Goal: Task Accomplishment & Management: Complete application form

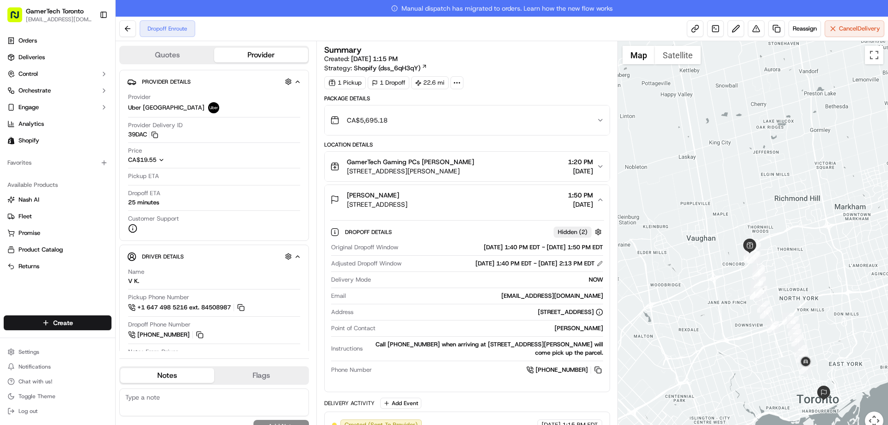
drag, startPoint x: 836, startPoint y: 374, endPoint x: 817, endPoint y: 304, distance: 72.4
click at [817, 304] on div at bounding box center [753, 241] width 271 height 400
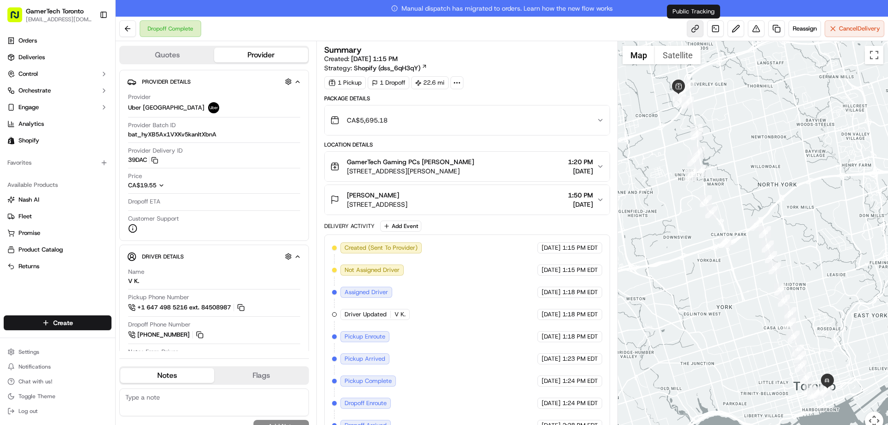
click at [695, 29] on link at bounding box center [695, 28] width 17 height 17
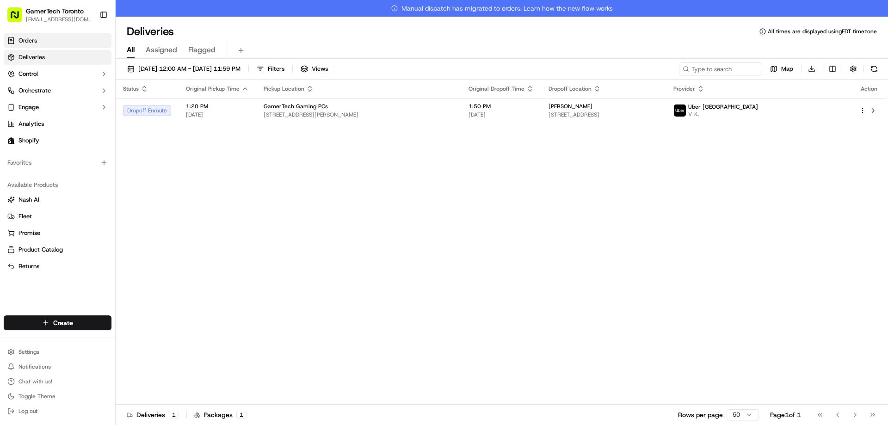
click at [28, 43] on span "Orders" at bounding box center [28, 41] width 19 height 8
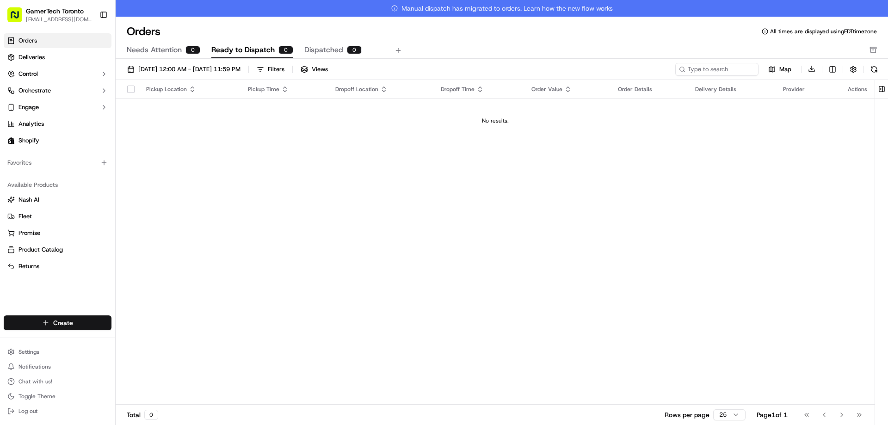
click at [75, 316] on html "GamerTech Toronto info@gamertech.ca Toggle Sidebar Orders Deliveries Control Or…" at bounding box center [444, 212] width 888 height 425
click at [163, 333] on link "Delivery" at bounding box center [167, 340] width 103 height 17
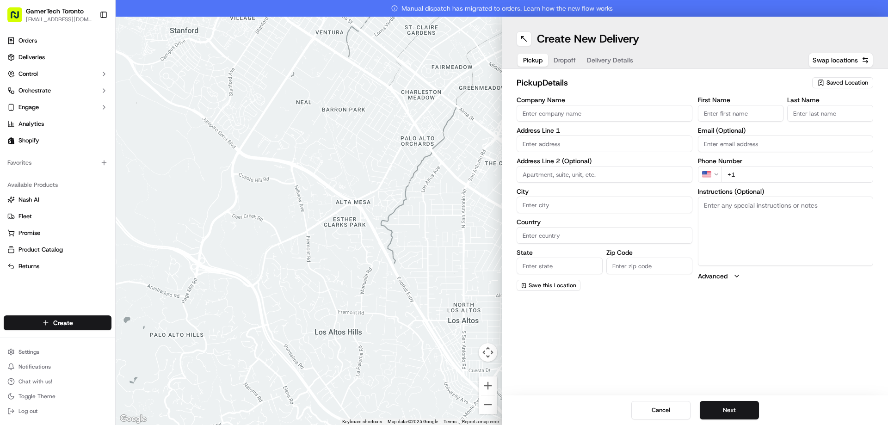
click at [753, 112] on input "First Name" at bounding box center [741, 113] width 86 height 17
paste input "[PERSON_NAME]"
type input "[PERSON_NAME]"
drag, startPoint x: 734, startPoint y: 113, endPoint x: 729, endPoint y: 111, distance: 5.4
click at [729, 111] on input "[PERSON_NAME]" at bounding box center [741, 113] width 86 height 17
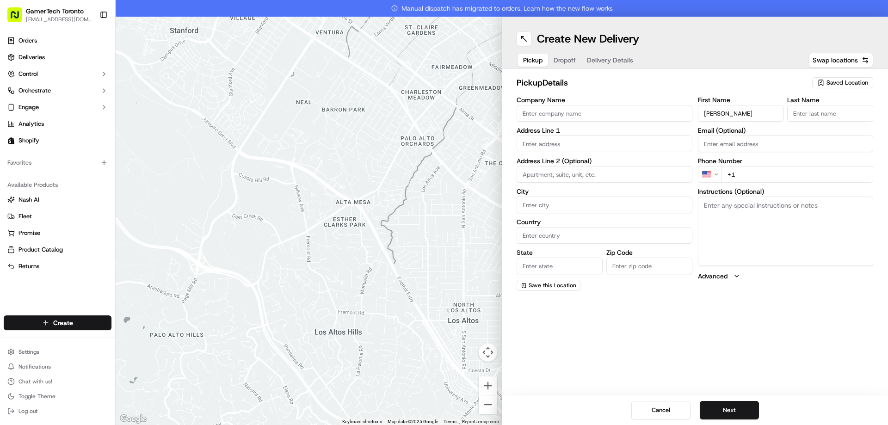
click at [732, 111] on input "[PERSON_NAME]" at bounding box center [741, 113] width 86 height 17
drag, startPoint x: 763, startPoint y: 115, endPoint x: 599, endPoint y: 115, distance: 163.7
click at [599, 115] on div "Company Name Address Line 1 Address Line 2 (Optional) City Country State Zip Co…" at bounding box center [695, 194] width 357 height 194
click at [846, 84] on span "Saved Location" at bounding box center [848, 83] width 42 height 8
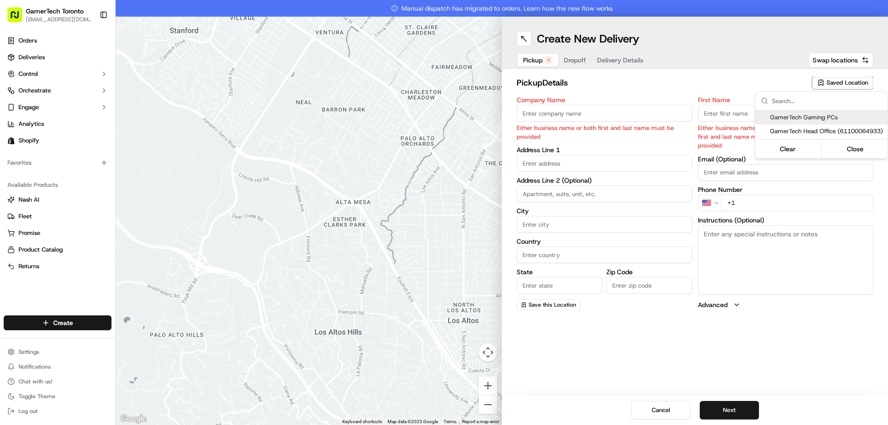
click at [789, 115] on span "GamerTech Gaming PCs" at bounding box center [827, 117] width 114 height 8
type input "GamerTech Gaming PCs"
type input "470 N Rivermede Rd"
type input "#10"
type input "Vaughan"
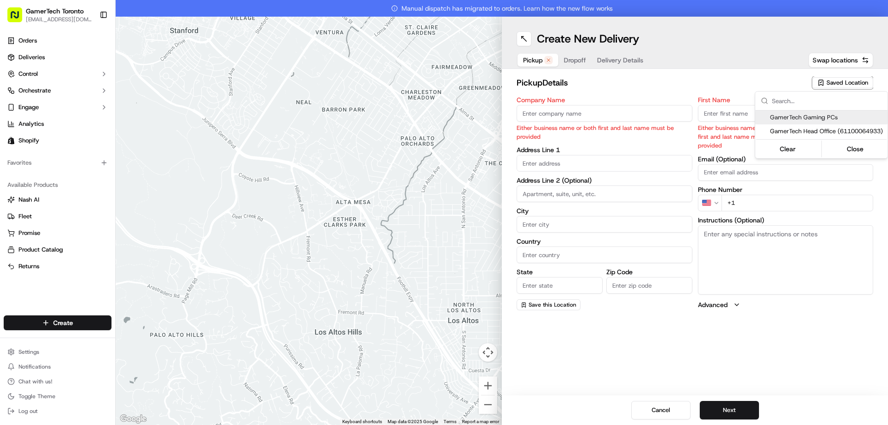
type input "CA"
type input "ON"
type input "L4K 3R8"
type input "CRISTIAN"
type input "MAIEREAN"
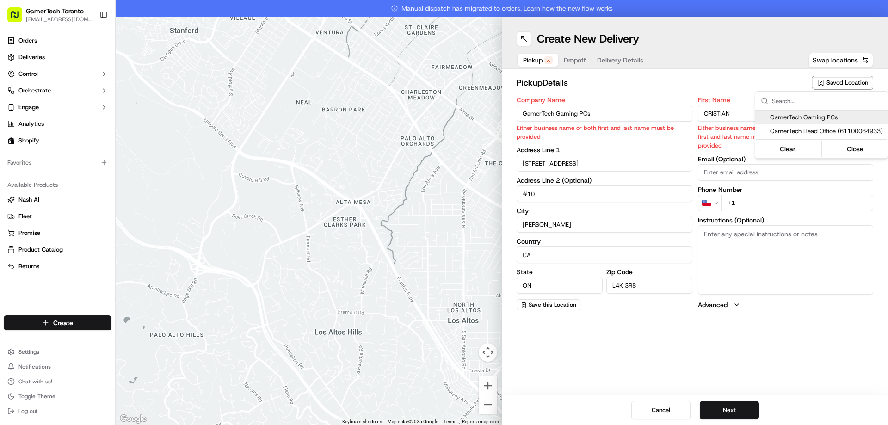
type input "[EMAIL_ADDRESS][DOMAIN_NAME]"
type input "[PHONE_NUMBER]"
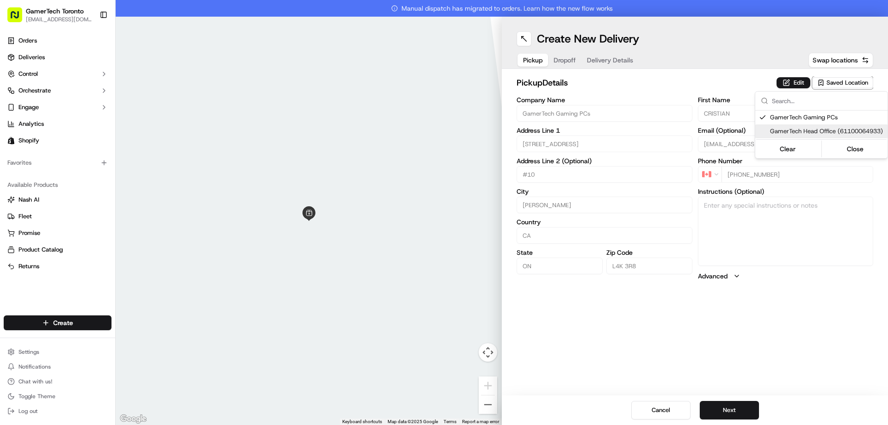
click at [799, 385] on html "GamerTech Toronto info@gamertech.ca Toggle Sidebar Orders Deliveries Control Or…" at bounding box center [444, 212] width 888 height 425
click at [751, 415] on button "Next" at bounding box center [729, 410] width 59 height 19
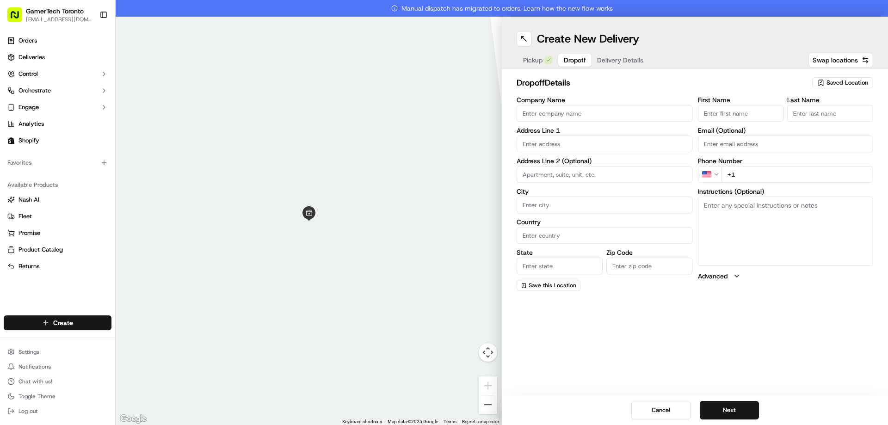
click at [344, 63] on div at bounding box center [309, 221] width 386 height 408
click at [737, 120] on input "First Name" at bounding box center [741, 113] width 86 height 17
paste input "[PERSON_NAME]"
drag, startPoint x: 750, startPoint y: 114, endPoint x: 727, endPoint y: 113, distance: 23.1
click at [727, 113] on input "[PERSON_NAME]" at bounding box center [741, 113] width 86 height 17
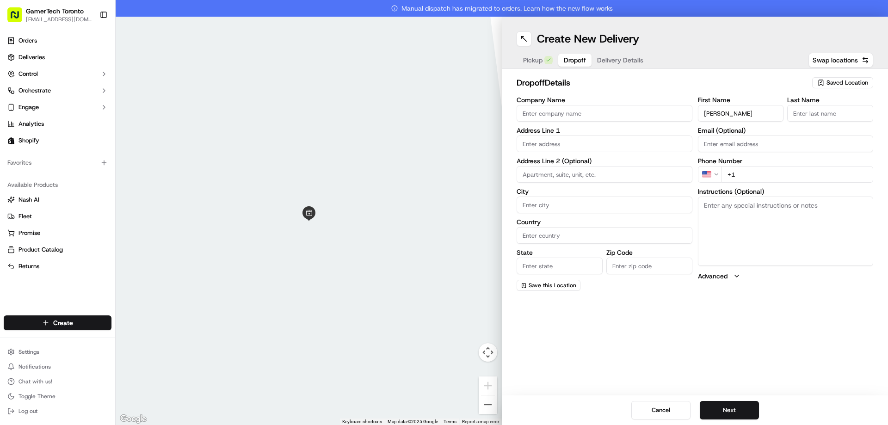
type input "[PERSON_NAME]"
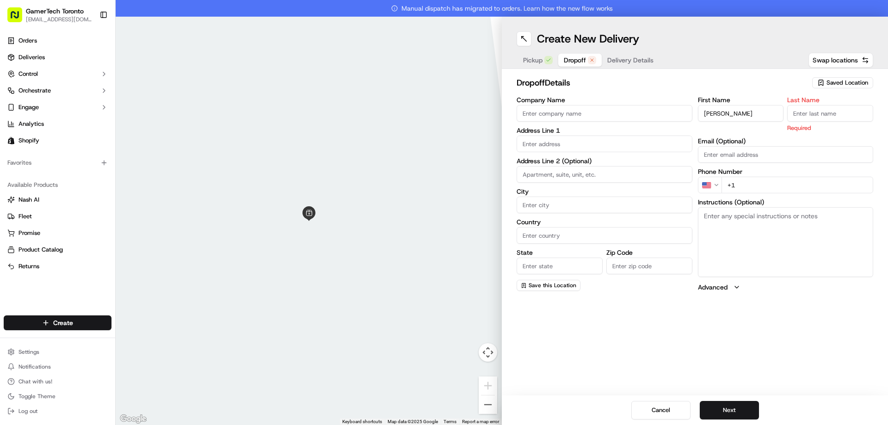
click at [852, 115] on input "Last Name" at bounding box center [830, 113] width 86 height 17
paste input "Garland"
type input "Garland"
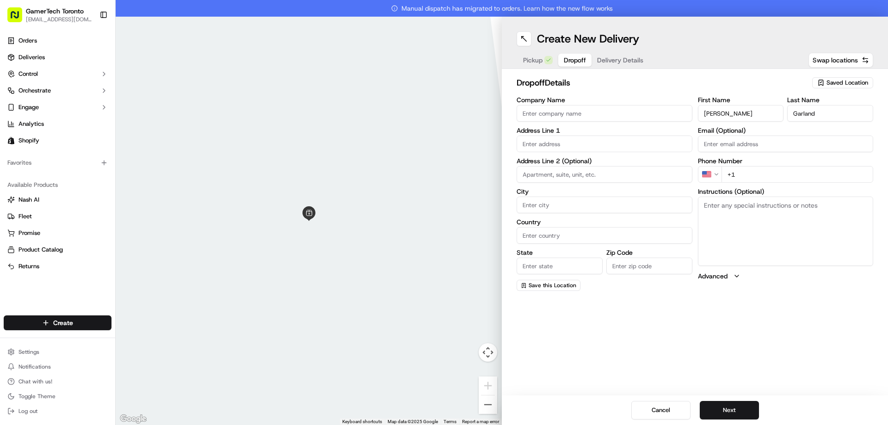
drag, startPoint x: 768, startPoint y: 113, endPoint x: 727, endPoint y: 109, distance: 41.4
click at [727, 109] on input "[PERSON_NAME]" at bounding box center [741, 113] width 86 height 17
type input "Keegan"
click at [753, 146] on input "Email (Optional)" at bounding box center [786, 144] width 176 height 17
paste input "[PERSON_NAME][EMAIL_ADDRESS][PERSON_NAME][DOMAIN_NAME]"
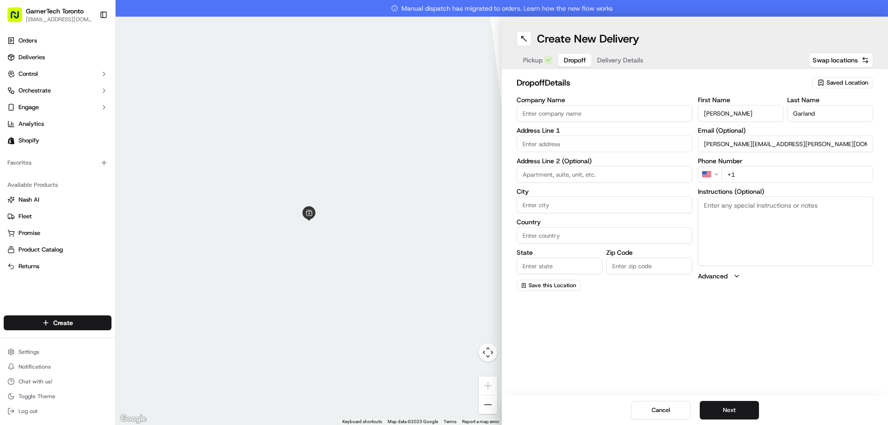
type input "[PERSON_NAME][EMAIL_ADDRESS][PERSON_NAME][DOMAIN_NAME]"
click at [798, 178] on input "+1" at bounding box center [798, 174] width 152 height 17
paste input "647 923 1857"
type input "[PHONE_NUMBER]"
click at [587, 151] on input "text" at bounding box center [605, 144] width 176 height 17
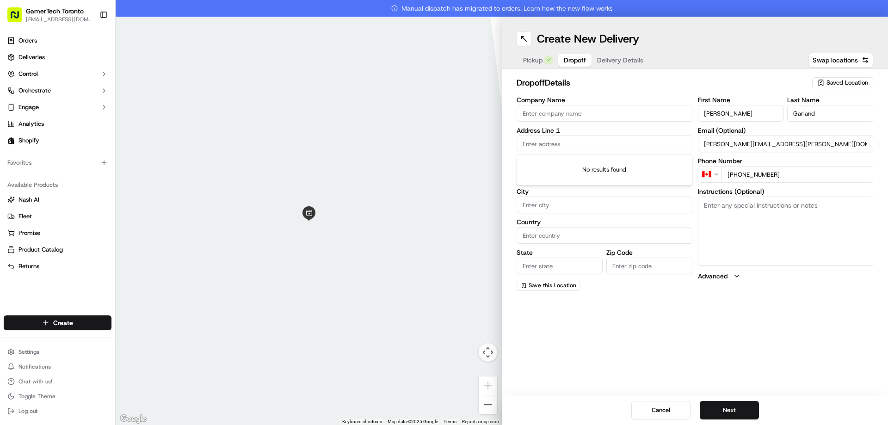
paste input "Keegan Garland 30 Kendal Ave Toronto ON M5R 1L7"
click at [595, 162] on div "30 Kendal Ave, Toronto, ON M5R 2X2, Canada" at bounding box center [604, 163] width 171 height 14
type input "[STREET_ADDRESS]"
type input "Toronto"
type input "Canada"
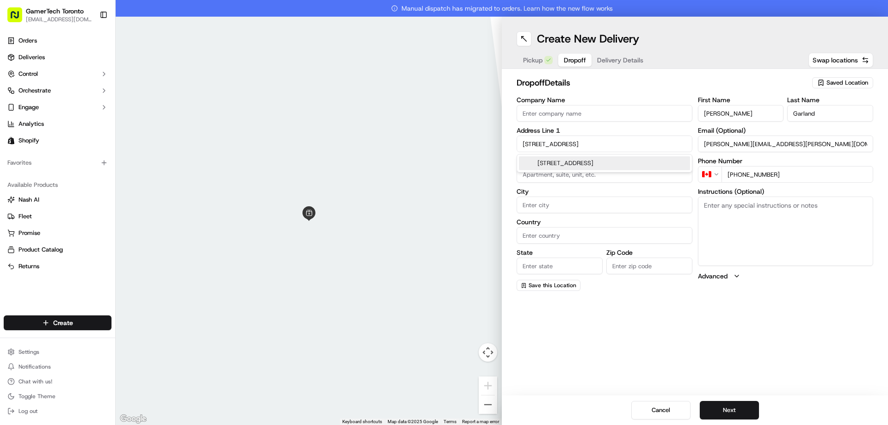
type input "ON"
type input "M5R 1L7"
type input "30 Kendal Avenue"
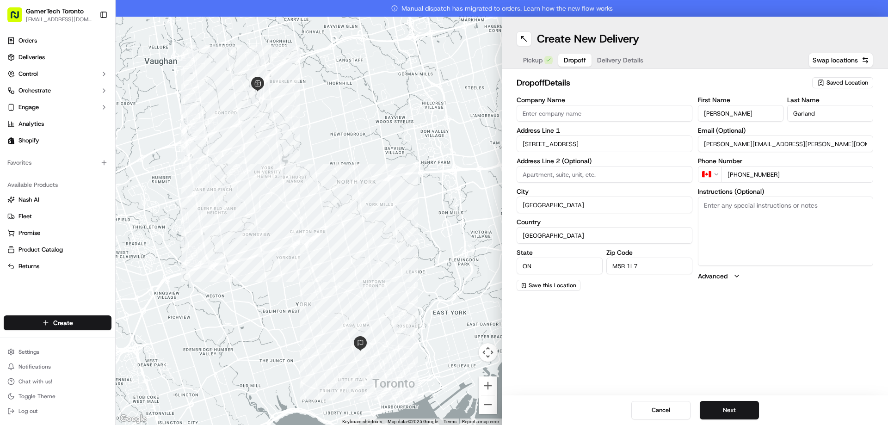
click at [753, 229] on textarea "Instructions (Optional)" at bounding box center [786, 231] width 176 height 69
paste textarea "Please call upon arrival 647-923-1857"
drag, startPoint x: 824, startPoint y: 205, endPoint x: 775, endPoint y: 203, distance: 48.6
click at [775, 203] on textarea "Please call upon arrival 647-923-1857" at bounding box center [786, 231] width 176 height 69
click at [734, 205] on textarea "Please call upon arrival 647-923-1857" at bounding box center [786, 231] width 176 height 69
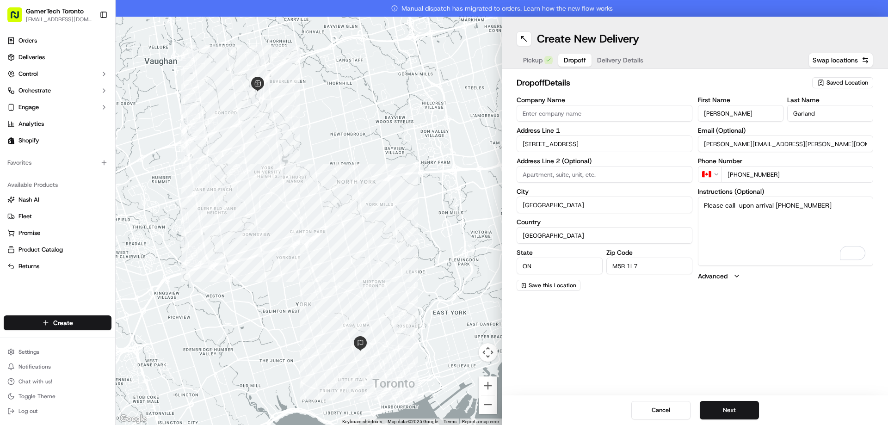
paste textarea "647-923-1857"
drag, startPoint x: 763, startPoint y: 215, endPoint x: 826, endPoint y: 205, distance: 63.7
click at [826, 205] on textarea "Please call 647-923-1857 upon arrival 647-923-1857" at bounding box center [786, 231] width 176 height 69
click at [845, 205] on textarea "Please call 647-923-1857 upon arrival at" at bounding box center [786, 231] width 176 height 69
paste textarea "30 Kendal Ave"
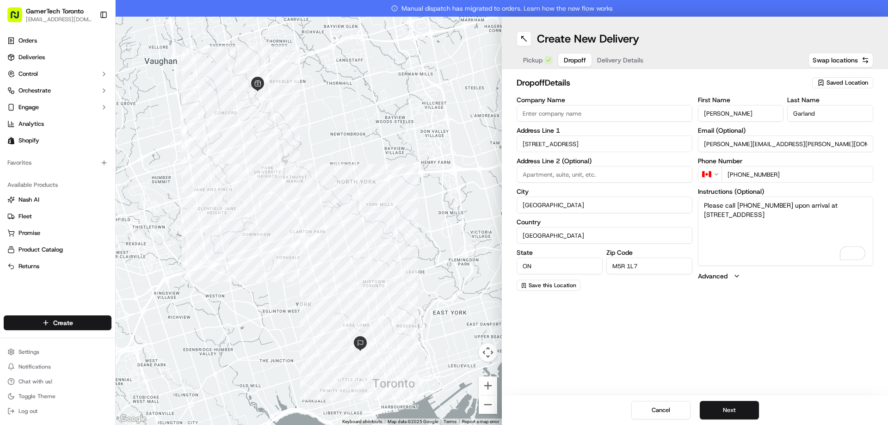
type textarea "Please call [PHONE_NUMBER] upon arrival at [STREET_ADDRESS]"
click at [642, 302] on div "Create New Delivery Pickup Dropoff Delivery Details Swap locations dropoff Deta…" at bounding box center [695, 221] width 386 height 408
click at [733, 408] on button "Next" at bounding box center [729, 410] width 59 height 19
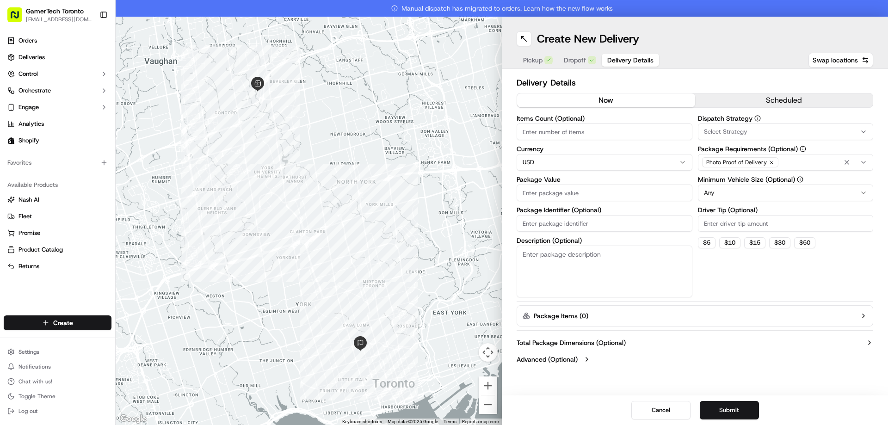
click at [700, 401] on button "Submit" at bounding box center [729, 410] width 59 height 19
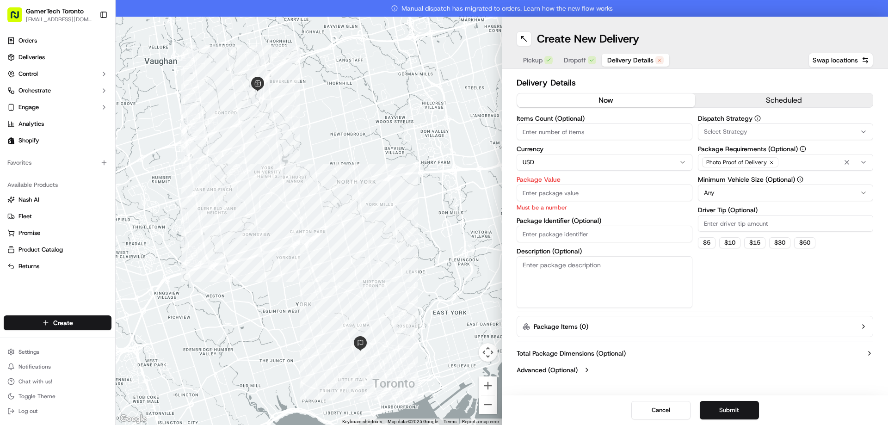
click at [648, 138] on input "Items Count (Optional)" at bounding box center [605, 131] width 176 height 17
type input "1"
click at [639, 157] on html "GamerTech Toronto info@gamertech.ca Toggle Sidebar Orders Deliveries Control Or…" at bounding box center [444, 212] width 888 height 425
click at [578, 197] on input "Package Value" at bounding box center [605, 193] width 176 height 17
paste input "3163.99"
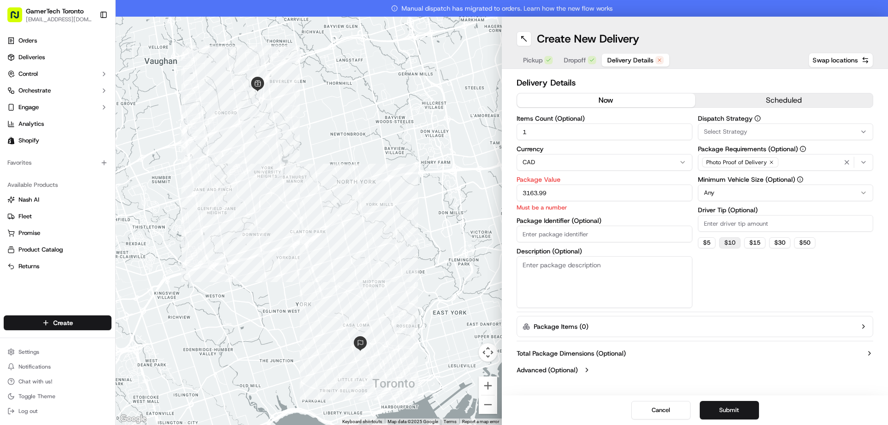
type input "3163.99"
click at [730, 245] on button "$ 10" at bounding box center [729, 242] width 21 height 11
type input "10"
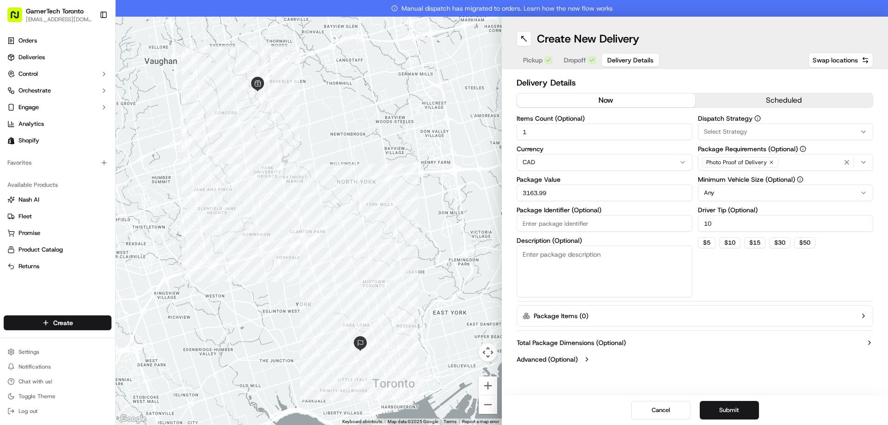
click at [744, 133] on span "Select Strategy" at bounding box center [725, 132] width 43 height 8
click at [744, 176] on div "Shopify" at bounding box center [764, 182] width 132 height 14
click at [809, 135] on html "GamerTech Toronto info@gamertech.ca Toggle Sidebar Orders Deliveries Control Or…" at bounding box center [444, 212] width 888 height 425
click at [769, 163] on icon "button" at bounding box center [772, 163] width 6 height 6
click at [774, 163] on div "Select requirements" at bounding box center [785, 162] width 171 height 8
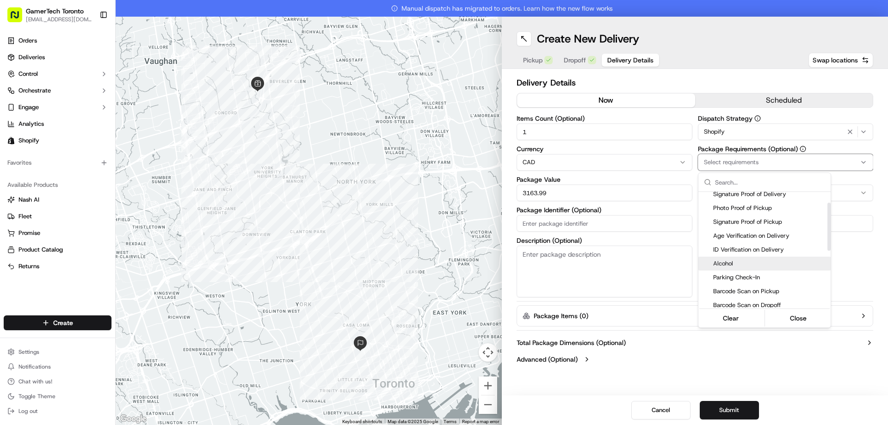
scroll to position [162, 0]
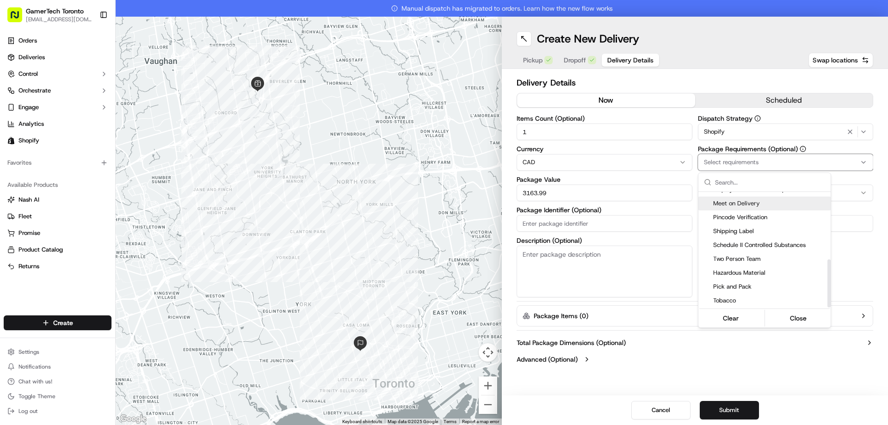
click at [745, 207] on span "Meet on Delivery" at bounding box center [770, 203] width 114 height 8
click at [748, 213] on div "Pincode Verification" at bounding box center [764, 217] width 132 height 14
click at [863, 254] on html "GamerTech Toronto info@gamertech.ca Toggle Sidebar Orders Deliveries Control Or…" at bounding box center [444, 212] width 888 height 425
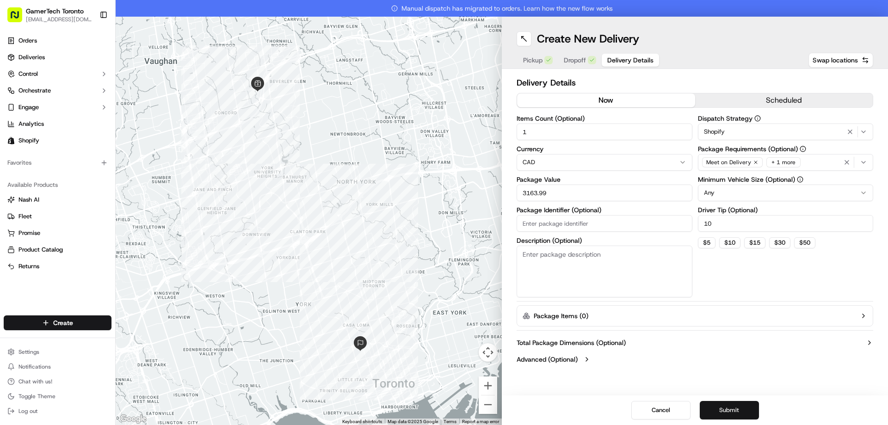
click at [734, 408] on button "Submit" at bounding box center [729, 410] width 59 height 19
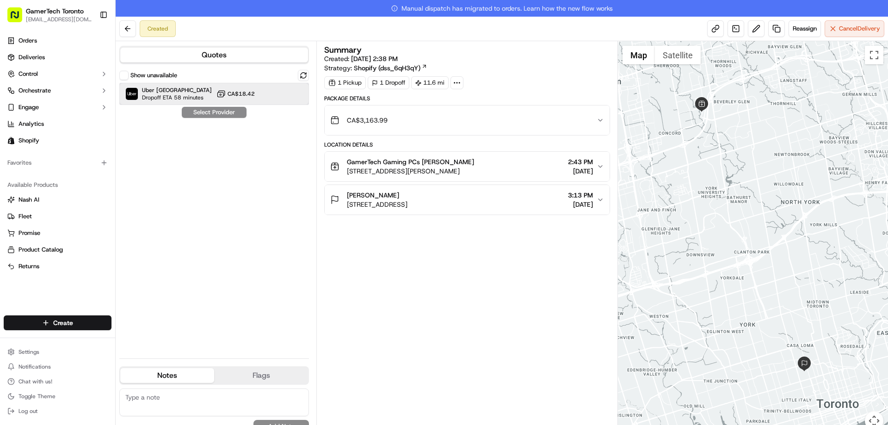
click at [211, 97] on div "Uber Canada Dropoff ETA 58 minutes CA$18.42" at bounding box center [214, 94] width 190 height 22
click at [221, 113] on button "Assign Provider" at bounding box center [214, 112] width 66 height 11
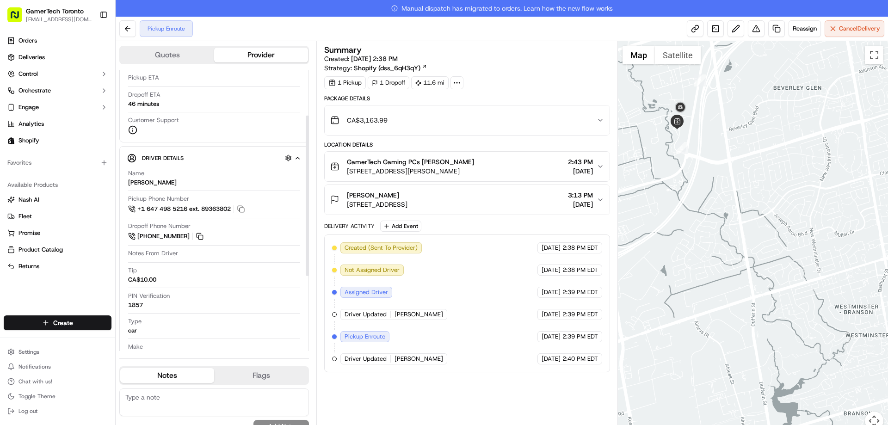
scroll to position [211, 0]
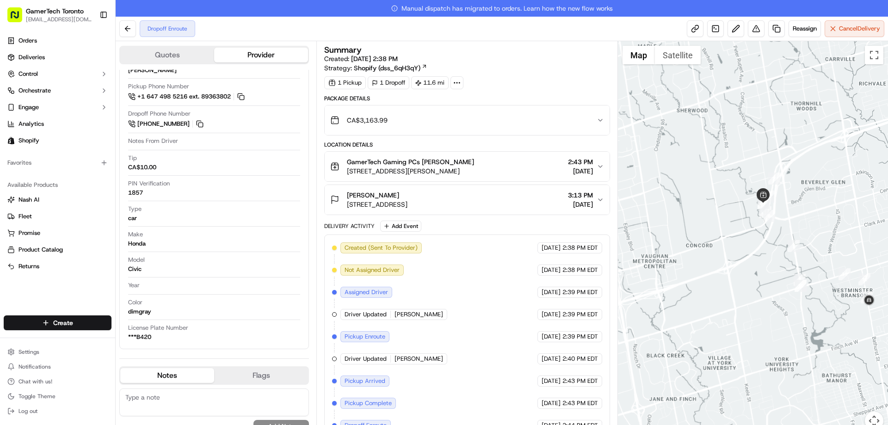
drag, startPoint x: 865, startPoint y: 332, endPoint x: 786, endPoint y: 215, distance: 141.2
click at [788, 217] on div at bounding box center [753, 241] width 271 height 400
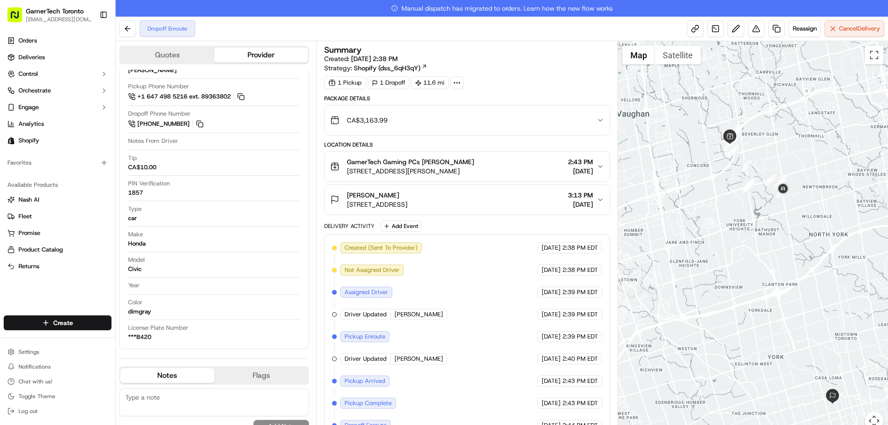
drag, startPoint x: 821, startPoint y: 336, endPoint x: 793, endPoint y: 267, distance: 73.9
click at [793, 267] on div at bounding box center [753, 241] width 271 height 400
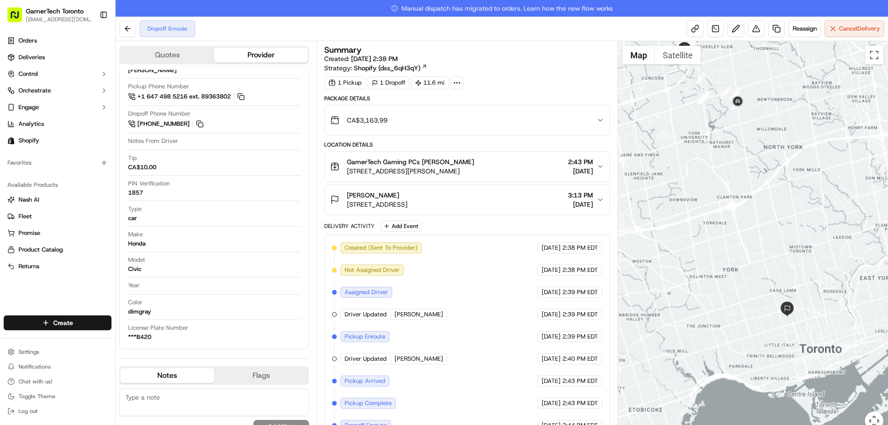
drag, startPoint x: 743, startPoint y: 156, endPoint x: 777, endPoint y: 247, distance: 96.7
click at [777, 247] on div at bounding box center [753, 241] width 271 height 400
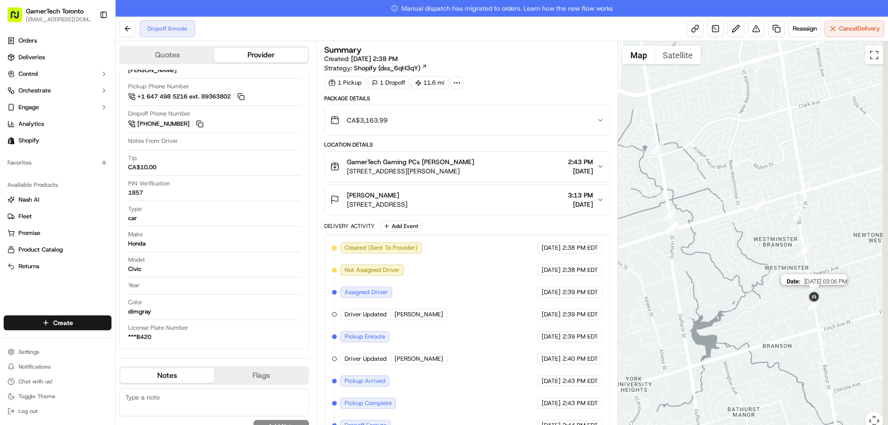
drag, startPoint x: 854, startPoint y: 390, endPoint x: 785, endPoint y: 252, distance: 154.5
click at [807, 290] on img at bounding box center [814, 297] width 15 height 15
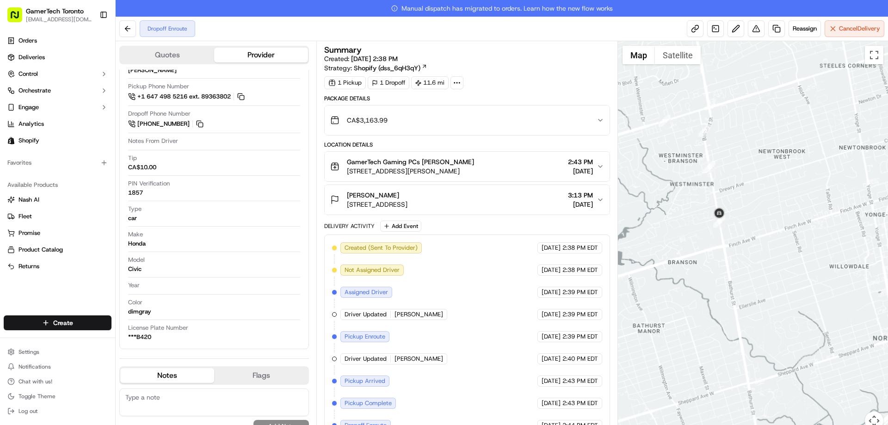
drag, startPoint x: 815, startPoint y: 357, endPoint x: 747, endPoint y: 186, distance: 184.3
click at [747, 186] on div "To navigate, press the arrow keys." at bounding box center [753, 241] width 271 height 400
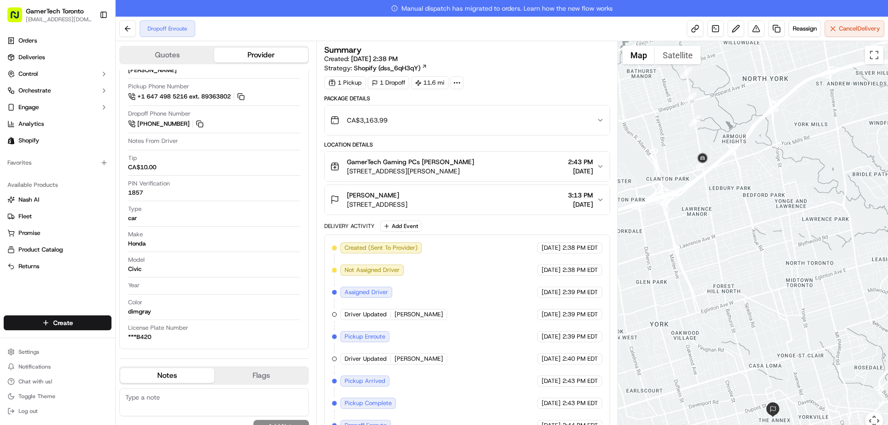
drag, startPoint x: 761, startPoint y: 284, endPoint x: 731, endPoint y: 201, distance: 89.0
click at [731, 202] on div at bounding box center [753, 241] width 271 height 400
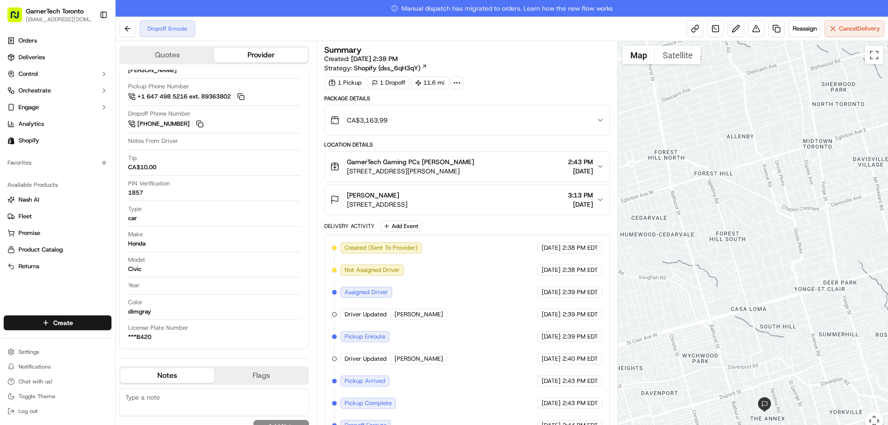
drag, startPoint x: 779, startPoint y: 358, endPoint x: 753, endPoint y: 271, distance: 90.9
click at [754, 273] on div at bounding box center [753, 241] width 271 height 400
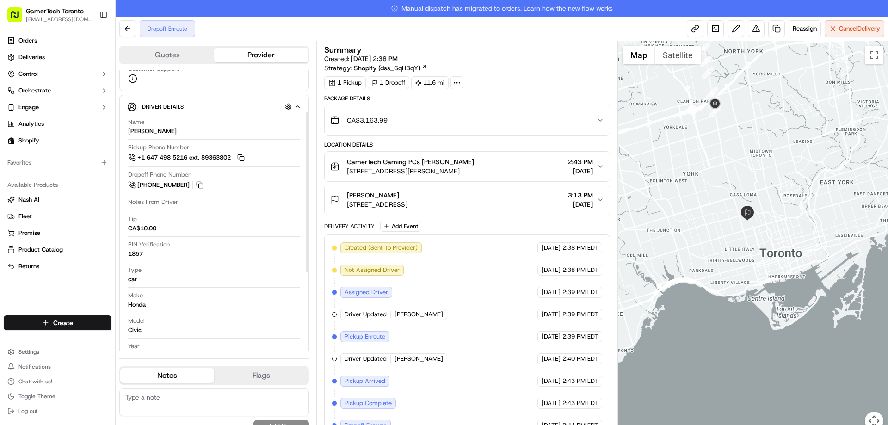
scroll to position [0, 0]
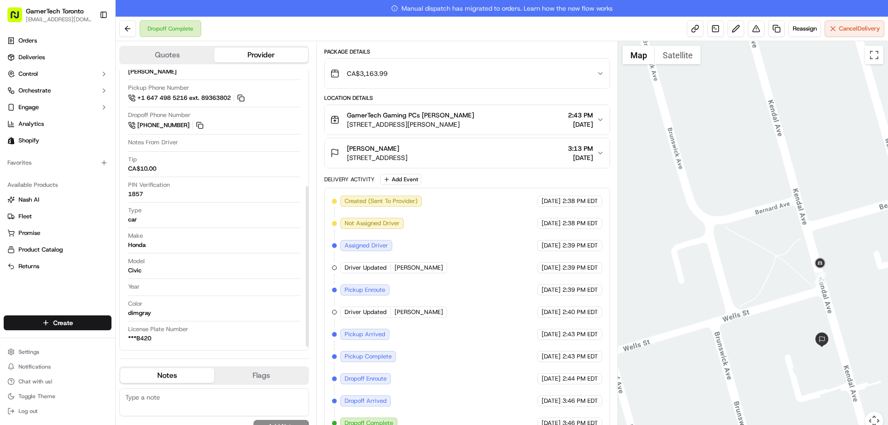
scroll to position [211, 0]
click at [755, 27] on button at bounding box center [756, 28] width 17 height 17
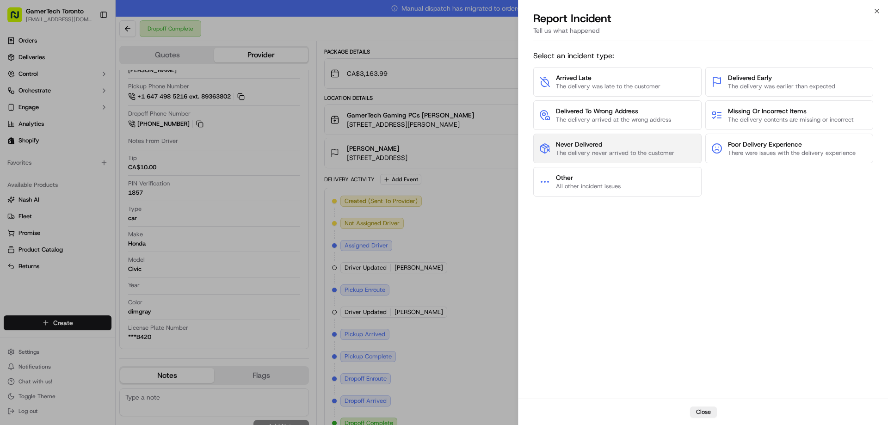
click at [631, 142] on span "Never Delivered" at bounding box center [615, 144] width 118 height 9
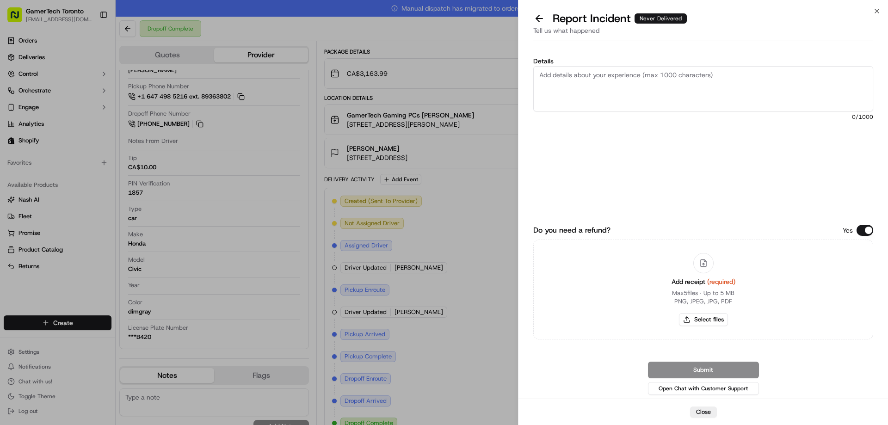
click at [588, 81] on textarea "Details" at bounding box center [703, 88] width 340 height 45
type textarea "c"
type textarea "Says dropoff complete but was never delivered to the customer. Driver phone num…"
click at [714, 319] on button "Select files" at bounding box center [703, 319] width 49 height 13
type input "C:\fakepath\GamerTech Toronto · Orders · #7102 · Shopify.pdf"
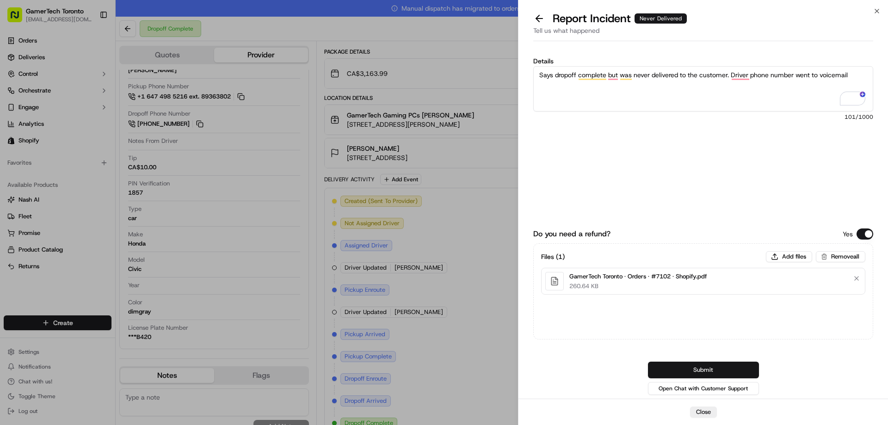
click at [686, 363] on button "Submit" at bounding box center [703, 370] width 111 height 17
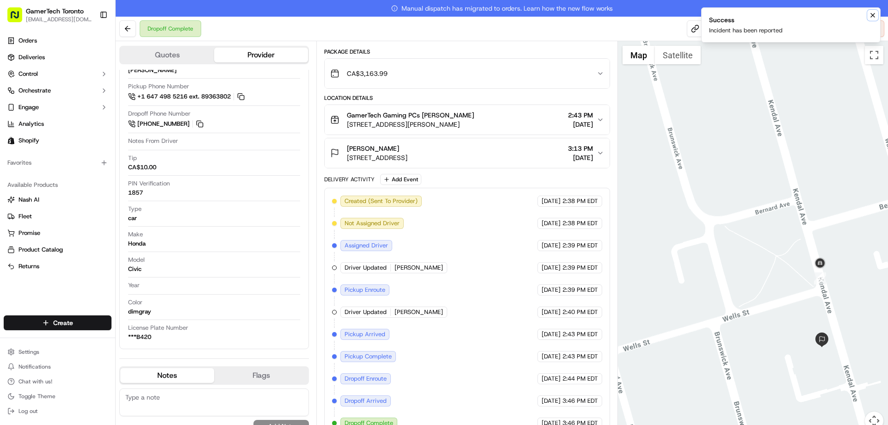
click at [869, 13] on button "Notifications (F8)" at bounding box center [872, 15] width 11 height 11
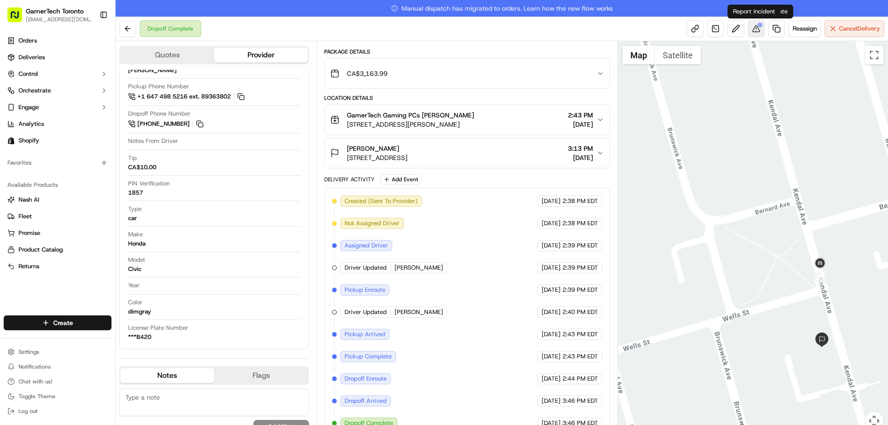
click at [755, 27] on button at bounding box center [756, 28] width 17 height 17
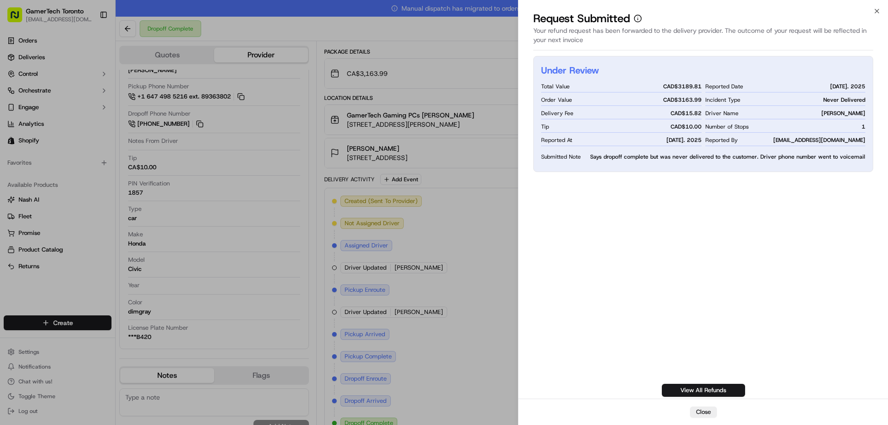
click at [875, 11] on icon "button" at bounding box center [876, 10] width 7 height 7
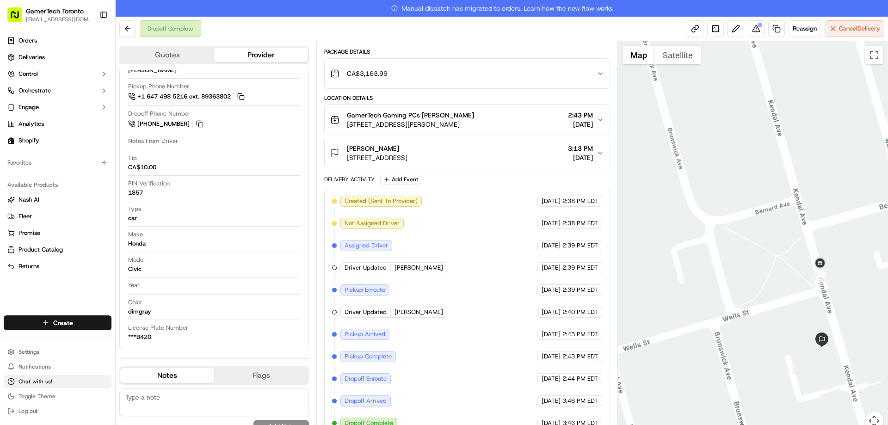
click at [62, 381] on button "Chat with us!" at bounding box center [58, 381] width 108 height 13
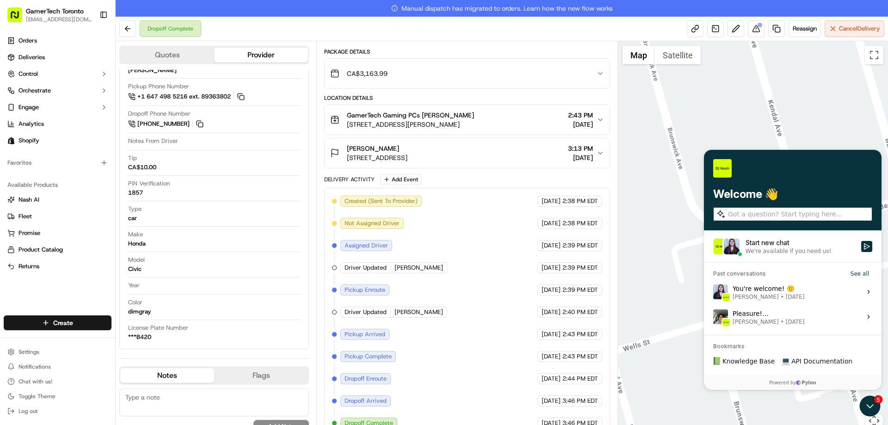
click at [813, 243] on div "Start new chat" at bounding box center [801, 242] width 110 height 9
click at [861, 243] on button "Start new chat We're available if you need us!" at bounding box center [866, 246] width 11 height 11
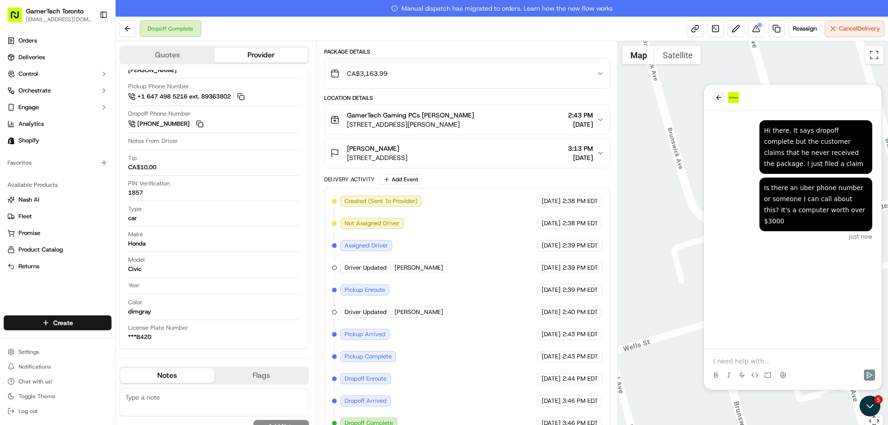
click at [719, 101] on icon "back" at bounding box center [718, 97] width 7 height 7
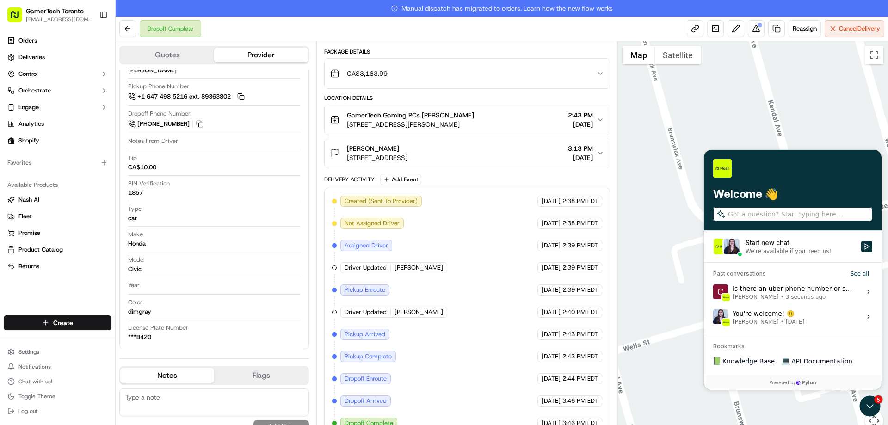
click at [787, 285] on div "Is there an uber phone number or someone I can call about this? It's a computer…" at bounding box center [794, 292] width 123 height 18
click at [713, 292] on button "View issue" at bounding box center [713, 292] width 0 height 0
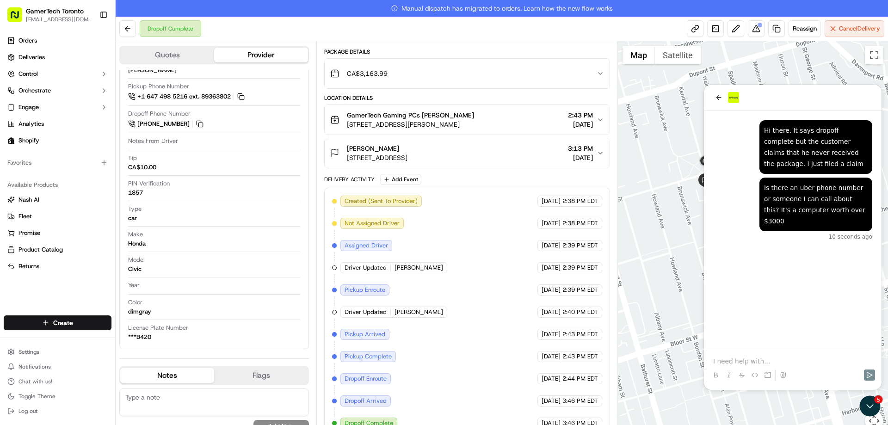
click at [661, 187] on div at bounding box center [753, 241] width 271 height 400
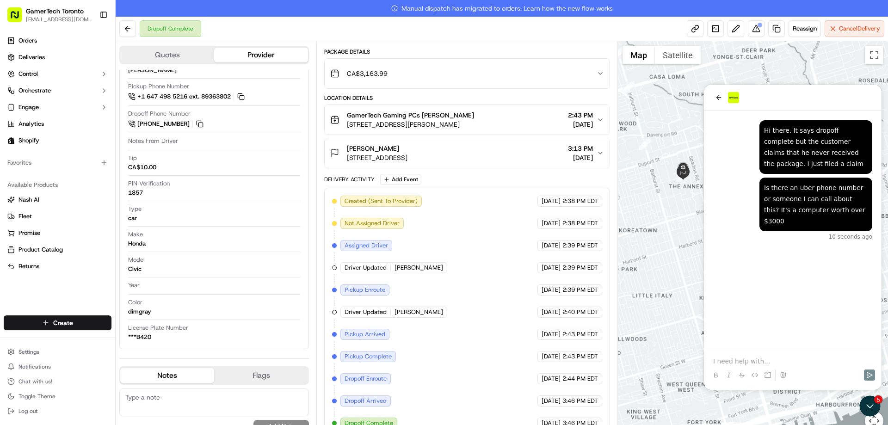
drag, startPoint x: 648, startPoint y: 233, endPoint x: 659, endPoint y: 226, distance: 12.7
click at [659, 226] on div at bounding box center [753, 241] width 271 height 400
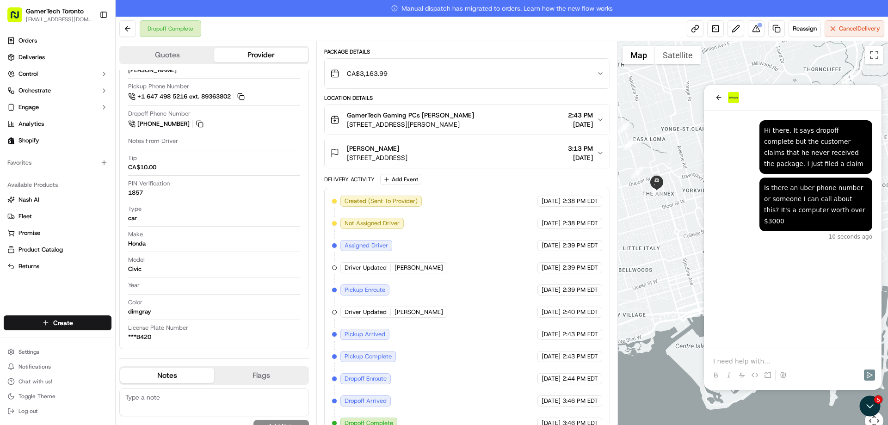
drag, startPoint x: 677, startPoint y: 191, endPoint x: 667, endPoint y: 197, distance: 11.3
click at [667, 197] on div at bounding box center [753, 241] width 271 height 400
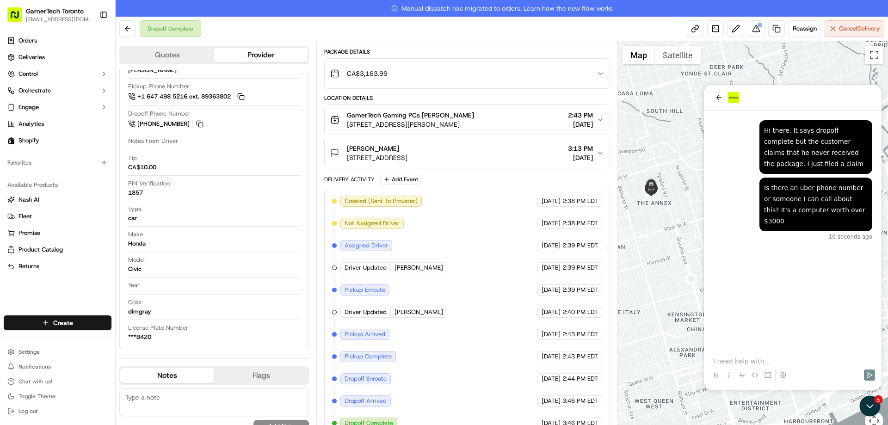
drag, startPoint x: 659, startPoint y: 184, endPoint x: 661, endPoint y: 201, distance: 17.2
click at [661, 201] on div at bounding box center [753, 241] width 271 height 400
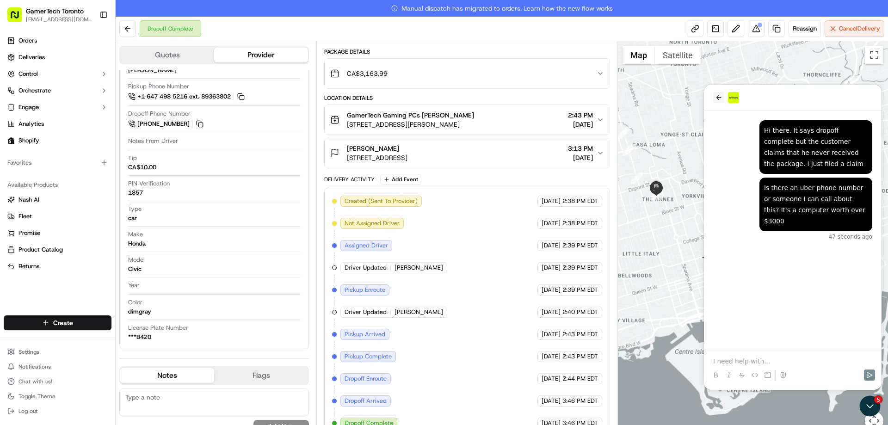
drag, startPoint x: 713, startPoint y: 100, endPoint x: 718, endPoint y: 100, distance: 4.6
click at [714, 100] on div at bounding box center [793, 98] width 178 height 26
click at [718, 100] on icon "back" at bounding box center [718, 97] width 7 height 7
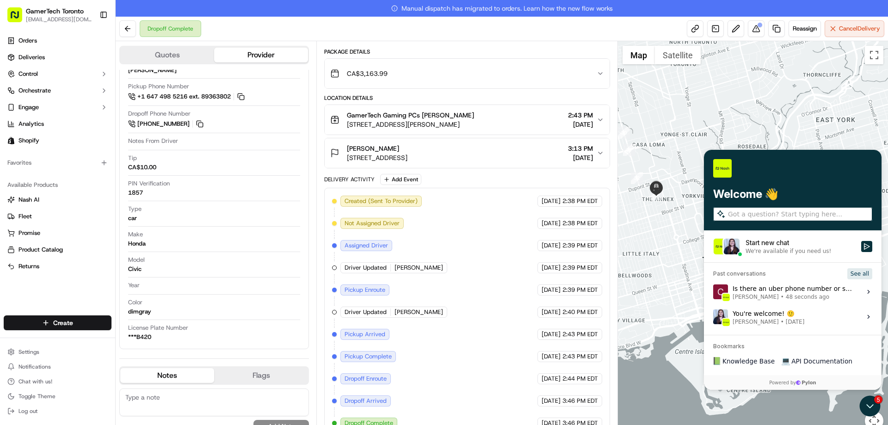
click at [853, 273] on button "See all" at bounding box center [859, 273] width 25 height 11
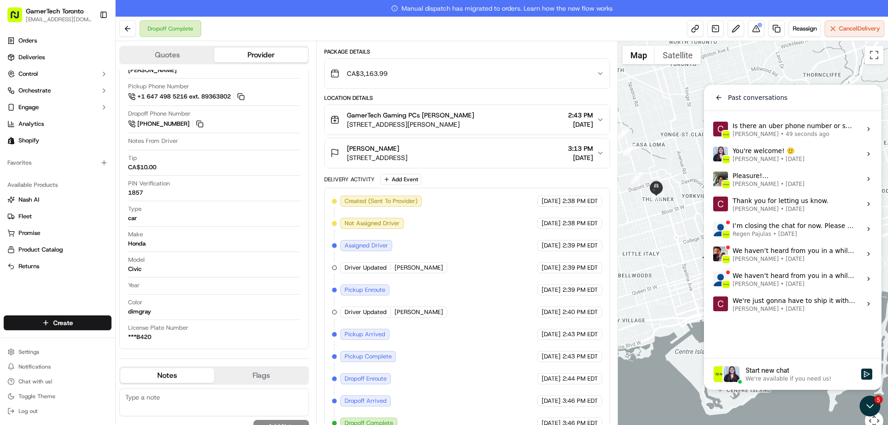
click at [778, 232] on span "Nov 7, 2024" at bounding box center [787, 233] width 19 height 7
click at [713, 229] on button "View issue" at bounding box center [713, 229] width 0 height 0
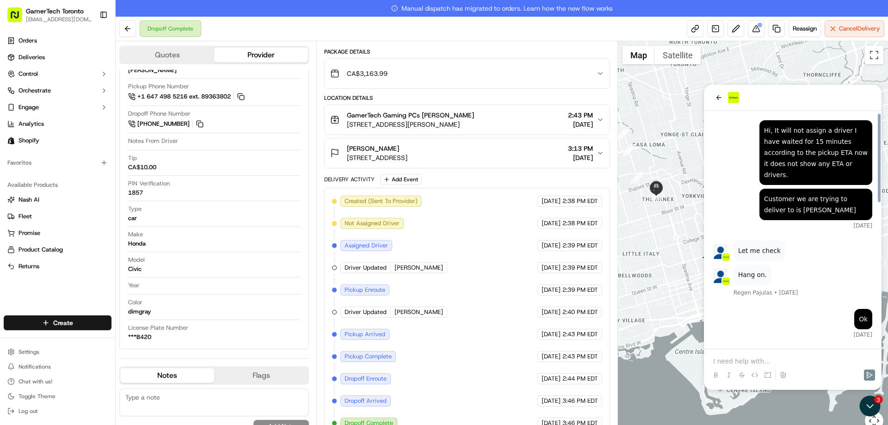
scroll to position [386, 0]
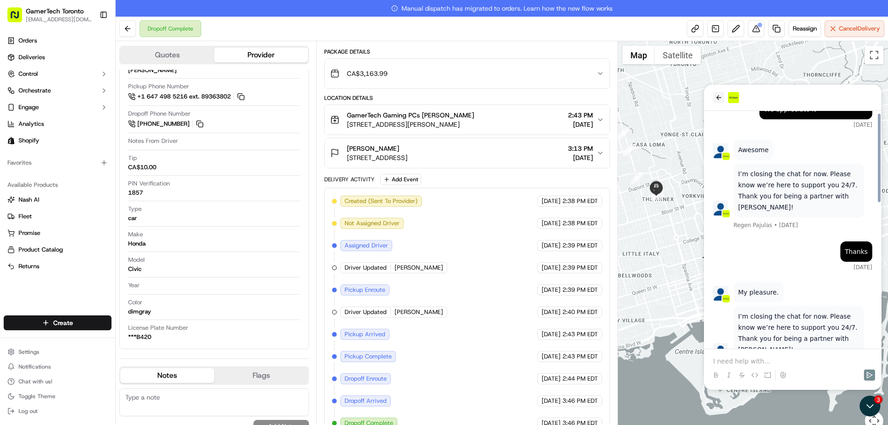
click at [718, 102] on button "back" at bounding box center [718, 97] width 11 height 11
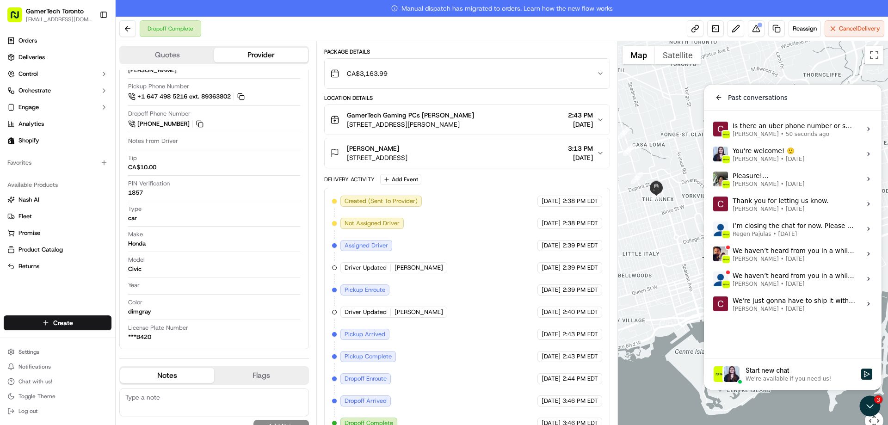
click at [787, 265] on label "We haven’t heard from you in a while. I’m closing the chat for now. Please know…" at bounding box center [793, 253] width 167 height 25
click at [713, 254] on button "View issue" at bounding box center [713, 254] width 0 height 0
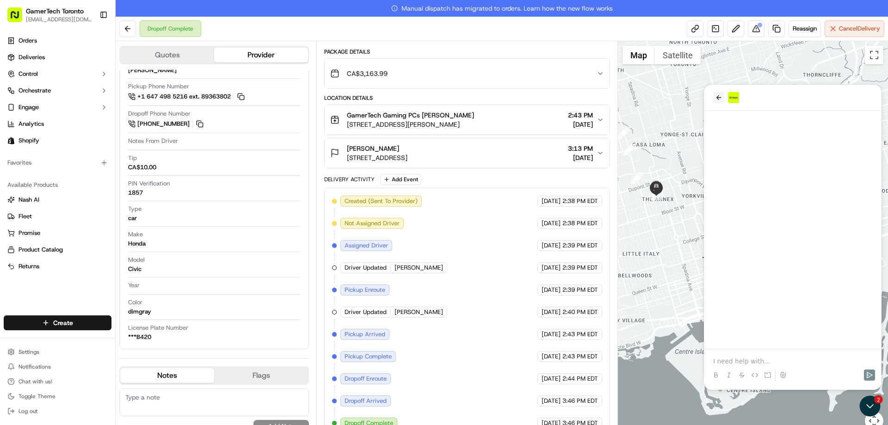
scroll to position [487, 0]
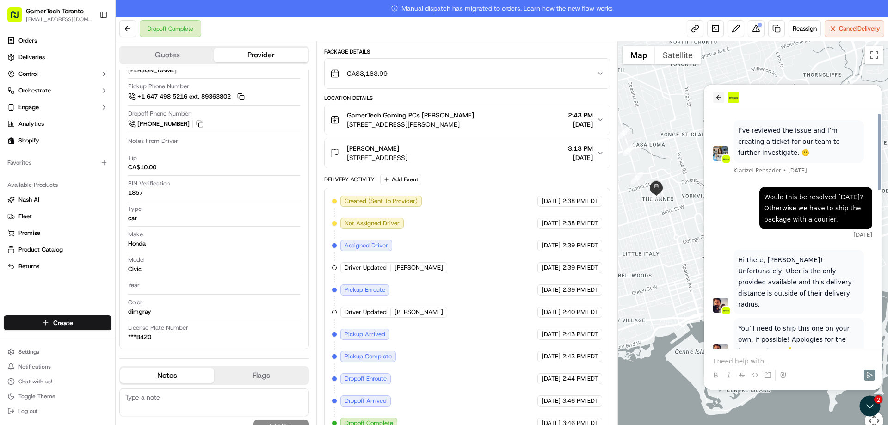
click at [716, 94] on icon "back" at bounding box center [718, 97] width 7 height 7
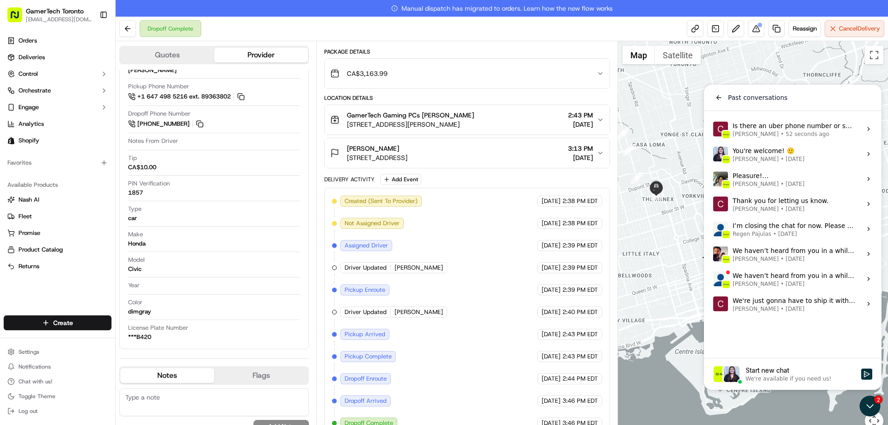
click at [786, 282] on span "Oct 23, 2024" at bounding box center [795, 283] width 19 height 7
click at [713, 279] on button "View issue" at bounding box center [713, 279] width 0 height 0
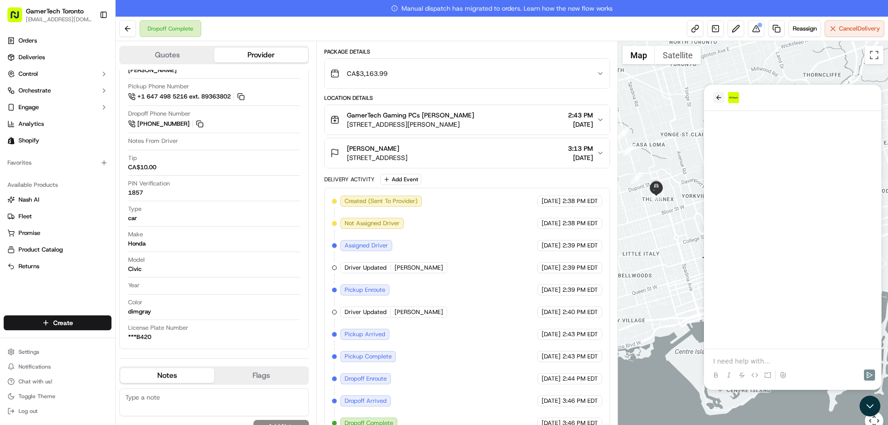
click at [722, 93] on button "back" at bounding box center [718, 97] width 11 height 11
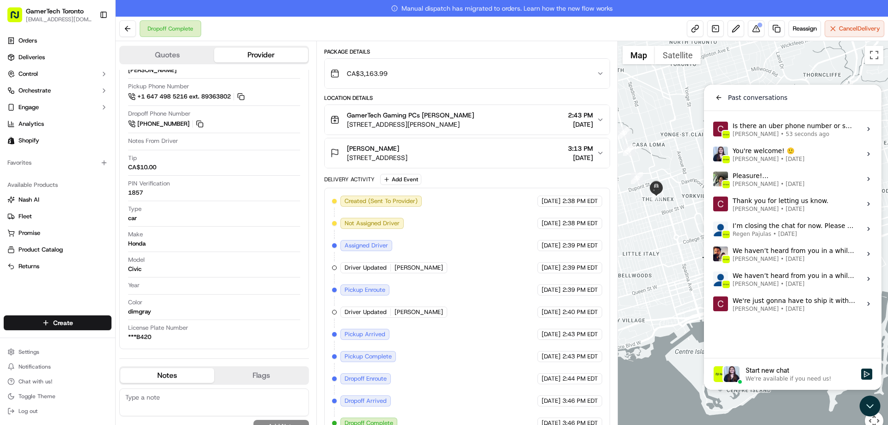
click at [749, 132] on span "Cristian Maierean" at bounding box center [756, 133] width 46 height 7
click at [713, 130] on button "View issue" at bounding box center [713, 129] width 0 height 0
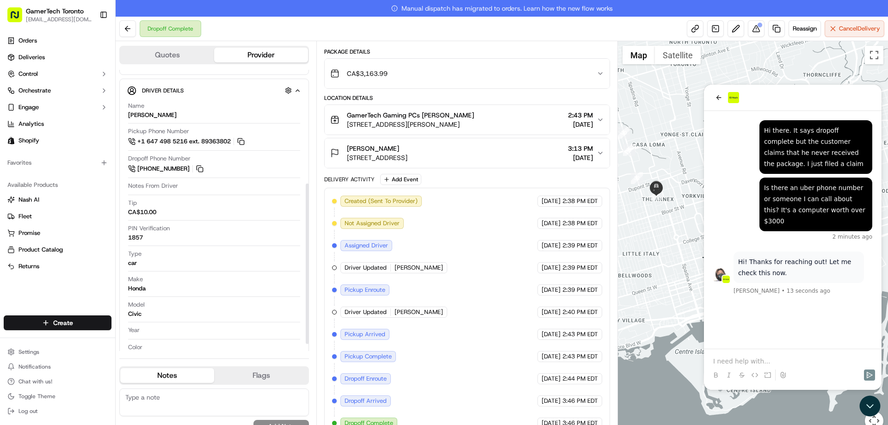
scroll to position [165, 0]
drag, startPoint x: 142, startPoint y: 242, endPoint x: 126, endPoint y: 241, distance: 15.3
click at [126, 241] on div "Driver Details Hidden ( 2 ) Name STEVEN F. Pickup Phone Number +1 647 498 5216 …" at bounding box center [214, 237] width 190 height 315
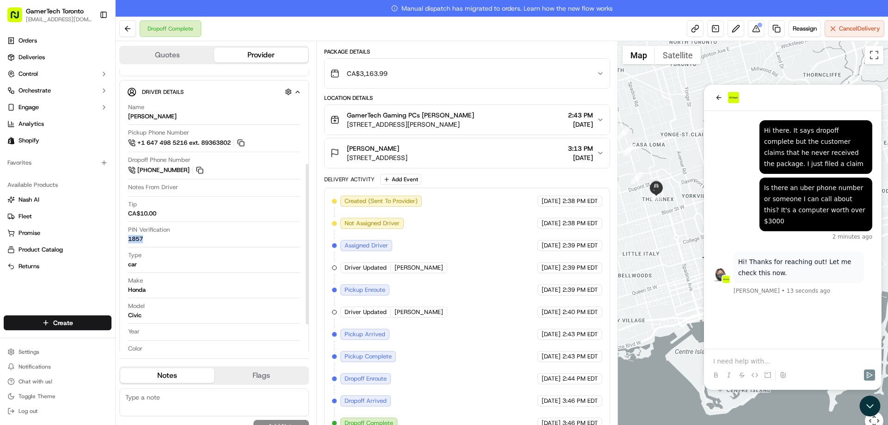
click at [126, 241] on div "Driver Details Hidden ( 2 ) Name STEVEN F. Pickup Phone Number +1 647 498 5216 …" at bounding box center [214, 237] width 190 height 315
click at [137, 239] on div "1857" at bounding box center [135, 239] width 15 height 8
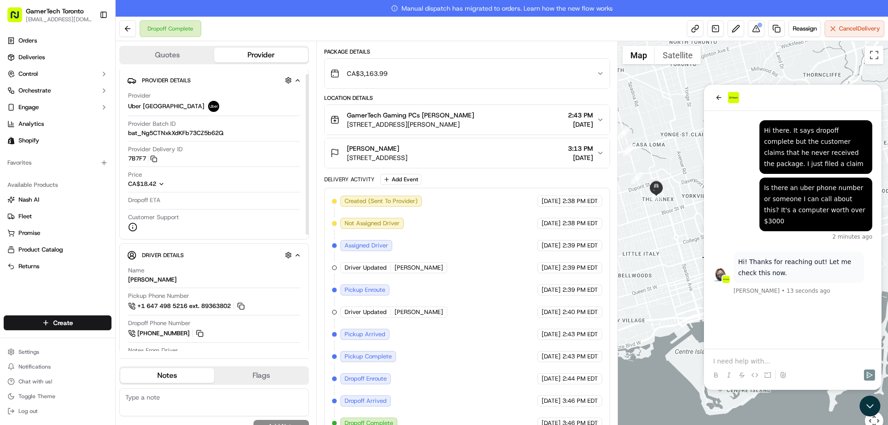
scroll to position [0, 0]
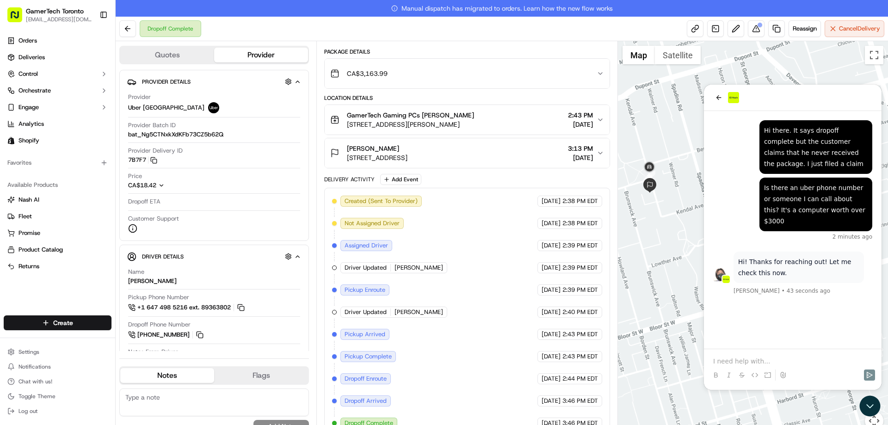
drag, startPoint x: 665, startPoint y: 196, endPoint x: 654, endPoint y: 182, distance: 17.5
click at [673, 198] on div at bounding box center [753, 241] width 271 height 400
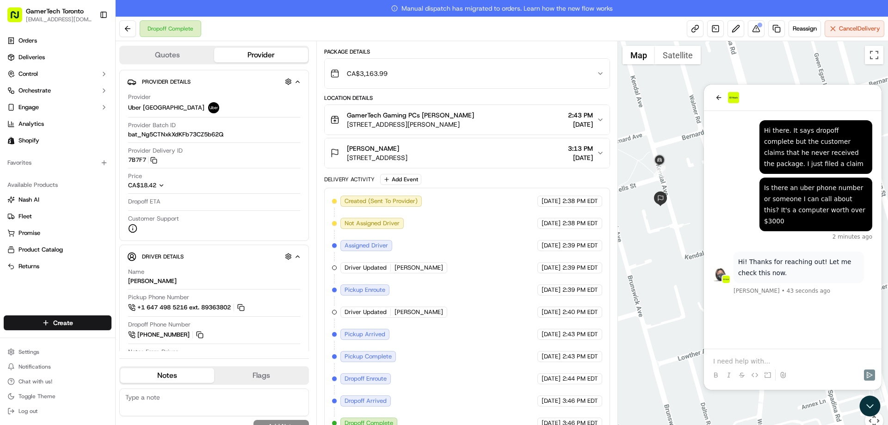
drag, startPoint x: 654, startPoint y: 172, endPoint x: 675, endPoint y: 175, distance: 21.1
click at [681, 172] on div at bounding box center [753, 241] width 271 height 400
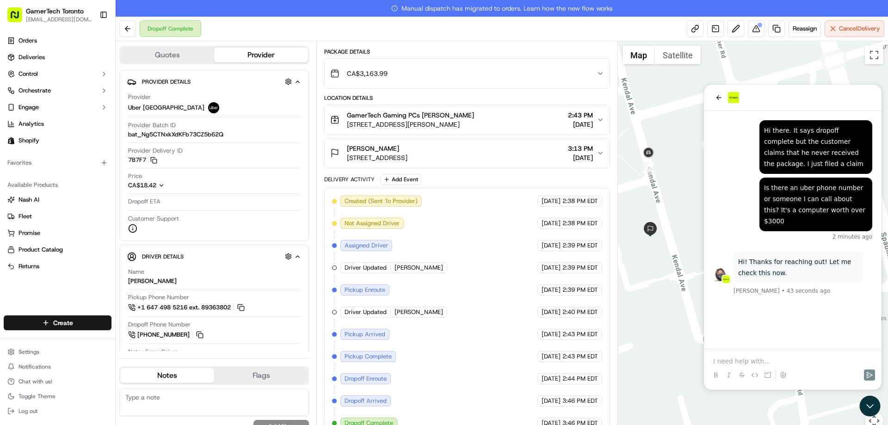
drag, startPoint x: 671, startPoint y: 176, endPoint x: 683, endPoint y: 177, distance: 12.1
click at [683, 177] on div at bounding box center [753, 241] width 271 height 400
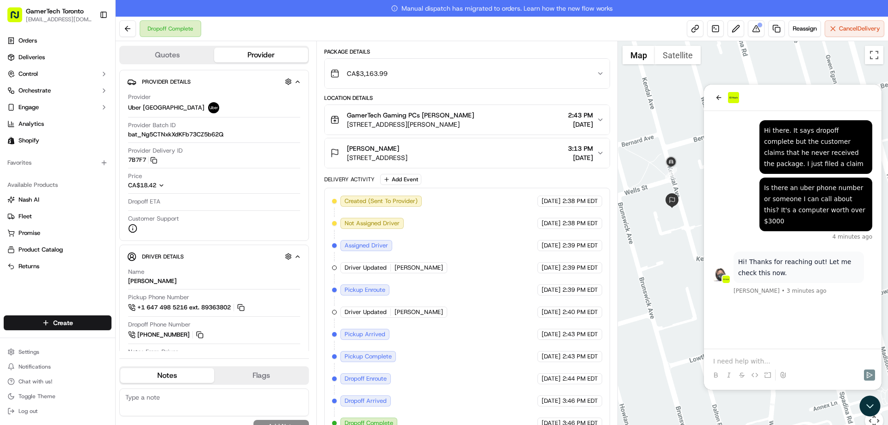
click at [533, 149] on div "Keegan Garland 30 Kendal Ave, Toronto, ON M5R 1L7, Canada 3:13 PM 09/15/2025" at bounding box center [463, 153] width 266 height 19
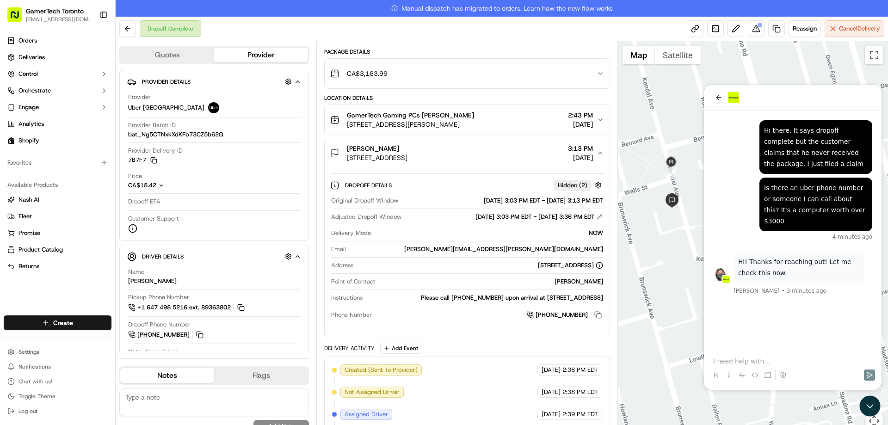
click at [544, 123] on div "GamerTech Gaming PCs CRISTIAN MAIEREAN 470 N Rivermede Rd, 10, Vaughan, ON L4K …" at bounding box center [463, 120] width 266 height 19
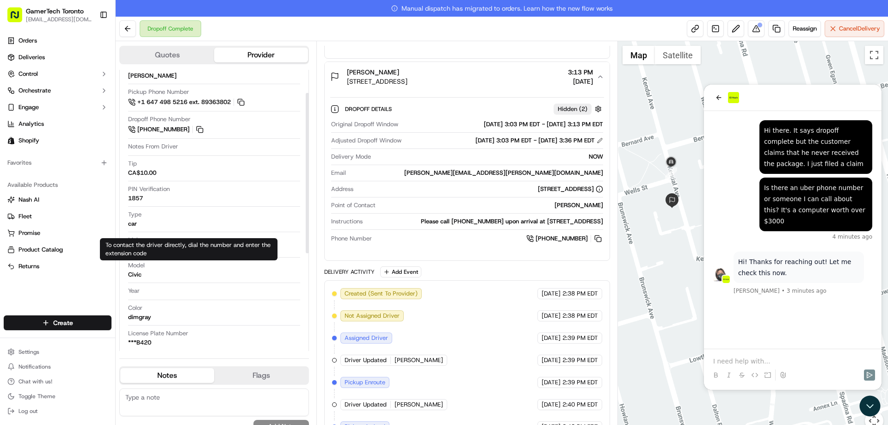
scroll to position [211, 0]
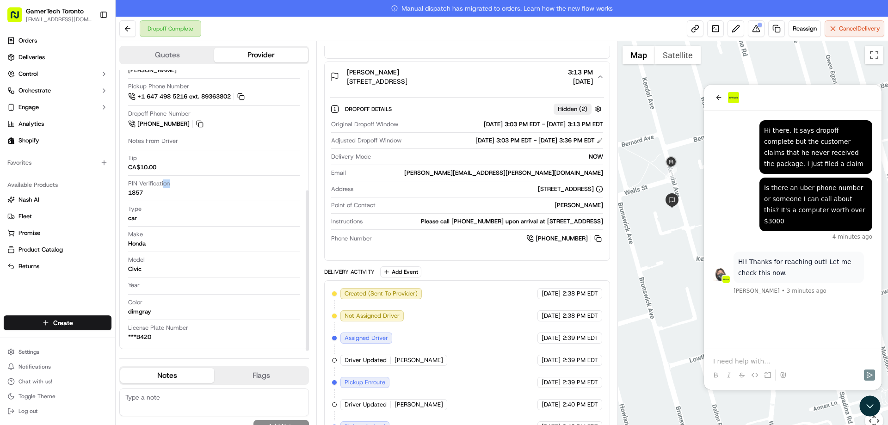
drag, startPoint x: 149, startPoint y: 191, endPoint x: 128, endPoint y: 194, distance: 21.9
click at [128, 194] on div "Name STEVEN F. Pickup Phone Number +1 647 498 5216 ext. 89363802 Dropoff Phone …" at bounding box center [214, 199] width 174 height 292
drag, startPoint x: 128, startPoint y: 194, endPoint x: 150, endPoint y: 194, distance: 22.7
click at [150, 194] on div "Name STEVEN F. Pickup Phone Number +1 647 498 5216 ext. 89363802 Dropoff Phone …" at bounding box center [214, 199] width 174 height 292
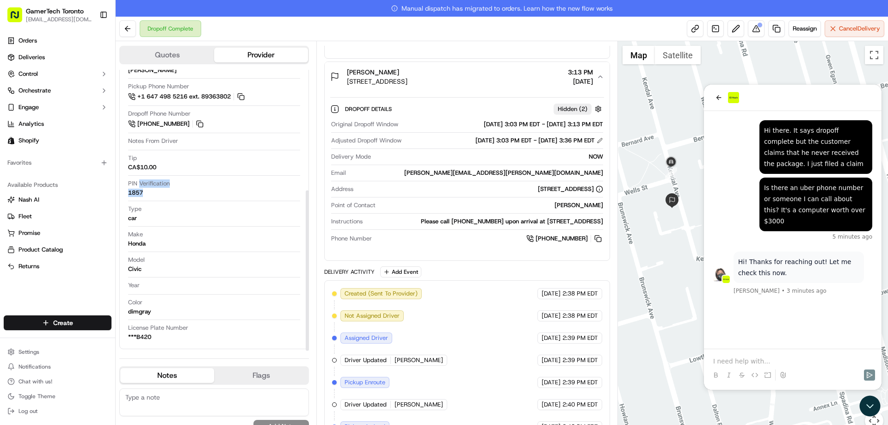
click at [158, 192] on div "PIN Verification 1857" at bounding box center [214, 188] width 172 height 18
click at [153, 334] on div "License Plate Number ***B420" at bounding box center [214, 333] width 172 height 18
click at [155, 334] on div "License Plate Number ***B420" at bounding box center [214, 333] width 172 height 18
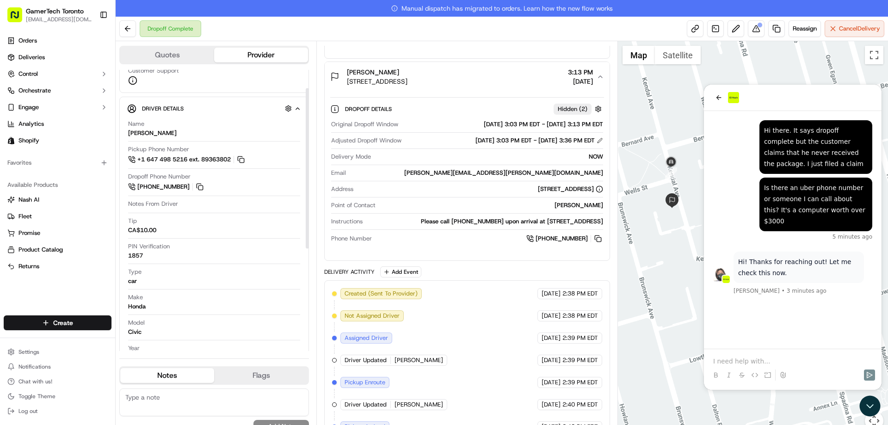
scroll to position [0, 0]
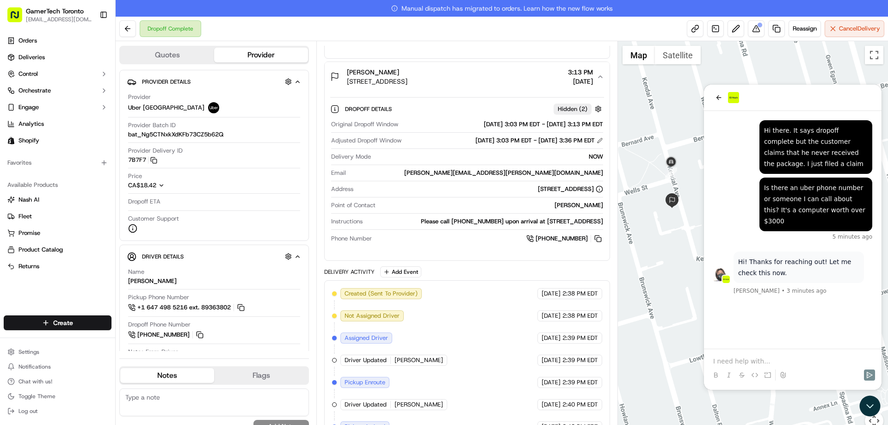
click at [481, 43] on div "Summary Created: 09/15/2025 2:38 PM Strategy: Shopify (dss_6qH3qY) 1 Pickup 1 D…" at bounding box center [466, 241] width 301 height 400
click at [780, 360] on p at bounding box center [792, 361] width 159 height 9
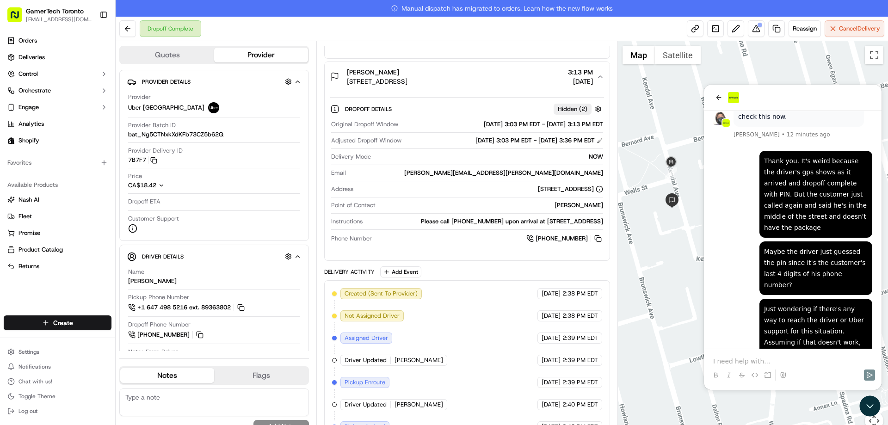
scroll to position [212, 0]
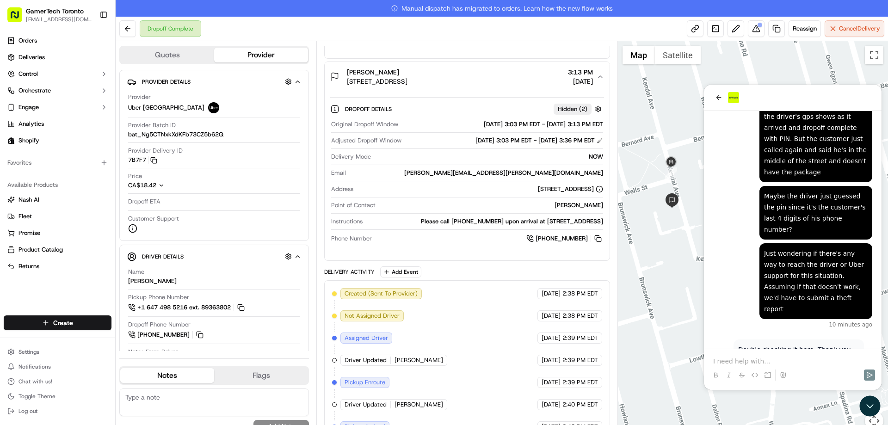
click at [771, 354] on div at bounding box center [793, 366] width 170 height 35
click at [770, 356] on div at bounding box center [793, 366] width 170 height 35
click at [770, 358] on p at bounding box center [792, 361] width 159 height 9
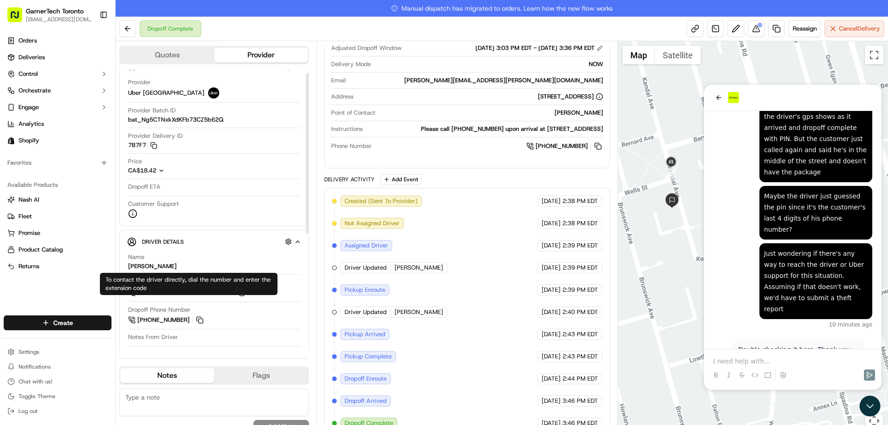
scroll to position [0, 0]
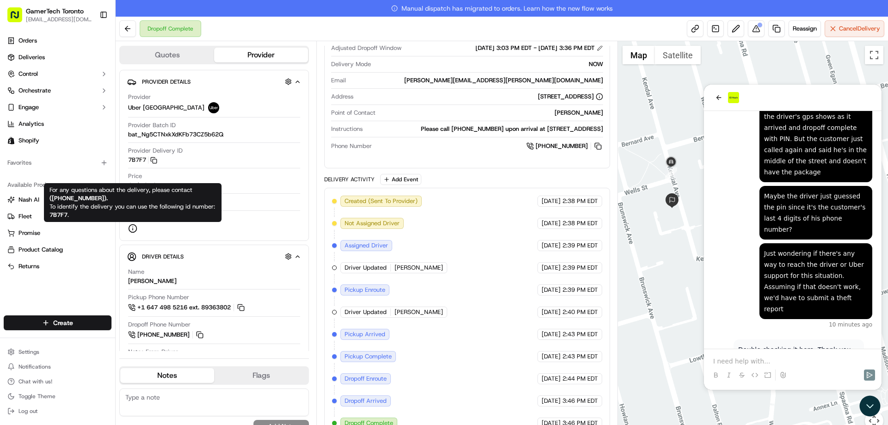
click at [102, 195] on div "For any questions about the delivery, please contact ( 1-866-987-3750 ). To ide…" at bounding box center [132, 202] width 167 height 33
drag, startPoint x: 93, startPoint y: 200, endPoint x: 197, endPoint y: 191, distance: 105.0
click at [108, 194] on strong "( 1-866-987-3750 )." at bounding box center [78, 198] width 58 height 8
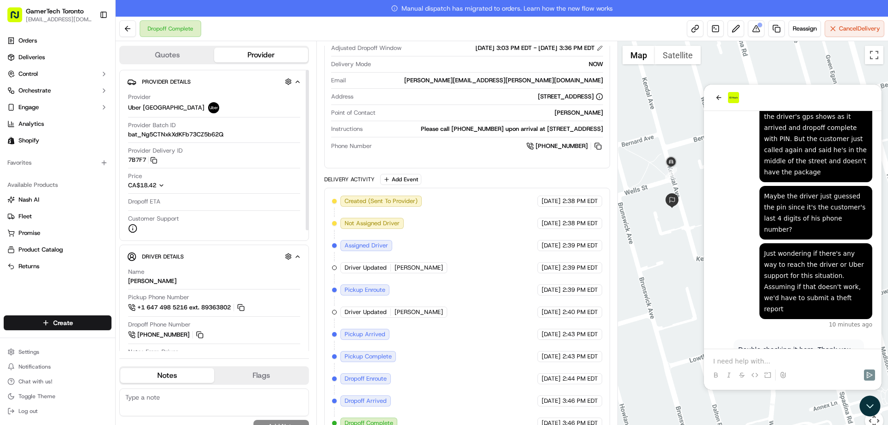
copy strong "1-866-987-375"
click at [751, 356] on div at bounding box center [793, 366] width 170 height 35
click at [751, 357] on p at bounding box center [792, 361] width 159 height 9
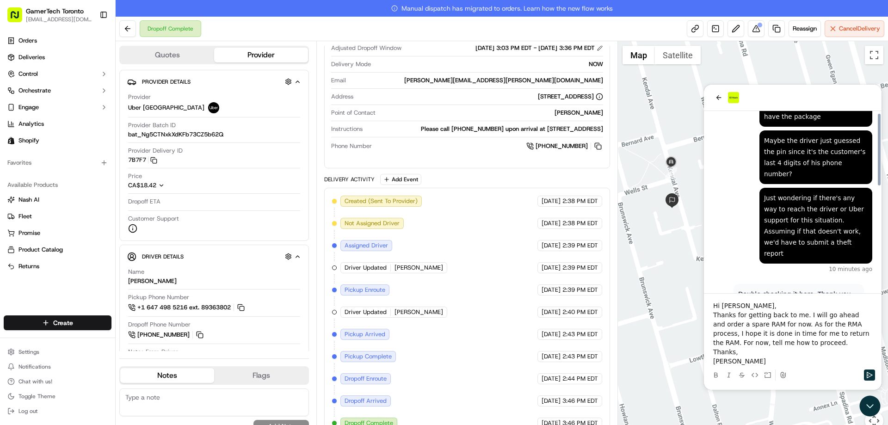
scroll to position [212, 0]
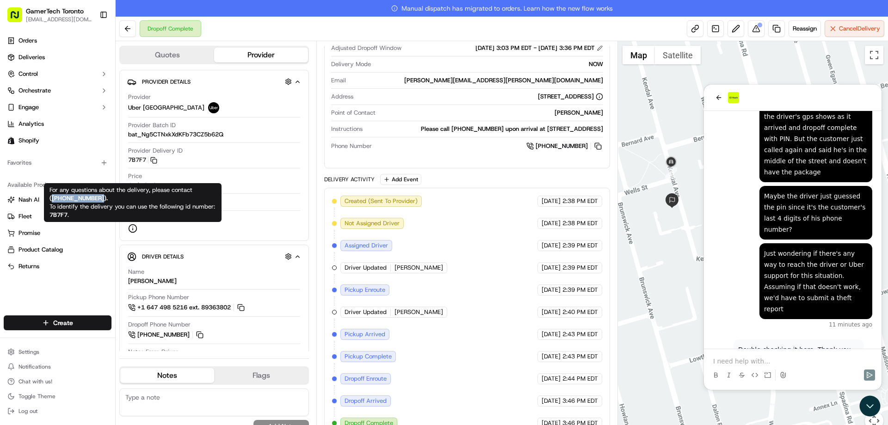
drag, startPoint x: 93, startPoint y: 199, endPoint x: 198, endPoint y: 190, distance: 105.4
click at [108, 194] on strong "( 1-866-987-3750 )." at bounding box center [78, 198] width 58 height 8
copy strong "1-866-987-3750"
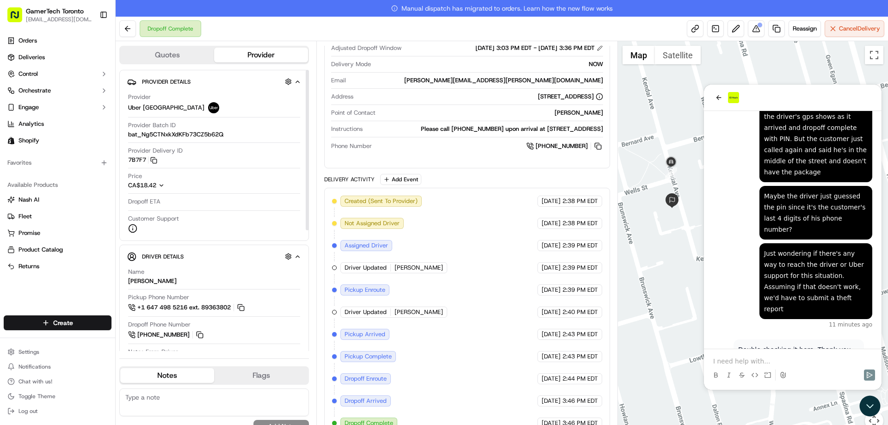
click at [789, 365] on p at bounding box center [792, 361] width 159 height 9
click at [713, 376] on icon at bounding box center [715, 374] width 7 height 7
click at [775, 363] on p "1-866-987-3750" at bounding box center [792, 361] width 159 height 9
click at [742, 358] on strong "1-866-987-3750" at bounding box center [745, 361] width 65 height 7
click at [721, 369] on div at bounding box center [793, 375] width 170 height 19
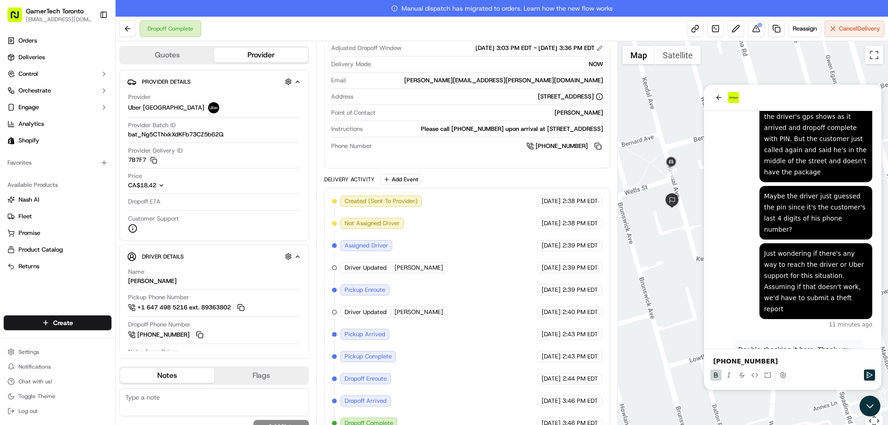
click at [719, 370] on button at bounding box center [715, 375] width 11 height 11
click at [771, 360] on p "1-866-987-3750" at bounding box center [792, 361] width 159 height 9
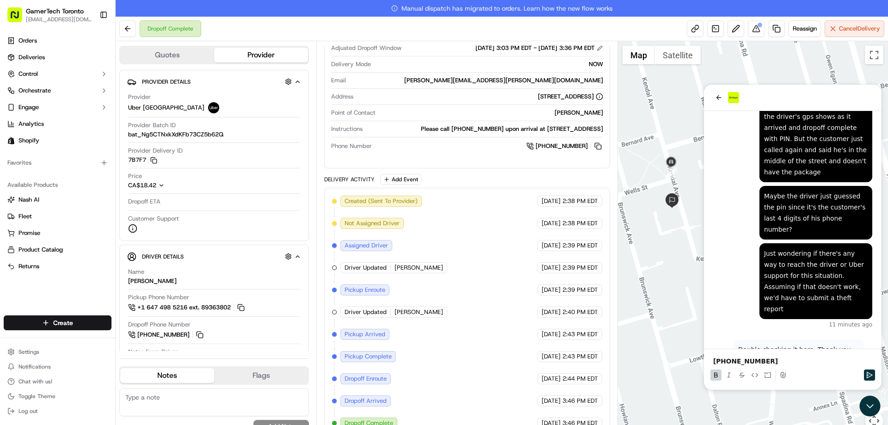
click at [771, 360] on p "1-866-987-3750" at bounding box center [792, 361] width 159 height 9
click at [768, 347] on div "Double checking it here. Thank you for your patience. Joseph V. • 4 minutes ago…" at bounding box center [793, 146] width 178 height 494
click at [718, 370] on button at bounding box center [715, 375] width 11 height 11
click at [716, 372] on icon at bounding box center [715, 374] width 7 height 7
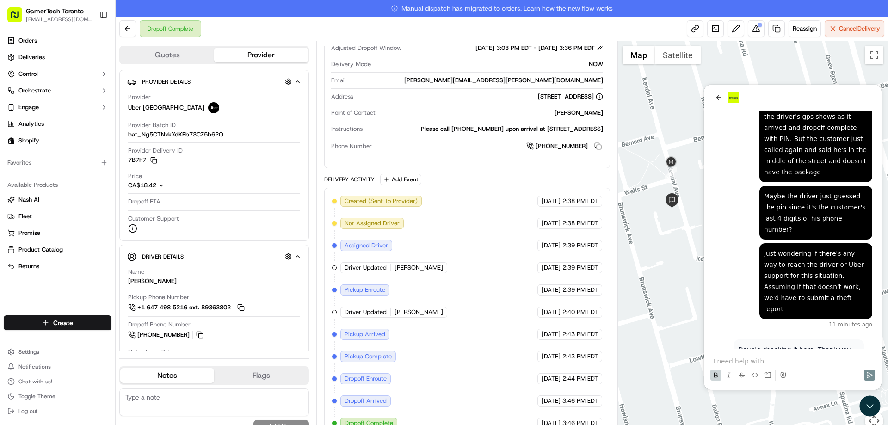
click at [723, 372] on button at bounding box center [728, 375] width 11 height 11
click at [725, 373] on icon at bounding box center [728, 374] width 7 height 7
click at [731, 377] on icon at bounding box center [728, 374] width 7 height 7
click at [738, 375] on icon at bounding box center [741, 374] width 7 height 7
click at [740, 365] on p at bounding box center [792, 361] width 159 height 9
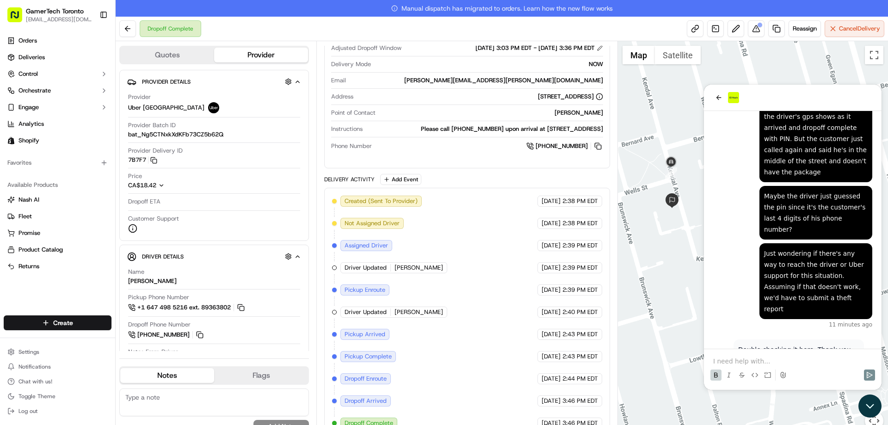
click at [871, 400] on icon "Open customer support" at bounding box center [869, 406] width 23 height 23
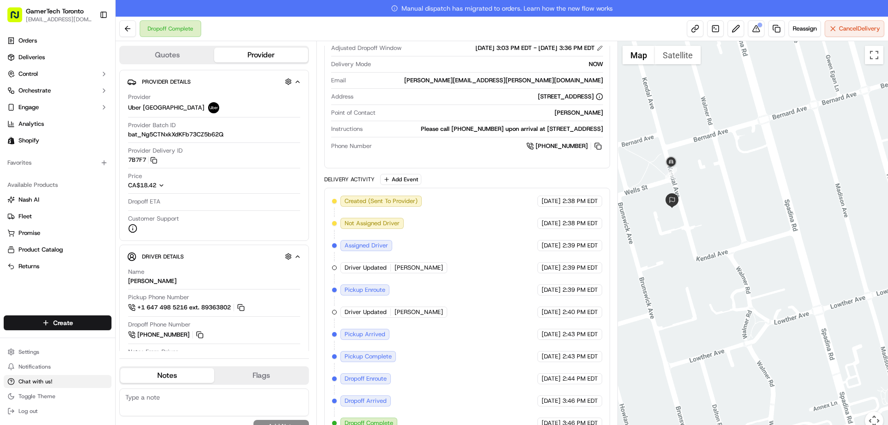
click at [80, 376] on button "Chat with us!" at bounding box center [58, 381] width 108 height 13
click at [34, 381] on span "Chat with us!" at bounding box center [36, 381] width 34 height 7
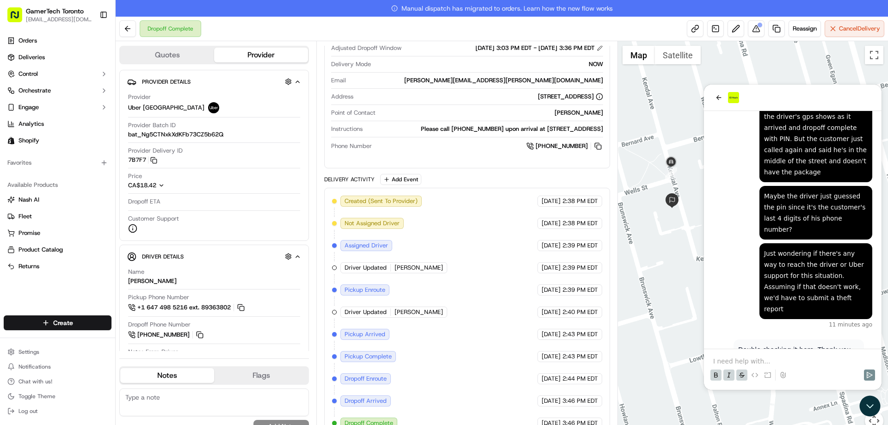
click at [743, 376] on icon at bounding box center [741, 374] width 7 height 7
click at [730, 376] on icon at bounding box center [728, 374] width 7 height 7
click at [715, 376] on icon at bounding box center [715, 374] width 7 height 7
click at [718, 99] on icon "back" at bounding box center [718, 97] width 5 height 5
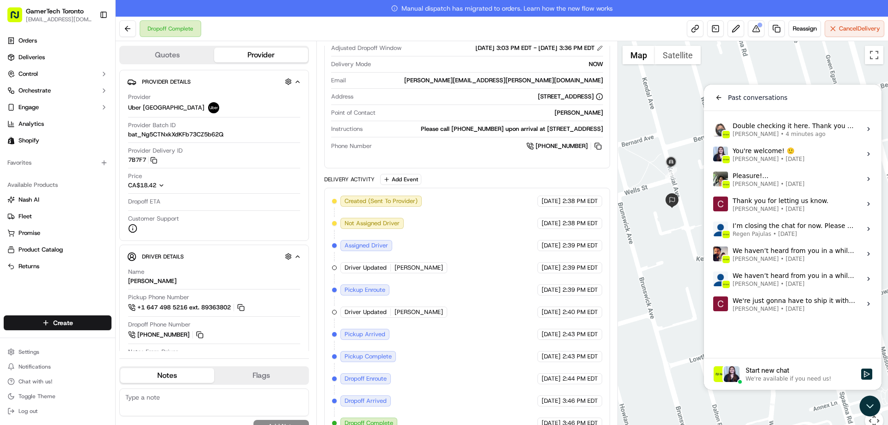
click at [750, 128] on div "Double checking it here. Thank you for your patience. Joseph V. • 4 minutes ago" at bounding box center [794, 129] width 123 height 18
click at [713, 129] on button "View issue" at bounding box center [713, 129] width 0 height 0
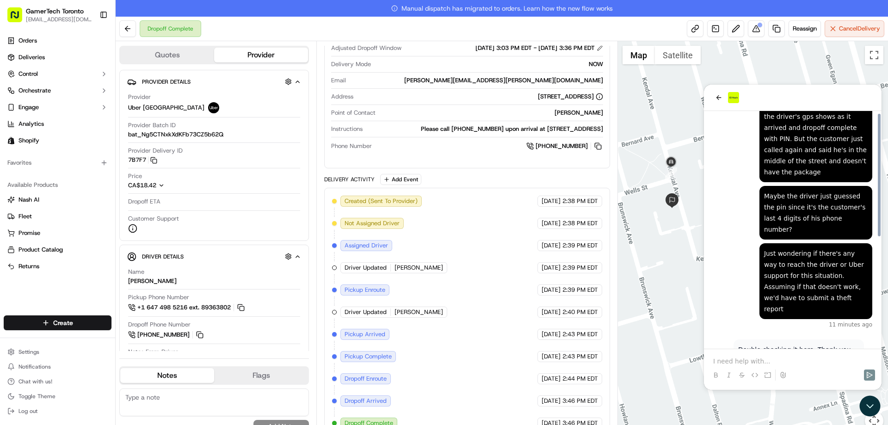
click at [752, 358] on p at bounding box center [792, 361] width 159 height 9
click at [723, 362] on p "Let 1-866-987-3750" at bounding box center [792, 361] width 159 height 9
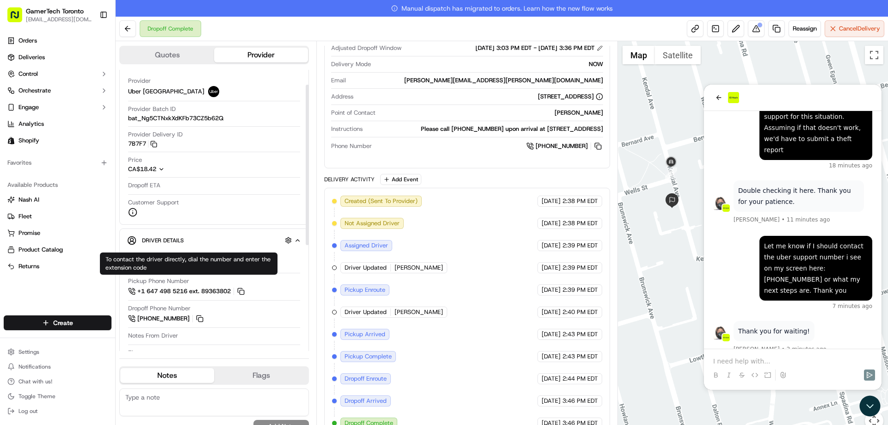
scroll to position [0, 0]
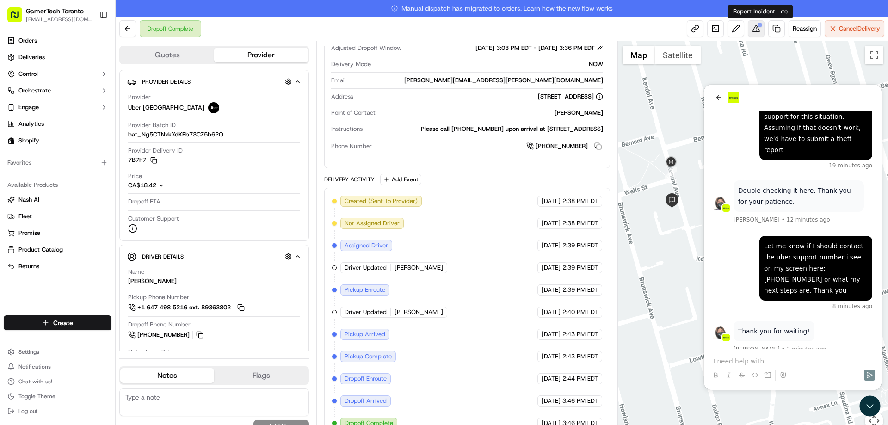
click at [761, 33] on button at bounding box center [756, 28] width 17 height 17
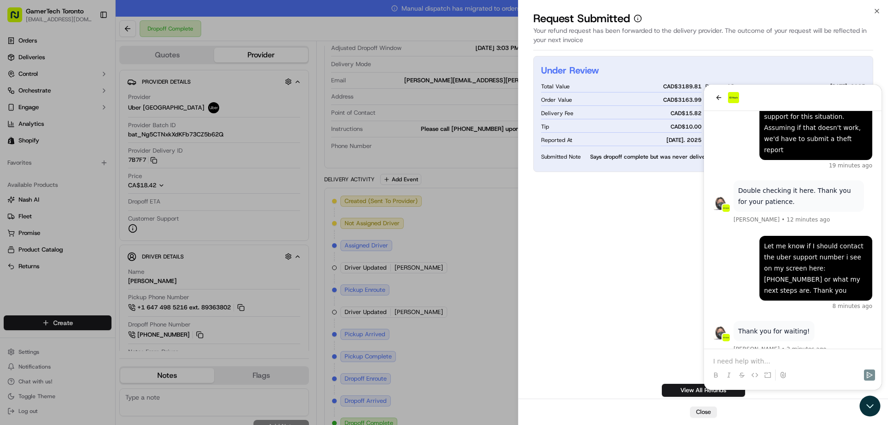
click at [871, 398] on div "Under Review Total Value CAD$ 3189.81 Order Value CAD$ 3163.99 Delivery Fee CAD…" at bounding box center [703, 226] width 370 height 345
click at [871, 401] on div "Close" at bounding box center [703, 412] width 370 height 26
click at [869, 405] on div "Close" at bounding box center [703, 412] width 370 height 26
click at [704, 408] on button "Close" at bounding box center [703, 412] width 27 height 11
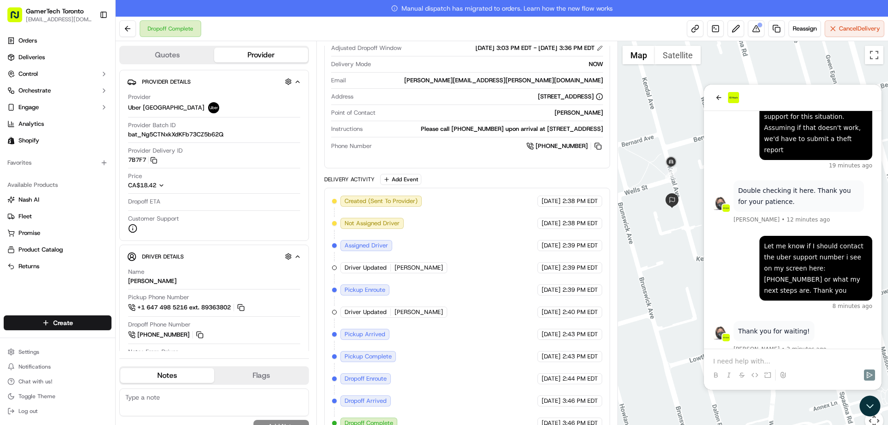
click at [798, 363] on p at bounding box center [792, 361] width 159 height 9
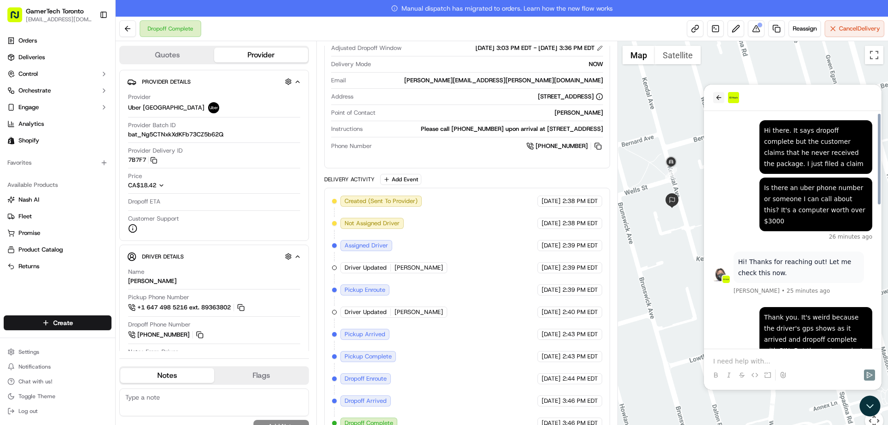
click at [721, 101] on button "back" at bounding box center [718, 97] width 11 height 11
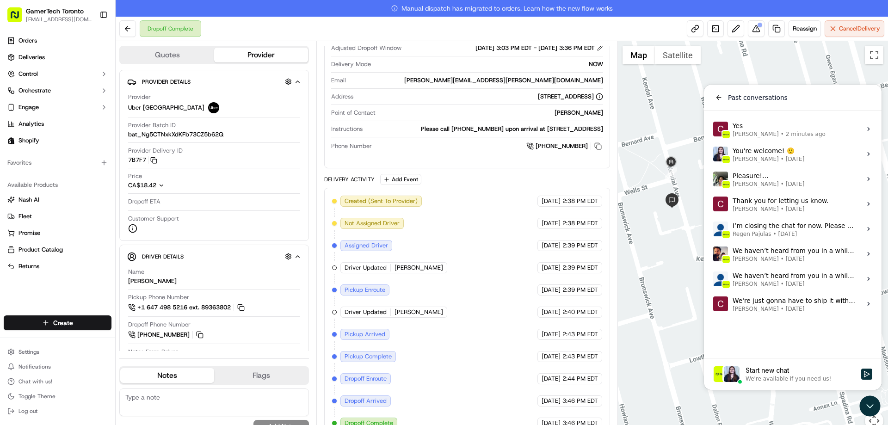
click at [760, 137] on span "Cristian Maierean" at bounding box center [756, 133] width 46 height 7
click at [713, 130] on button "View issue" at bounding box center [713, 129] width 0 height 0
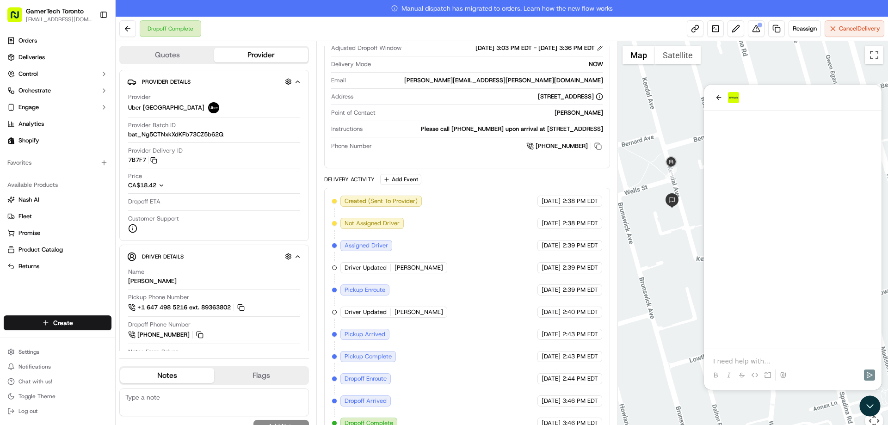
scroll to position [371, 0]
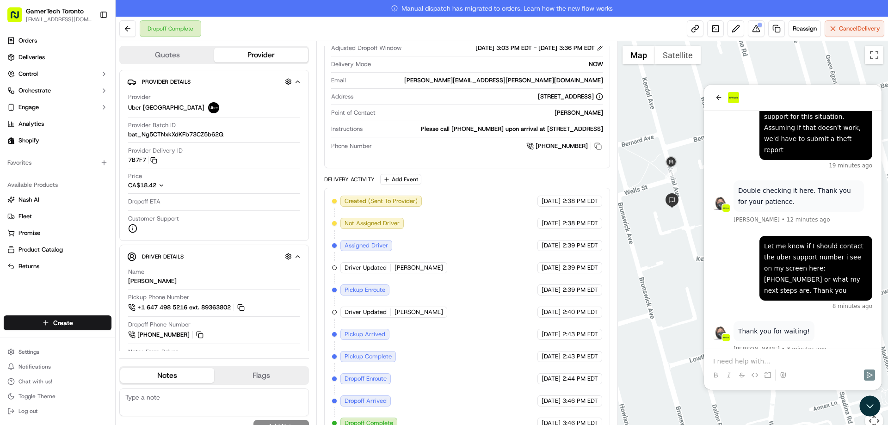
click at [829, 359] on p at bounding box center [792, 361] width 159 height 9
click at [784, 361] on p at bounding box center [792, 361] width 159 height 9
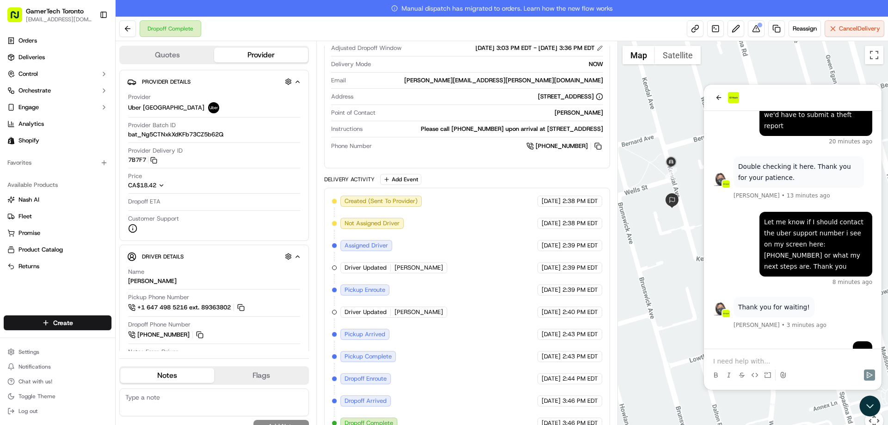
click at [126, 51] on button "Quotes" at bounding box center [167, 55] width 94 height 15
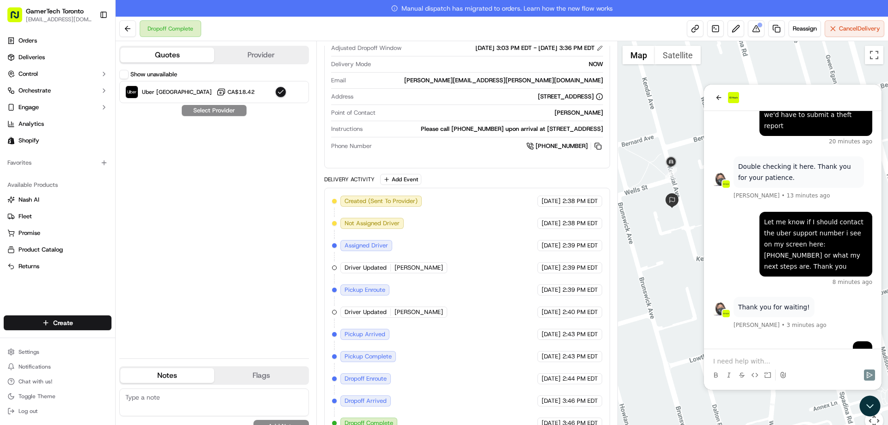
click at [230, 62] on button "Provider" at bounding box center [261, 55] width 94 height 15
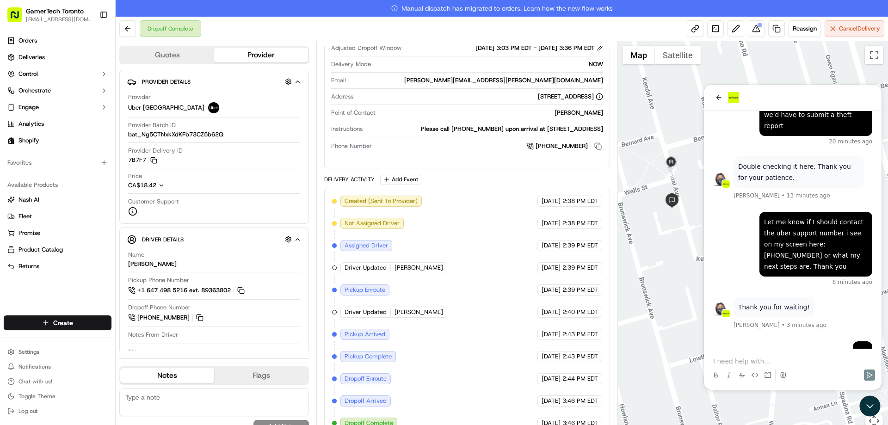
click at [816, 347] on div "It's been more than 30 minutes now just now Yes Thank you for waiting! Joseph V…" at bounding box center [793, 65] width 178 height 699
click at [814, 356] on div at bounding box center [793, 366] width 170 height 35
click at [795, 358] on p at bounding box center [792, 361] width 159 height 9
click at [782, 355] on div at bounding box center [793, 366] width 170 height 35
click at [778, 358] on p at bounding box center [792, 361] width 159 height 9
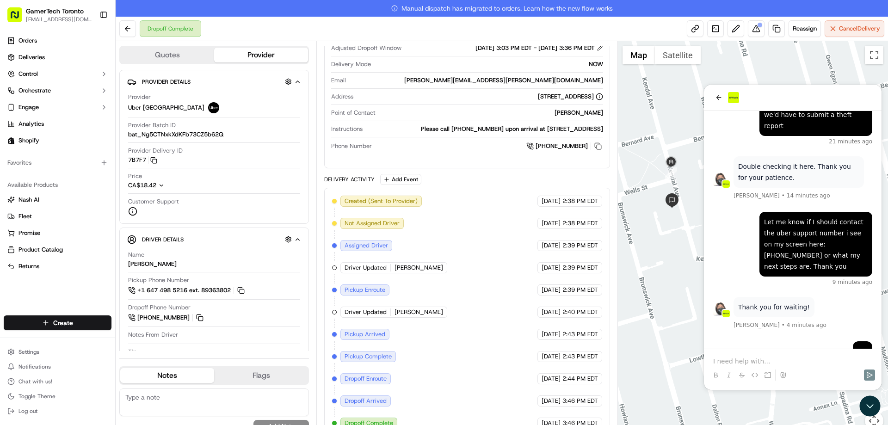
click at [722, 301] on img at bounding box center [720, 308] width 15 height 15
drag, startPoint x: 722, startPoint y: 249, endPoint x: 728, endPoint y: 285, distance: 36.7
click at [728, 285] on div "It's been more than 30 minutes now 1 minute ago Yes Thank you for waiting! Jose…" at bounding box center [793, 65] width 178 height 699
click at [779, 360] on p at bounding box center [792, 361] width 159 height 9
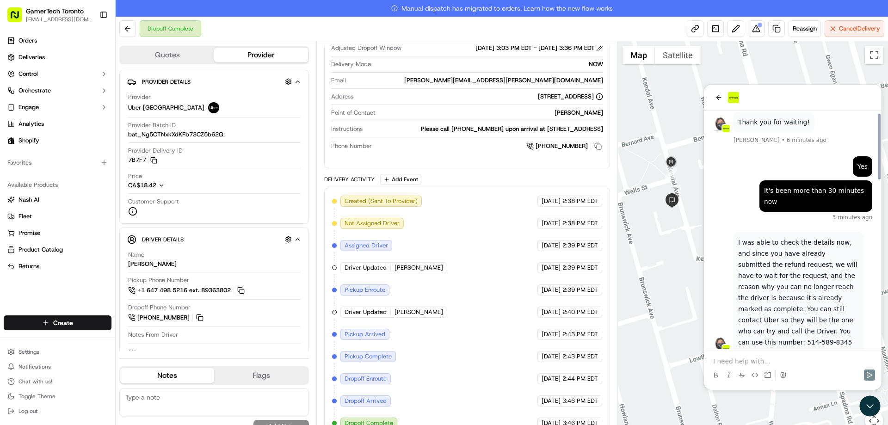
scroll to position [604, 0]
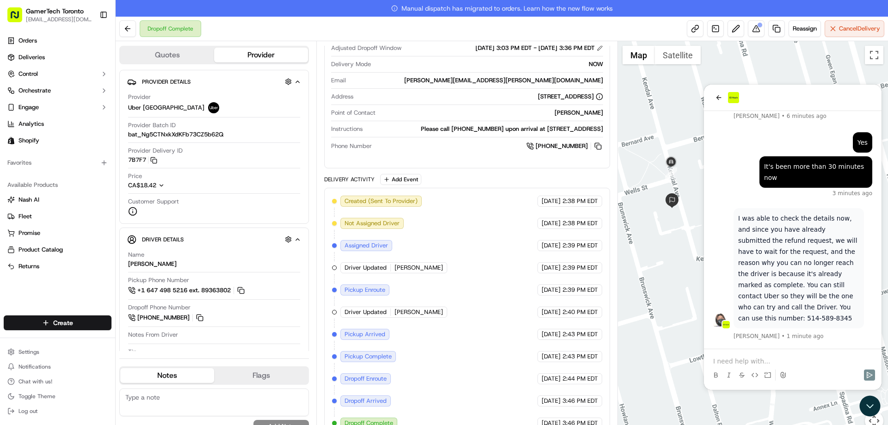
click at [790, 356] on div at bounding box center [793, 366] width 170 height 35
drag, startPoint x: 790, startPoint y: 360, endPoint x: 783, endPoint y: 284, distance: 76.2
click at [783, 284] on div "­*the person said wrong number just now I dialed that number and it said wrong …" at bounding box center [793, 237] width 178 height 305
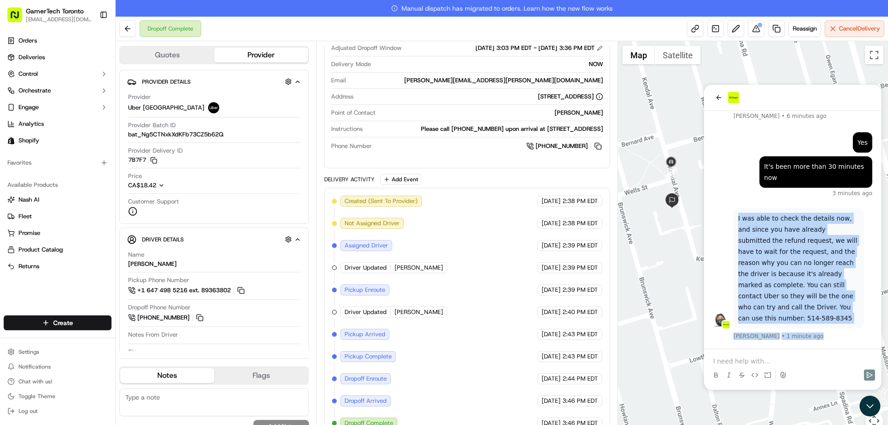
drag, startPoint x: 734, startPoint y: 152, endPoint x: 827, endPoint y: 255, distance: 139.2
click at [827, 255] on div "I was able to check the details now, and since you have already submitted the r…" at bounding box center [792, 274] width 159 height 133
click at [826, 249] on div "I was able to check the details now, and since you have already submitted the r…" at bounding box center [799, 268] width 130 height 120
drag, startPoint x: 823, startPoint y: 241, endPoint x: 738, endPoint y: 149, distance: 125.0
click at [738, 213] on p "I was able to check the details now, and since you have already submitted the r…" at bounding box center [798, 268] width 121 height 111
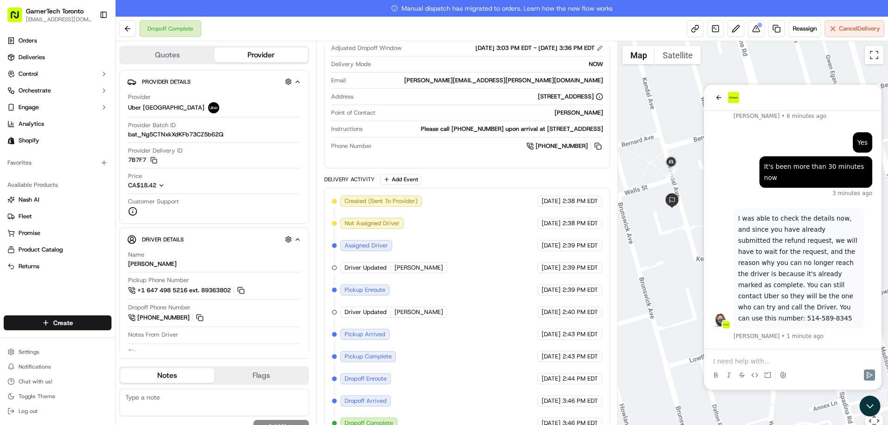
click at [734, 190] on div "3 minutes ago" at bounding box center [792, 193] width 159 height 7
drag, startPoint x: 763, startPoint y: 241, endPoint x: 809, endPoint y: 243, distance: 45.8
click at [809, 243] on p "I was able to check the details now, and since you have already submitted the r…" at bounding box center [798, 268] width 121 height 111
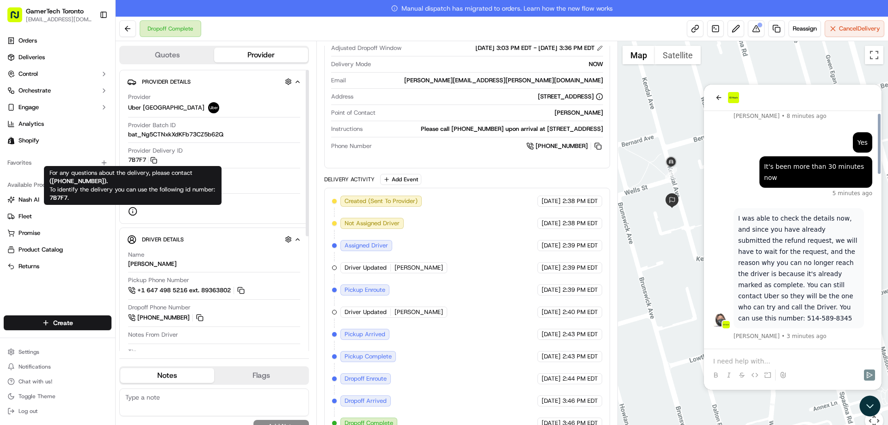
scroll to position [682, 0]
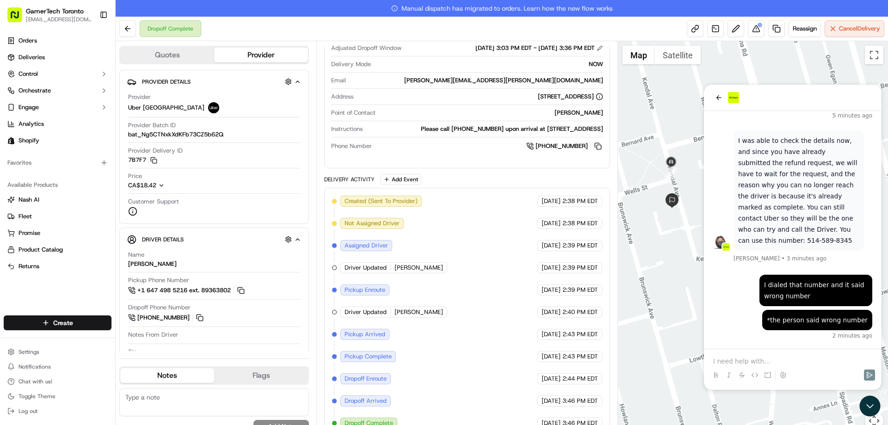
click at [771, 355] on div at bounding box center [793, 366] width 170 height 35
click at [771, 358] on p at bounding box center [792, 361] width 159 height 9
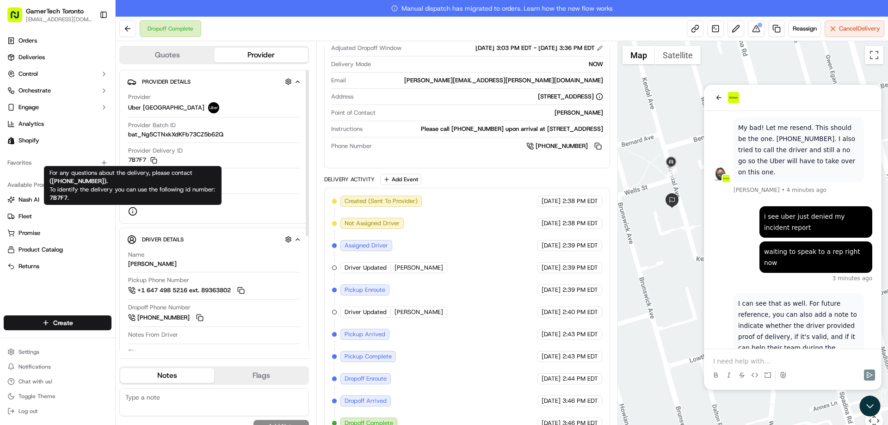
scroll to position [939, 0]
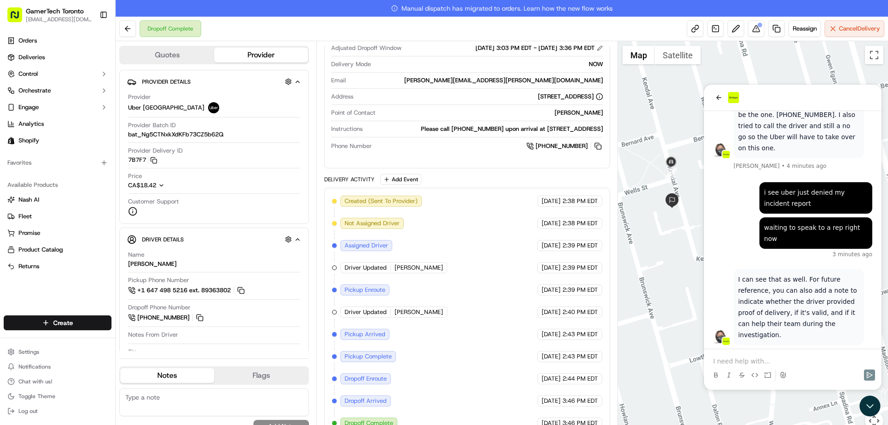
click at [806, 355] on div at bounding box center [793, 366] width 170 height 35
click at [796, 358] on p at bounding box center [792, 361] width 159 height 9
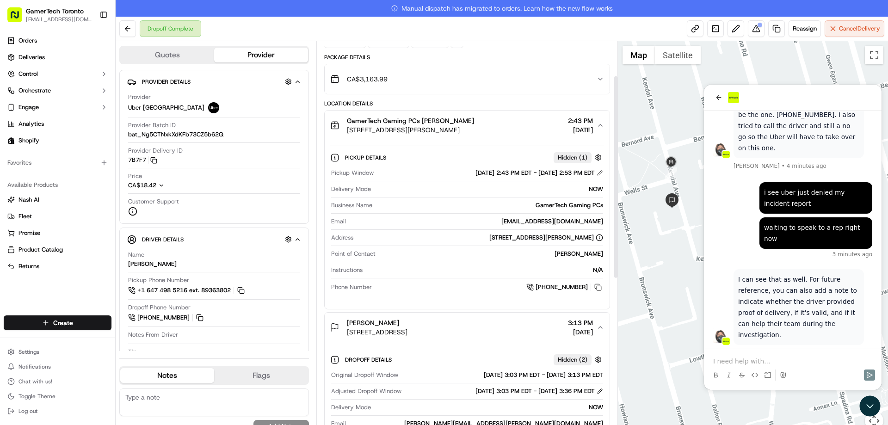
scroll to position [0, 0]
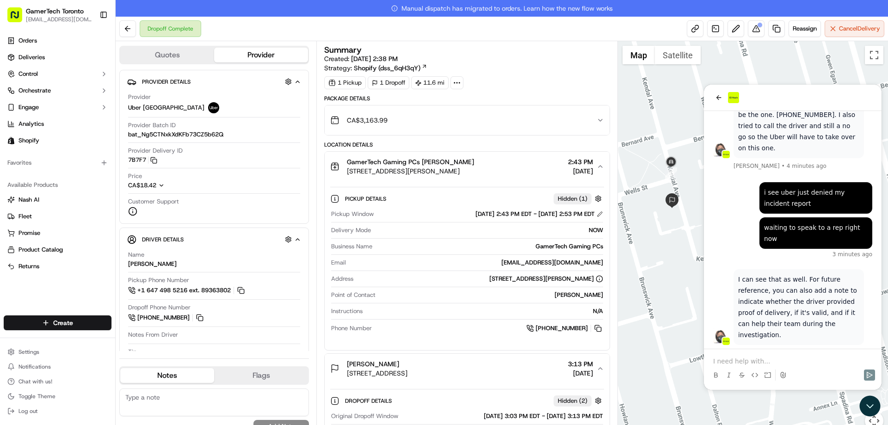
click at [734, 359] on p at bounding box center [792, 361] width 159 height 9
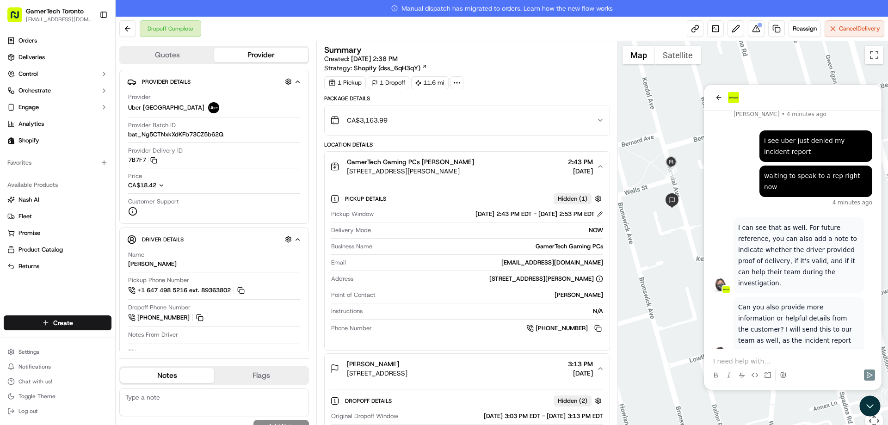
drag, startPoint x: 819, startPoint y: 314, endPoint x: 815, endPoint y: 310, distance: 5.3
click at [819, 414] on div "I'll do that in just a minute, on the phone with Uber right now" at bounding box center [816, 425] width 104 height 22
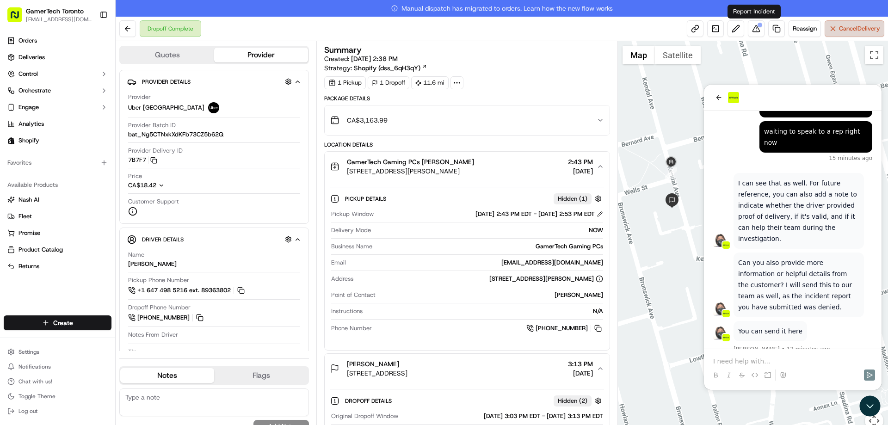
scroll to position [1080, 0]
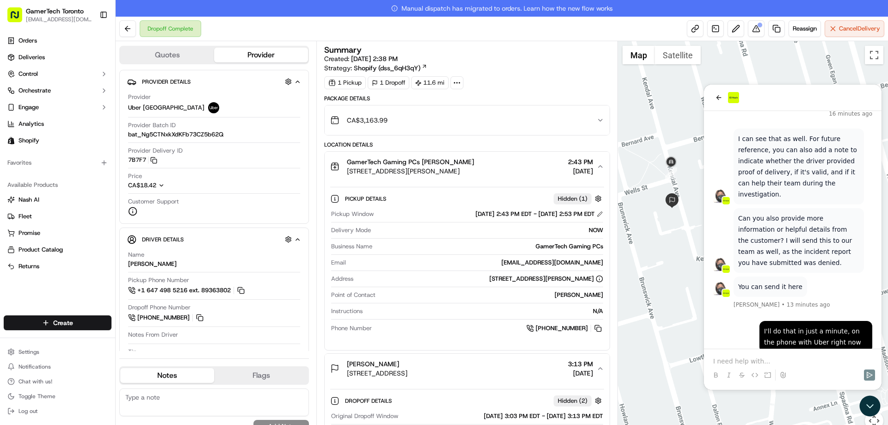
click at [765, 364] on p at bounding box center [792, 361] width 159 height 9
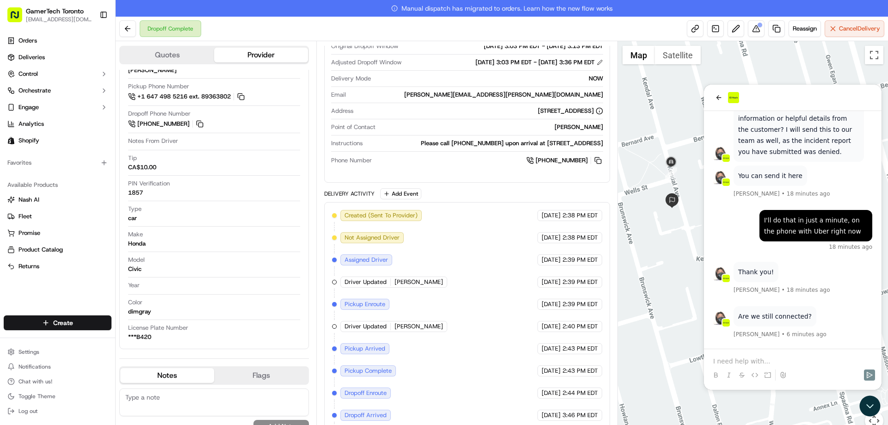
scroll to position [1235, 0]
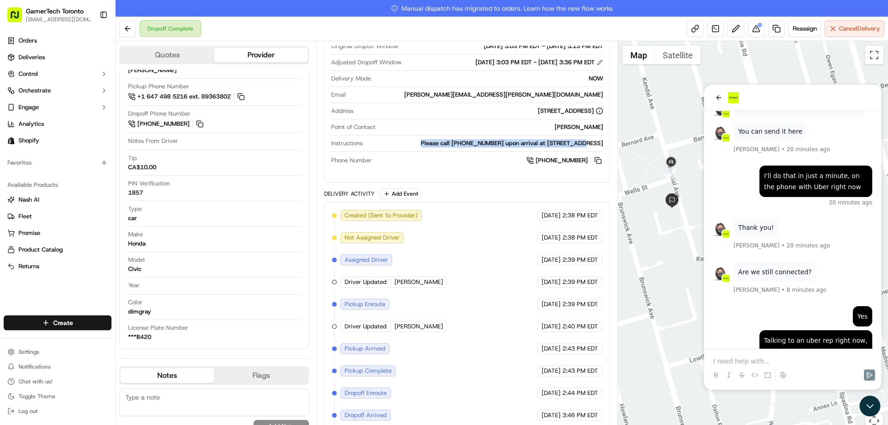
drag, startPoint x: 441, startPoint y: 145, endPoint x: 604, endPoint y: 145, distance: 162.8
click at [604, 145] on div "Original Dropoff Window 09/15/2025 3:03 PM EDT - 09/15/2025 3:13 PM EDT Adjuste…" at bounding box center [466, 103] width 273 height 131
click at [506, 145] on div "Please call [PHONE_NUMBER] upon arrival at [STREET_ADDRESS]" at bounding box center [484, 143] width 236 height 8
click at [502, 144] on div "Please call [PHONE_NUMBER] upon arrival at [STREET_ADDRESS]" at bounding box center [484, 143] width 236 height 8
drag, startPoint x: 503, startPoint y: 142, endPoint x: 519, endPoint y: 144, distance: 16.3
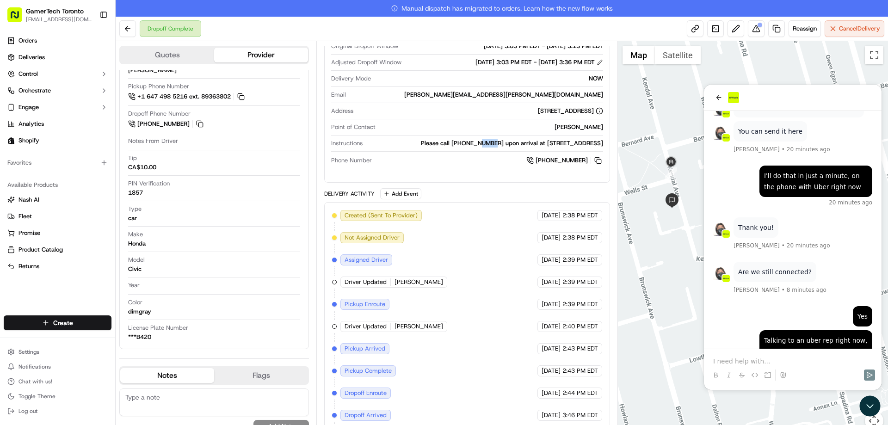
click at [519, 144] on div "Please call [PHONE_NUMBER] upon arrival at [STREET_ADDRESS]" at bounding box center [484, 143] width 236 height 8
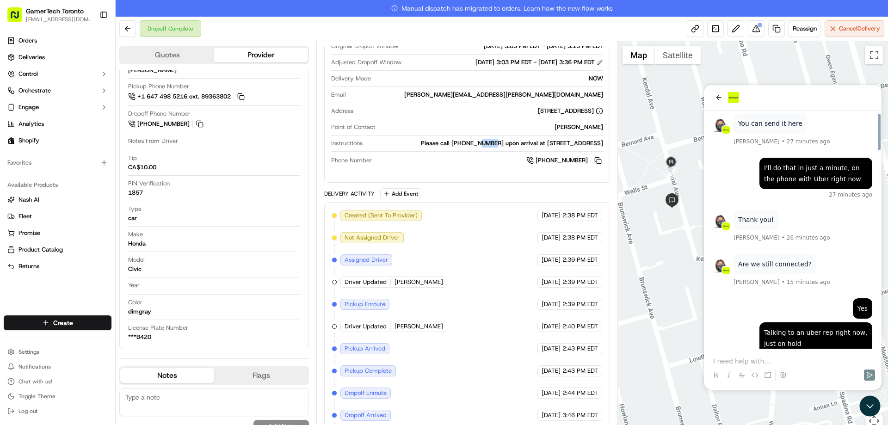
scroll to position [1279, 0]
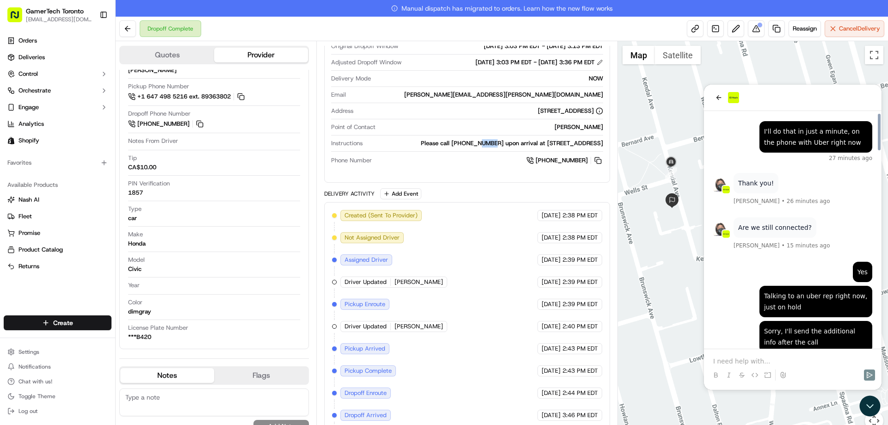
click at [786, 363] on p at bounding box center [792, 361] width 159 height 9
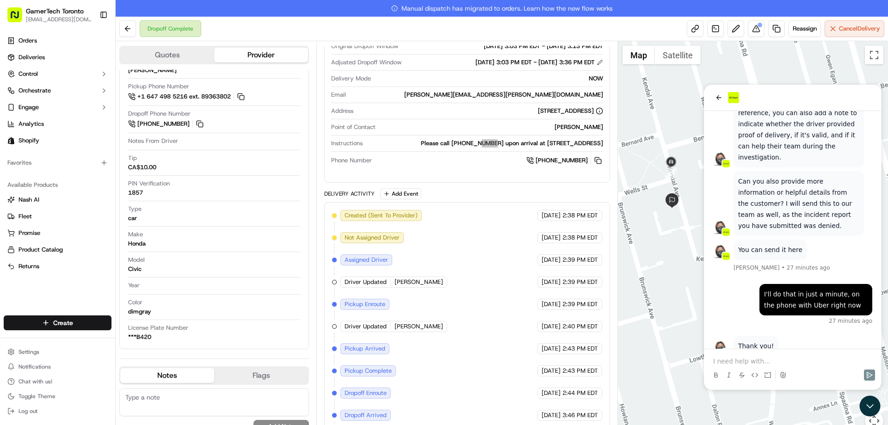
scroll to position [1320, 0]
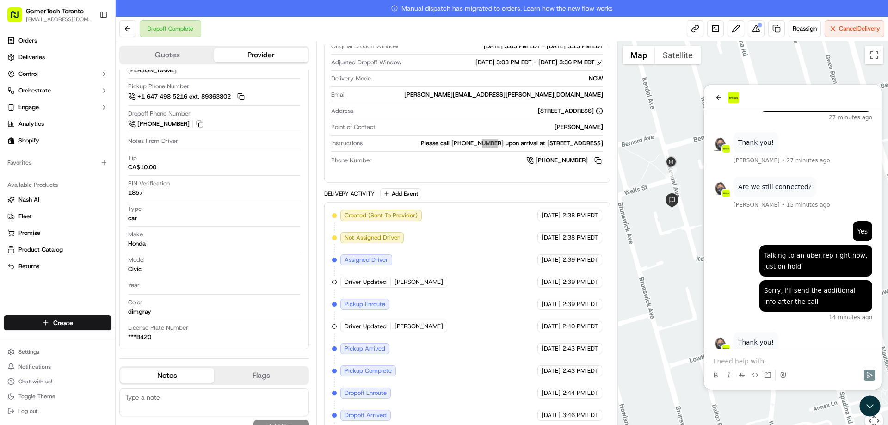
click at [791, 361] on p at bounding box center [792, 361] width 159 height 9
click at [741, 357] on p "So the customer said they were waiting at their door when" at bounding box center [792, 356] width 159 height 19
click at [784, 361] on p "So the customer said they were waiting at their door when" at bounding box center [792, 356] width 159 height 19
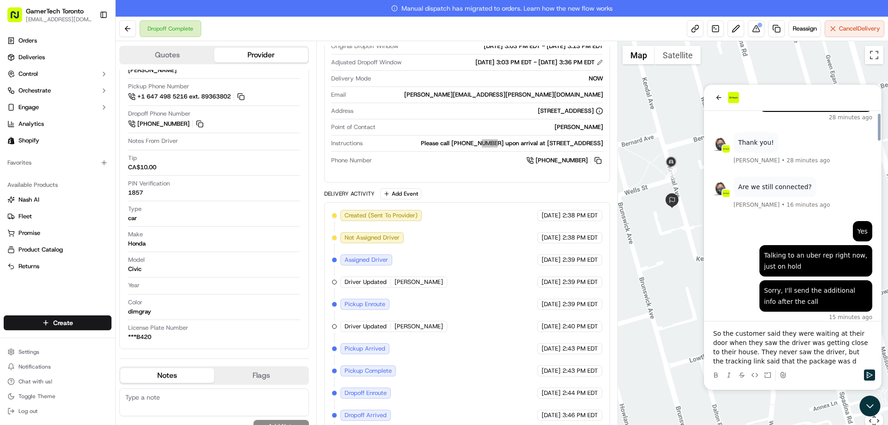
scroll to position [1403, 0]
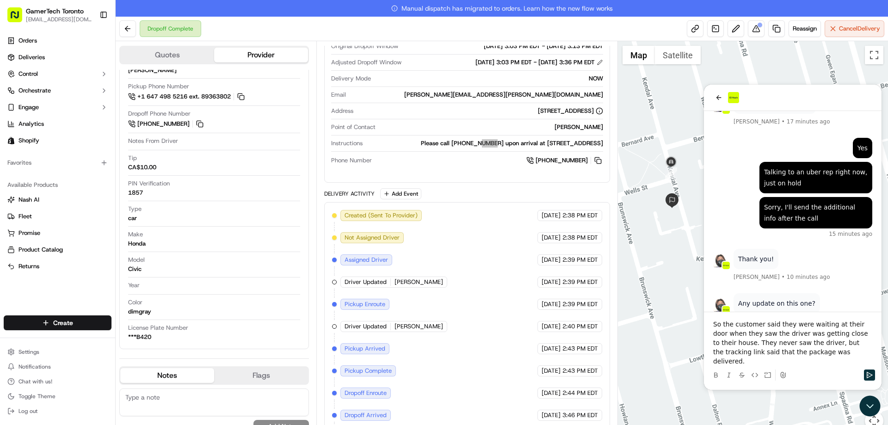
click at [834, 364] on p "So the customer said they were waiting at their door when they saw the driver w…" at bounding box center [792, 343] width 159 height 46
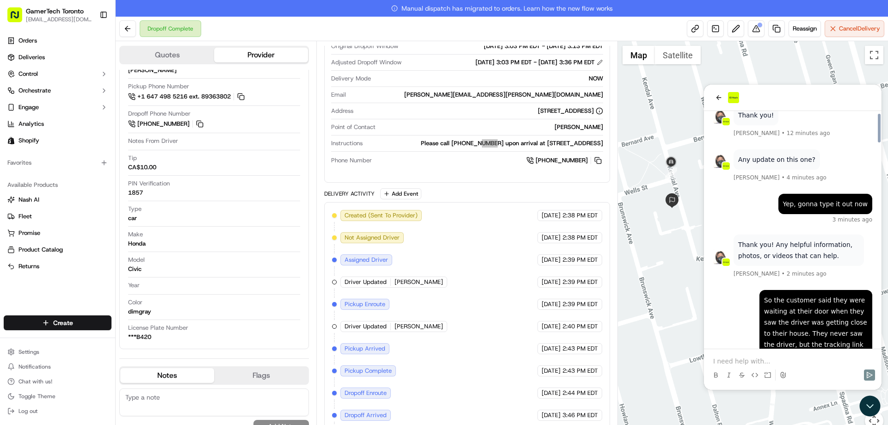
scroll to position [1686, 0]
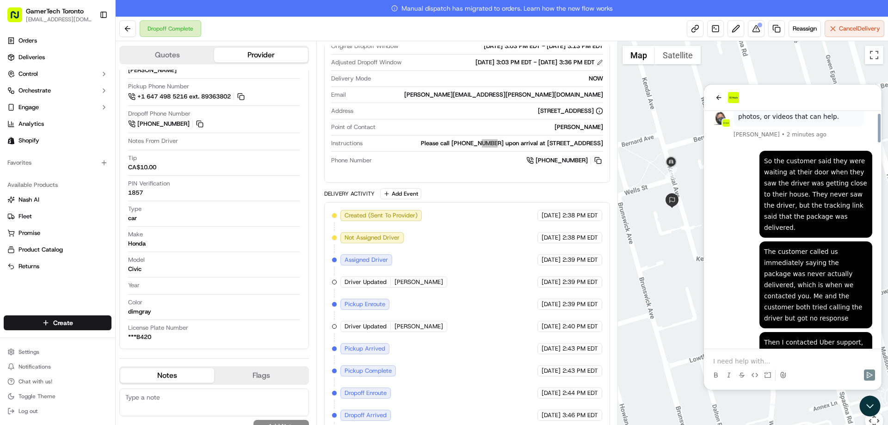
click at [821, 355] on div at bounding box center [793, 366] width 170 height 35
click at [820, 359] on p at bounding box center [792, 361] width 159 height 9
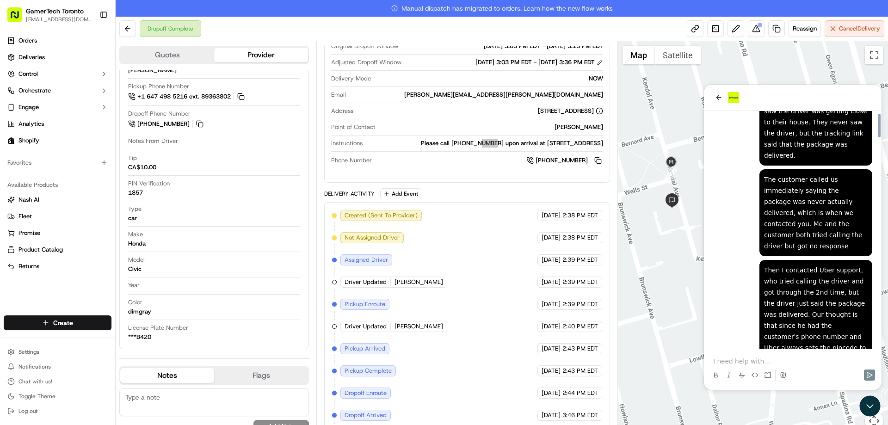
scroll to position [1729, 0]
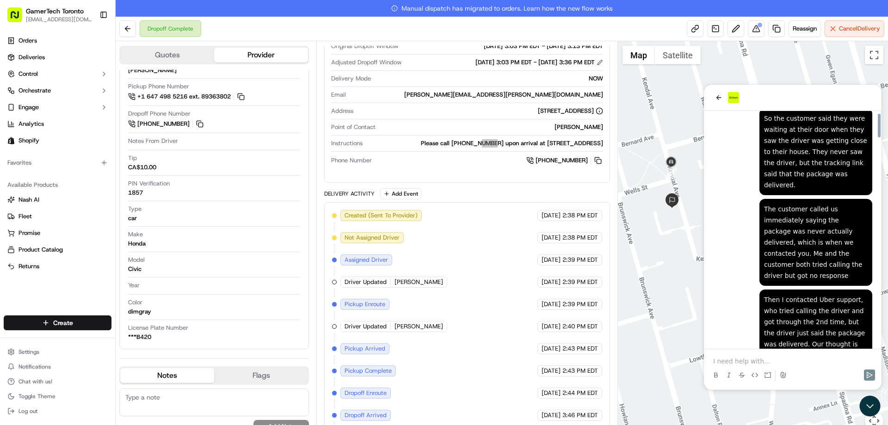
click at [814, 294] on div "Then I contacted Uber support, who tried calling the driver and got through the…" at bounding box center [816, 366] width 104 height 144
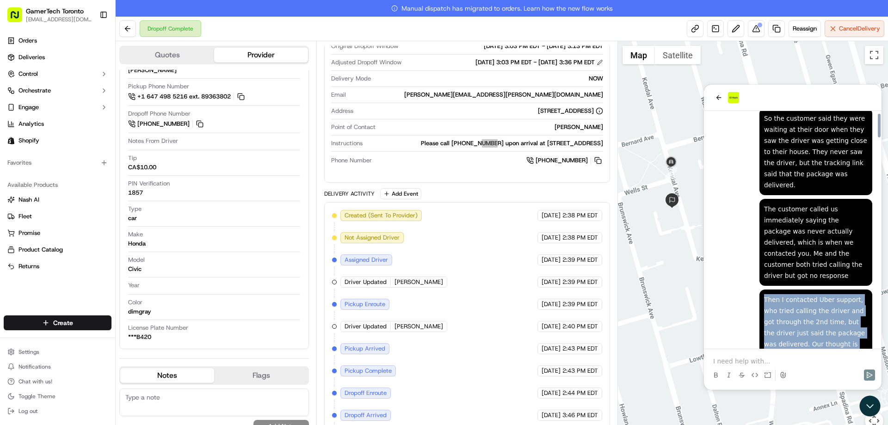
click at [814, 294] on div "Then I contacted Uber support, who tried calling the driver and got through the…" at bounding box center [816, 366] width 104 height 144
copy div "Then I contacted Uber support, who tried calling the driver and got through the…"
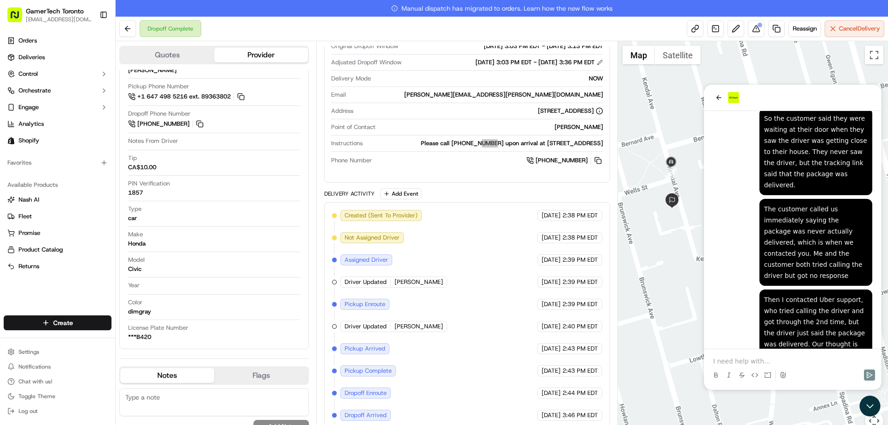
click at [800, 358] on p at bounding box center [792, 361] width 159 height 9
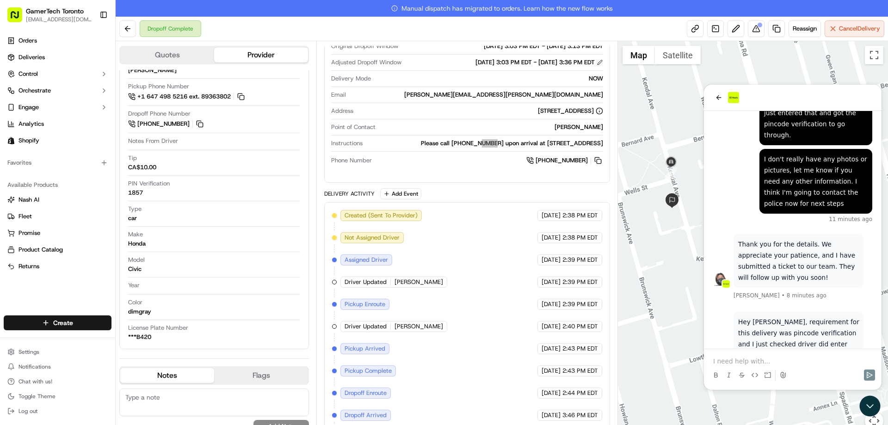
scroll to position [2258, 0]
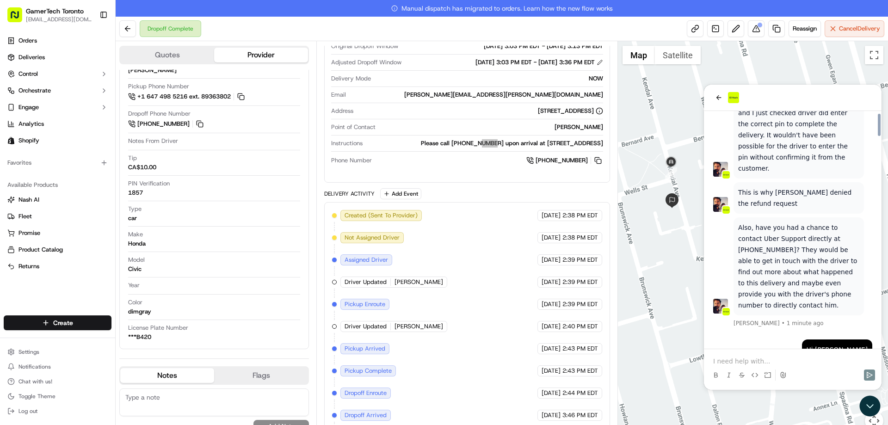
click at [756, 358] on p at bounding box center [792, 361] width 159 height 9
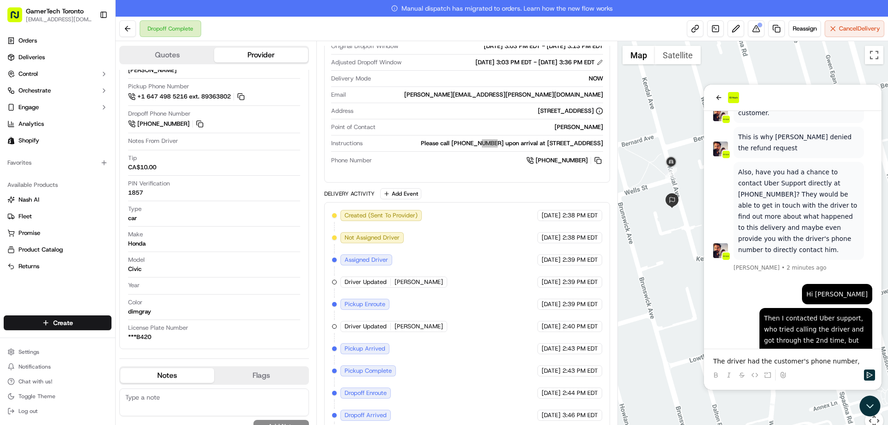
click at [846, 362] on p "The driver had the customer's phone number," at bounding box center [792, 361] width 159 height 9
drag, startPoint x: 848, startPoint y: 362, endPoint x: 715, endPoint y: 357, distance: 133.3
click at [715, 357] on p "The driver had the customer's phone number," at bounding box center [792, 361] width 159 height 9
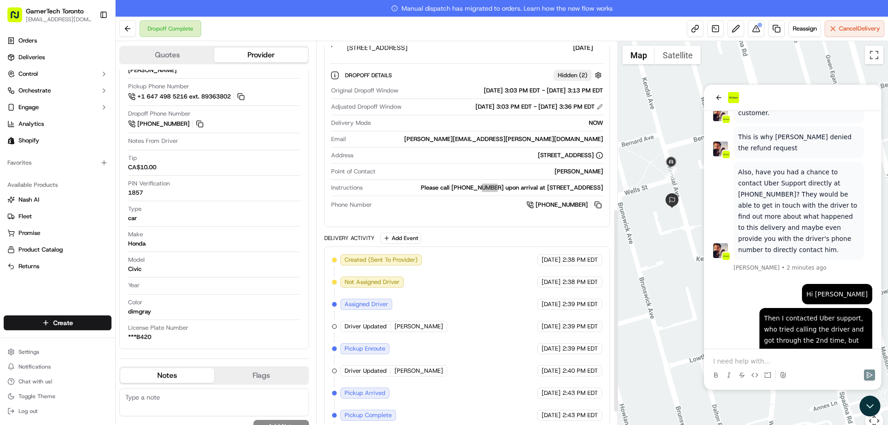
scroll to position [324, 0]
click at [499, 185] on div "Original Dropoff Window 09/15/2025 3:03 PM EDT - 09/15/2025 3:13 PM EDT Adjuste…" at bounding box center [466, 150] width 273 height 131
click at [788, 367] on div at bounding box center [793, 375] width 170 height 19
click at [788, 363] on p at bounding box center [792, 361] width 159 height 9
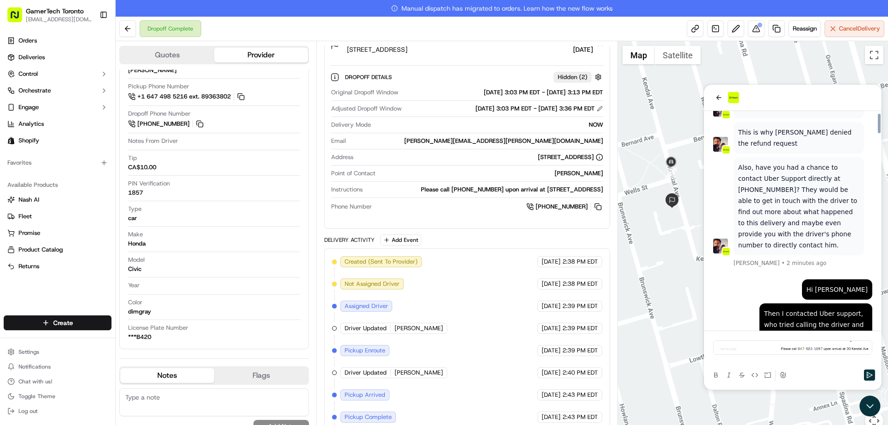
scroll to position [2332, 0]
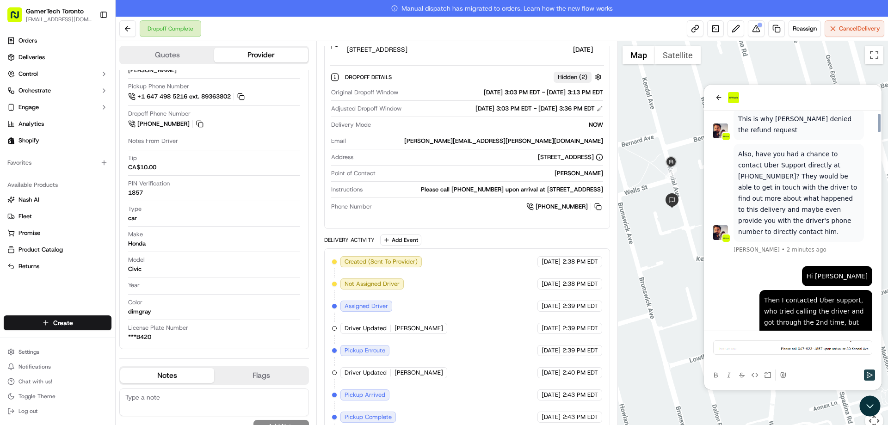
click at [868, 371] on icon "Send" at bounding box center [869, 374] width 7 height 7
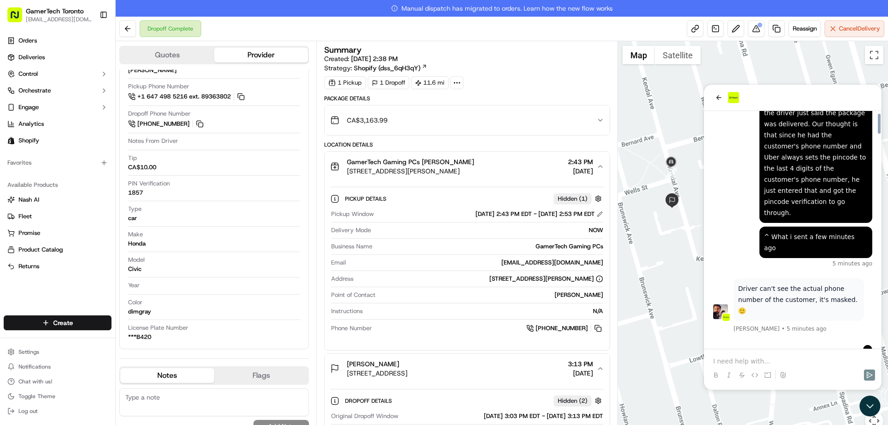
scroll to position [2556, 0]
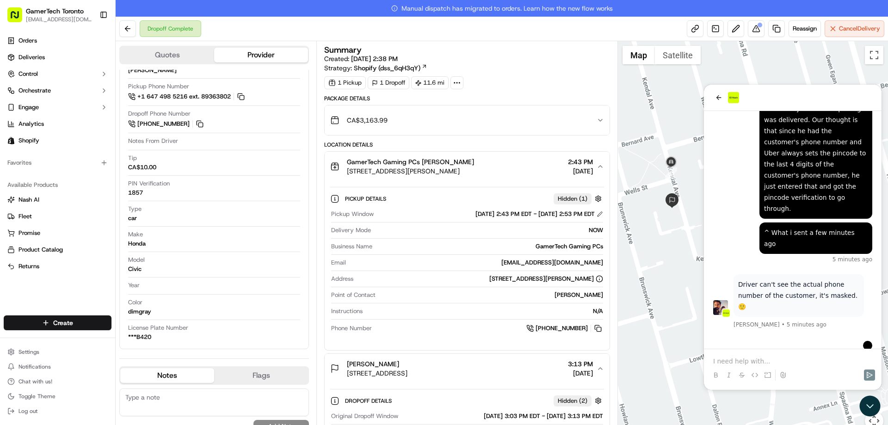
drag, startPoint x: 736, startPoint y: 185, endPoint x: 814, endPoint y: 196, distance: 79.5
click at [814, 408] on div "Let me check his exact location when he tried to enter the pincode." at bounding box center [799, 423] width 130 height 31
click at [814, 413] on p "Let me check his exact location when he tried to enter the pincode." at bounding box center [798, 424] width 121 height 22
drag, startPoint x: 827, startPoint y: 199, endPoint x: 735, endPoint y: 183, distance: 93.9
click at [735, 408] on div "Let me check his exact location when he tried to enter the pincode." at bounding box center [799, 423] width 130 height 31
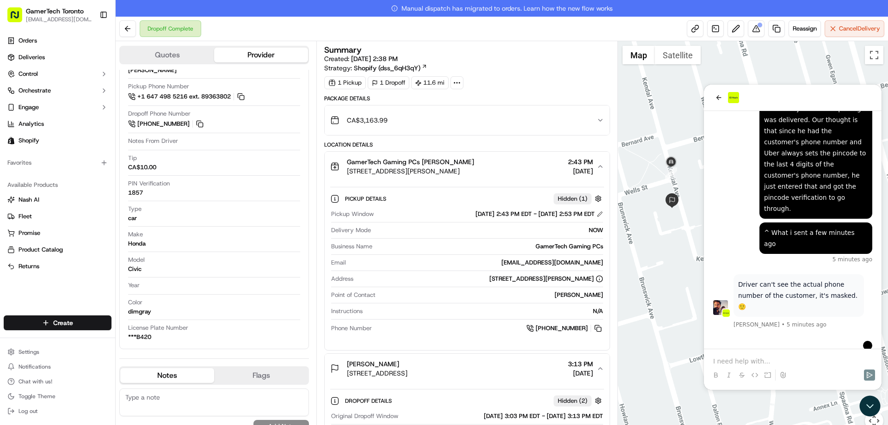
click at [735, 408] on div "Let me check his exact location when he tried to enter the pincode." at bounding box center [799, 423] width 130 height 31
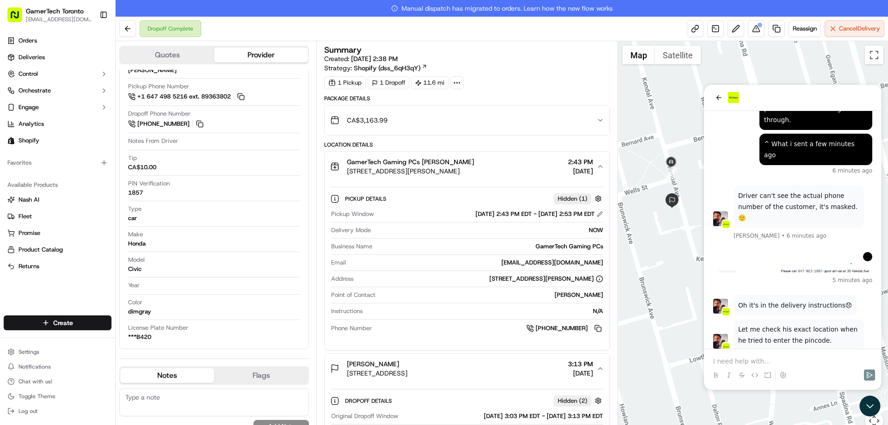
click at [770, 357] on p at bounding box center [792, 361] width 159 height 9
click at [788, 357] on p at bounding box center [792, 361] width 159 height 9
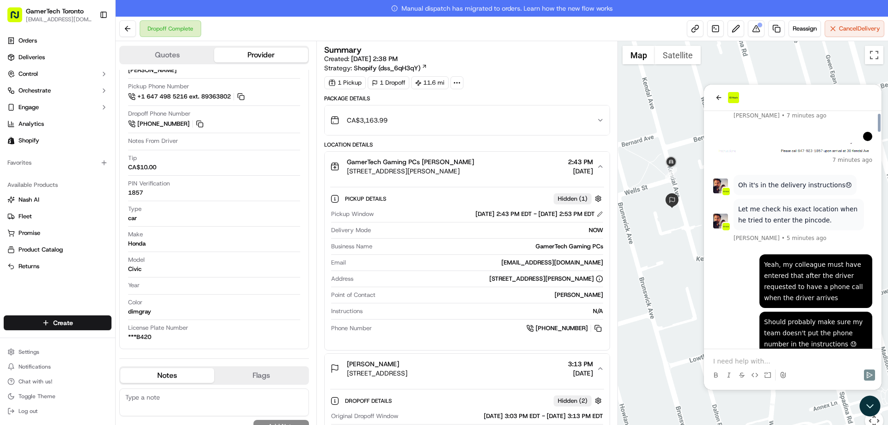
scroll to position [2823, 0]
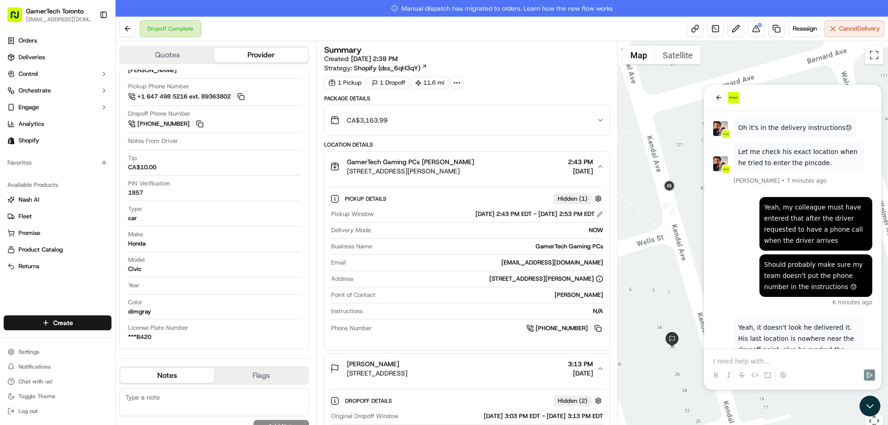
drag, startPoint x: 685, startPoint y: 208, endPoint x: 685, endPoint y: 197, distance: 11.6
click at [685, 197] on div at bounding box center [753, 241] width 271 height 400
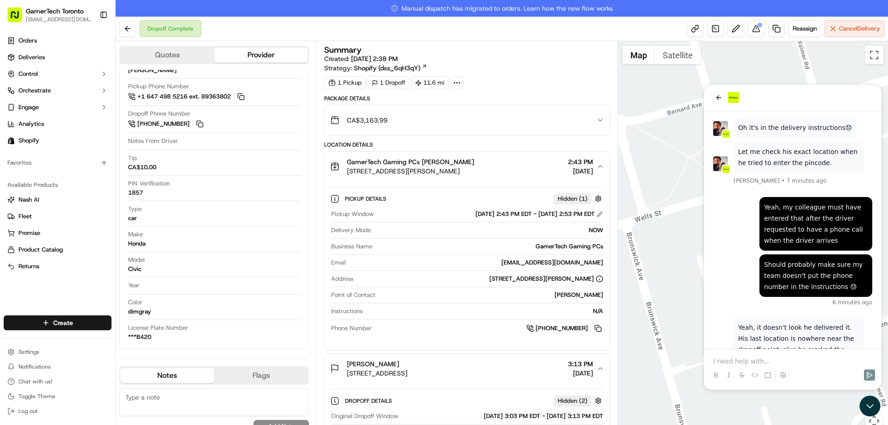
drag, startPoint x: 1353, startPoint y: 286, endPoint x: 710, endPoint y: 167, distance: 654.3
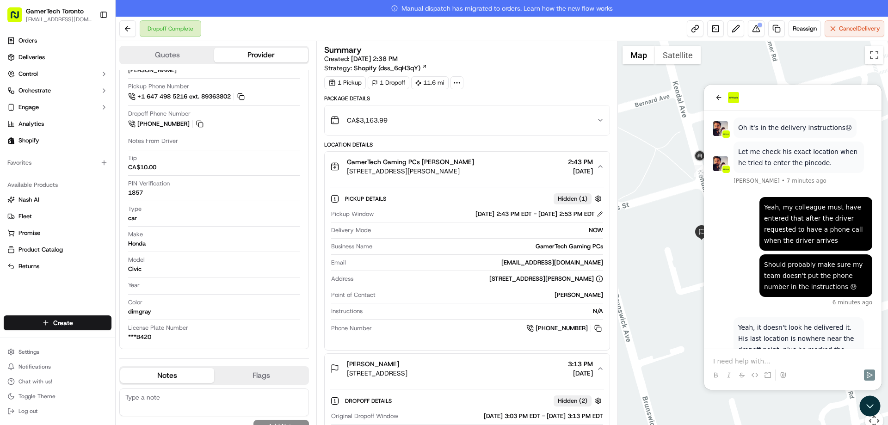
drag, startPoint x: 666, startPoint y: 175, endPoint x: 669, endPoint y: 165, distance: 10.2
click at [669, 165] on div at bounding box center [753, 241] width 271 height 400
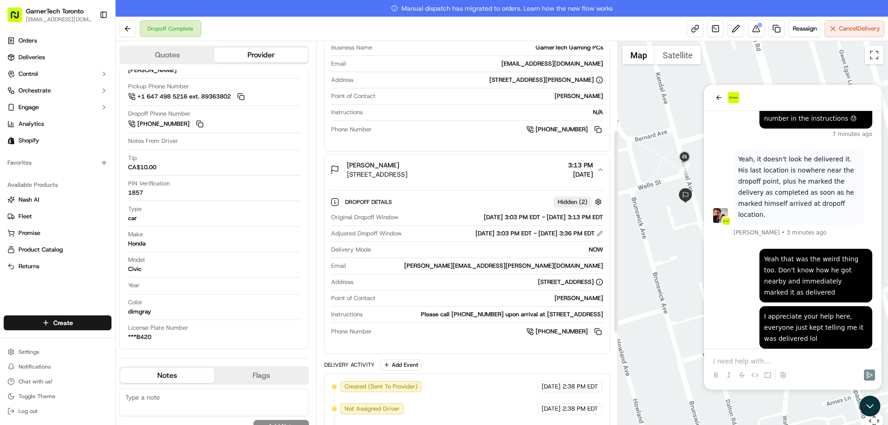
scroll to position [199, 0]
click at [753, 364] on p at bounding box center [792, 361] width 159 height 9
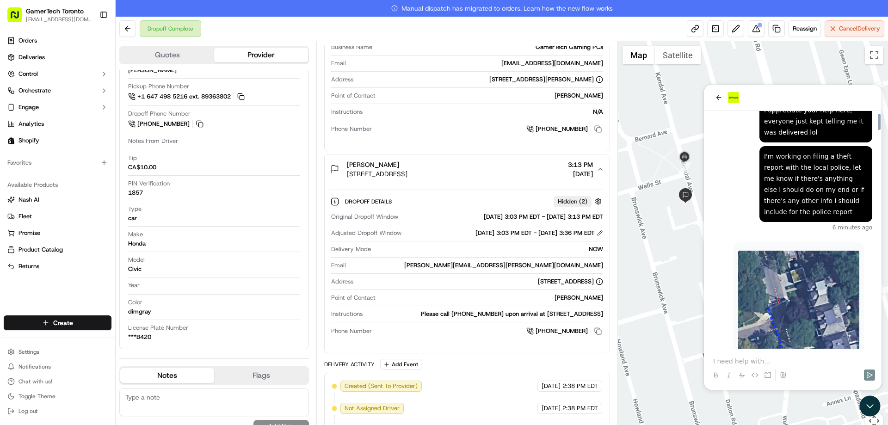
scroll to position [3200, 0]
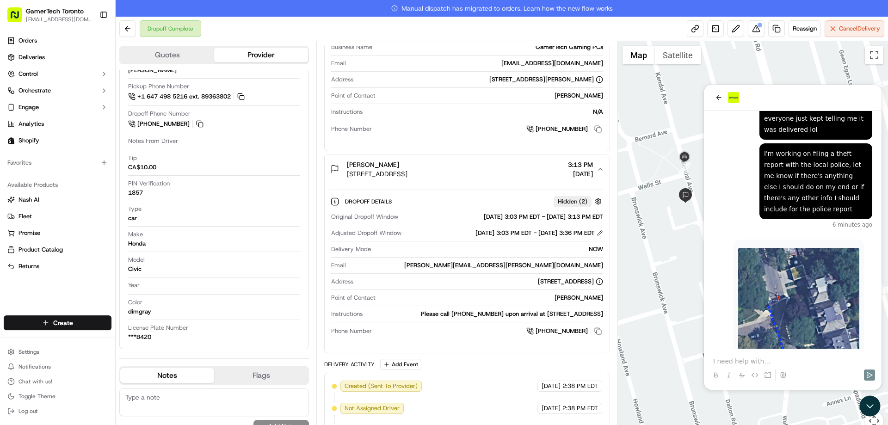
click at [734, 358] on p at bounding box center [792, 361] width 159 height 9
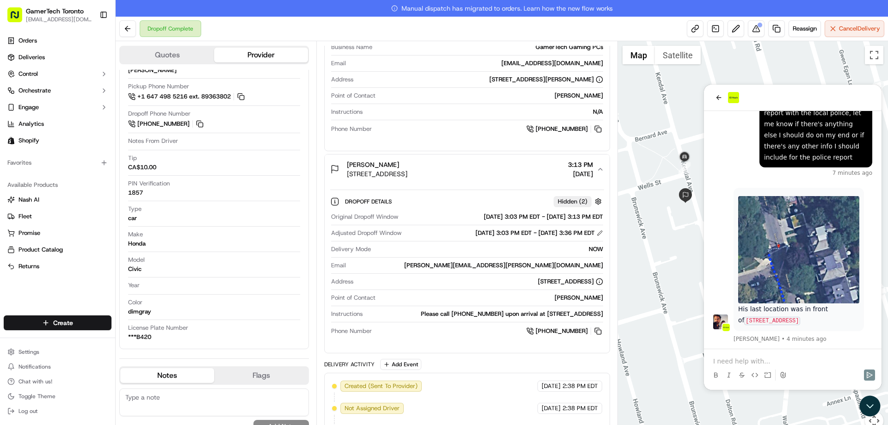
click at [766, 372] on icon at bounding box center [767, 374] width 7 height 7
click at [776, 359] on p at bounding box center [792, 361] width 159 height 9
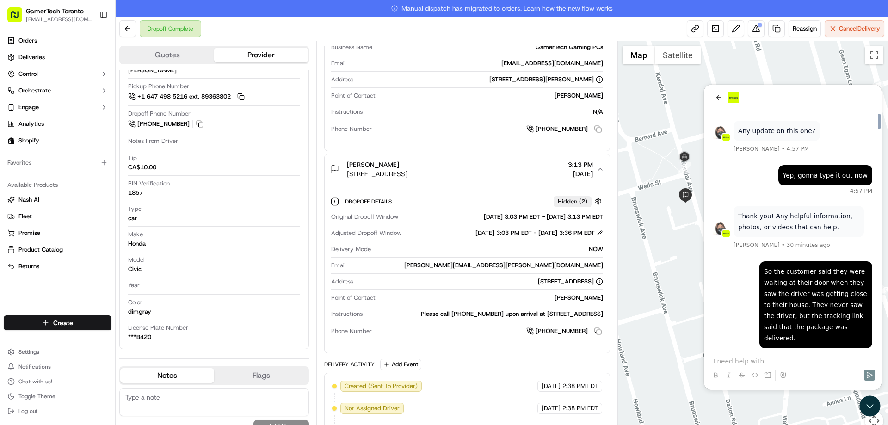
scroll to position [3354, 0]
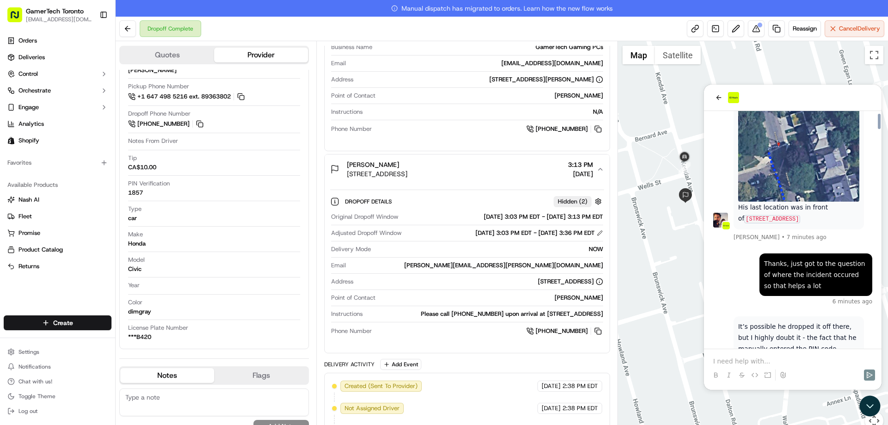
click at [798, 356] on div at bounding box center [793, 366] width 170 height 35
click at [798, 358] on p at bounding box center [792, 361] width 159 height 9
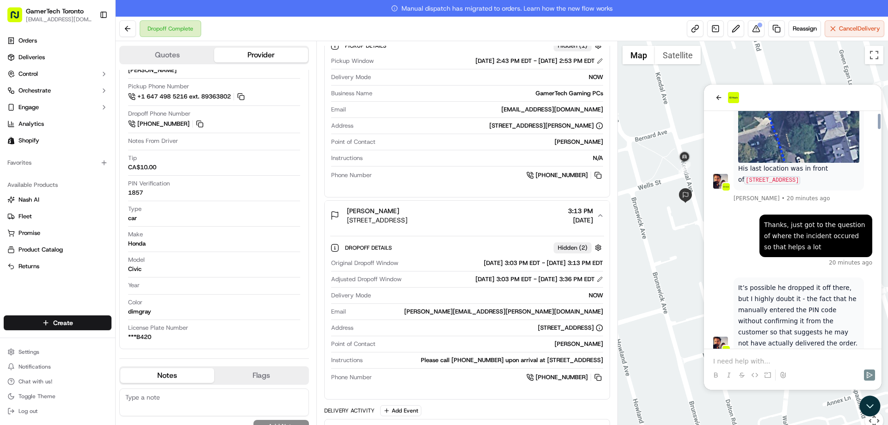
scroll to position [3394, 0]
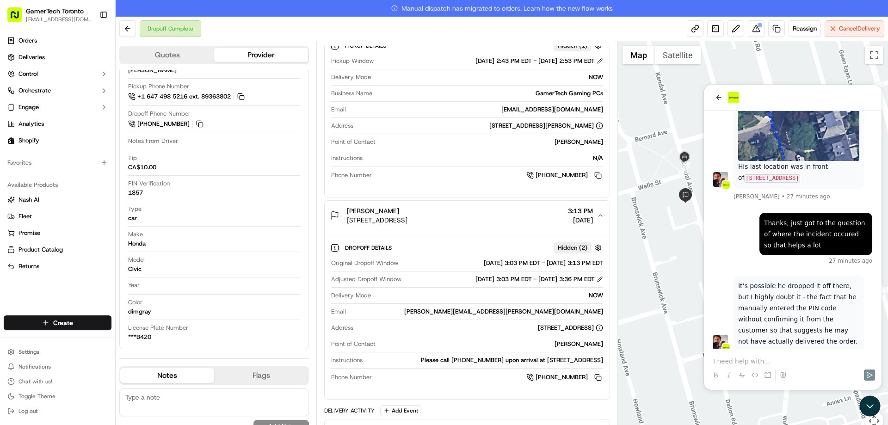
click at [779, 363] on p at bounding box center [792, 361] width 159 height 9
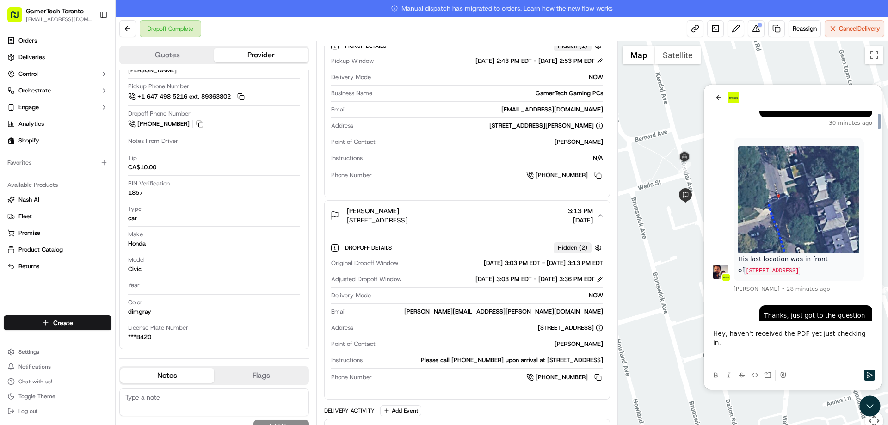
scroll to position [3413, 0]
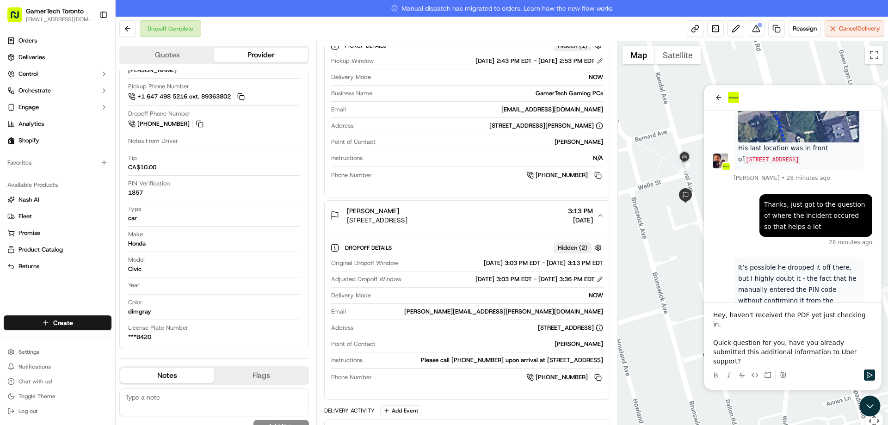
click at [835, 363] on p "Quick question for you, have you already submitted this additional information …" at bounding box center [792, 352] width 159 height 28
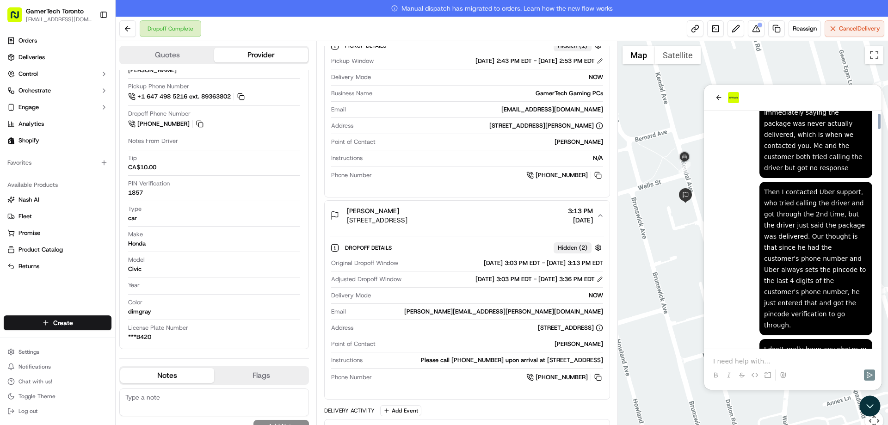
scroll to position [1605, 0]
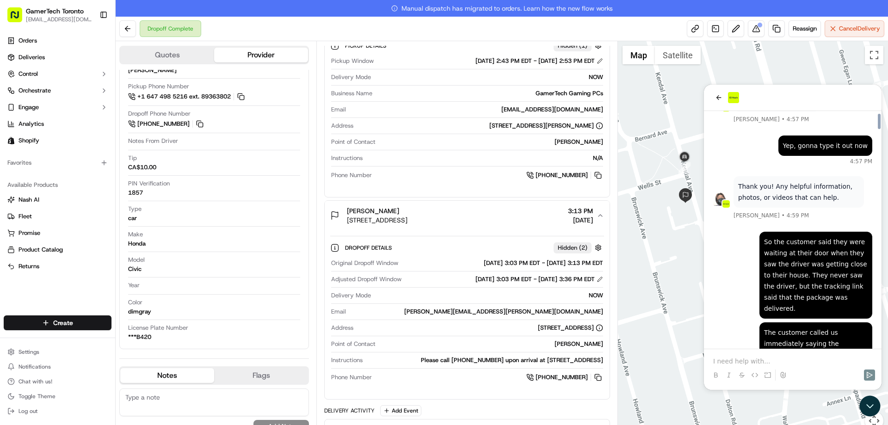
click at [813, 236] on div "So the customer said they were waiting at their door when they saw the driver w…" at bounding box center [816, 275] width 104 height 78
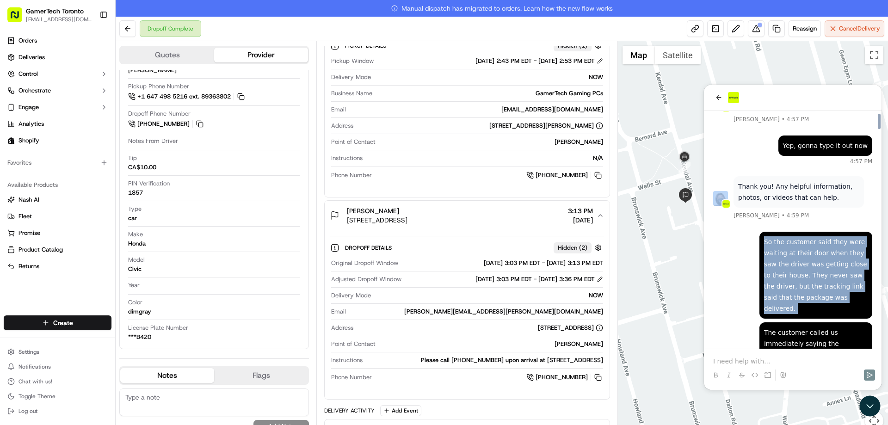
click at [813, 236] on div "So the customer said they were waiting at their door when they saw the driver w…" at bounding box center [816, 275] width 104 height 78
copy div "So the customer said they were waiting at their door when they saw the driver w…"
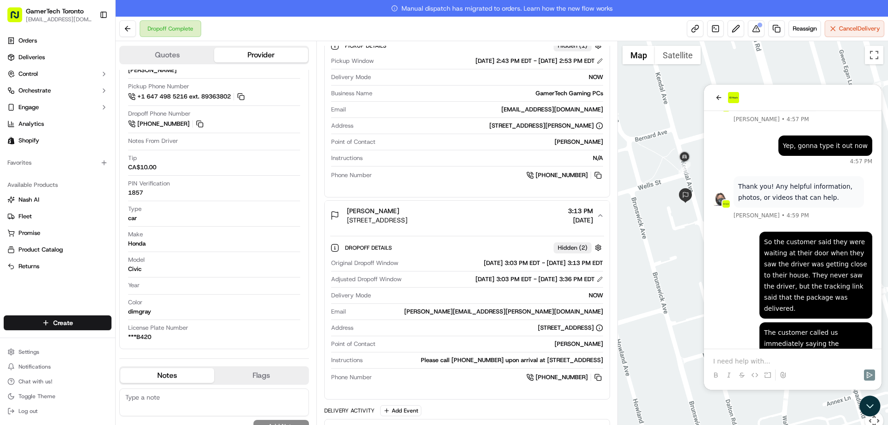
click at [795, 327] on div "The customer called us immediately saying the package was never actually delive…" at bounding box center [816, 366] width 104 height 78
copy div "The customer called us immediately saying the package was never actually delive…"
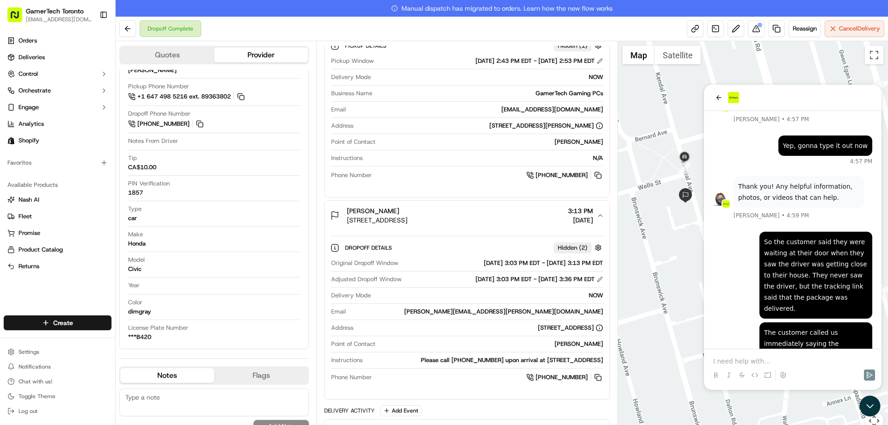
copy div "Then I contacted Uber support, who tried calling the driver and got through the…"
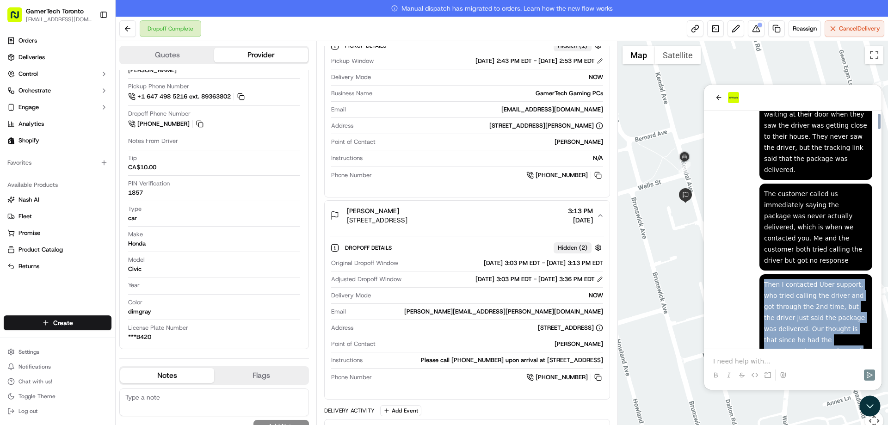
click at [809, 279] on div "Then I contacted Uber support, who tried calling the driver and got through the…" at bounding box center [816, 351] width 104 height 144
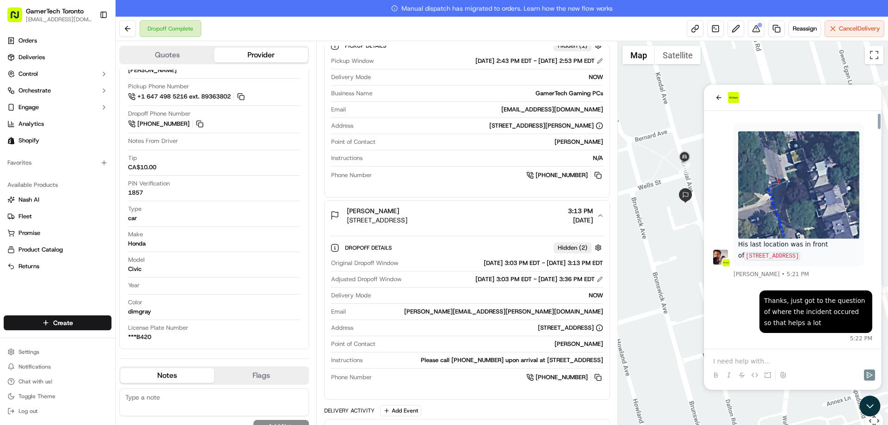
scroll to position [3502, 0]
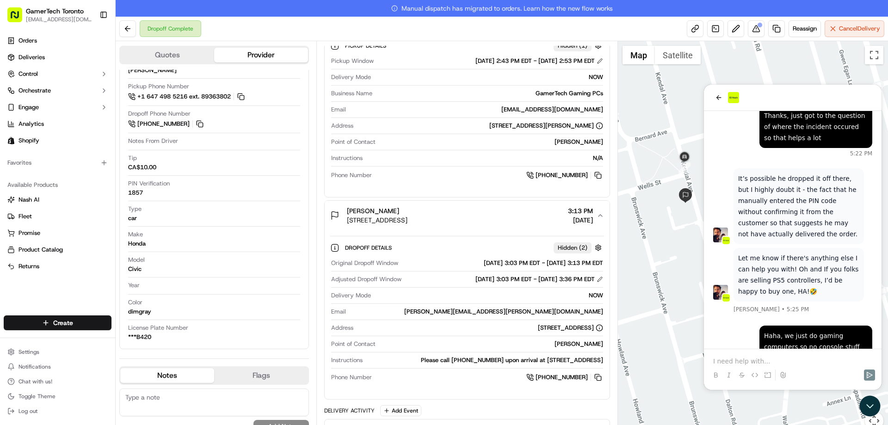
click at [812, 360] on p at bounding box center [792, 361] width 159 height 9
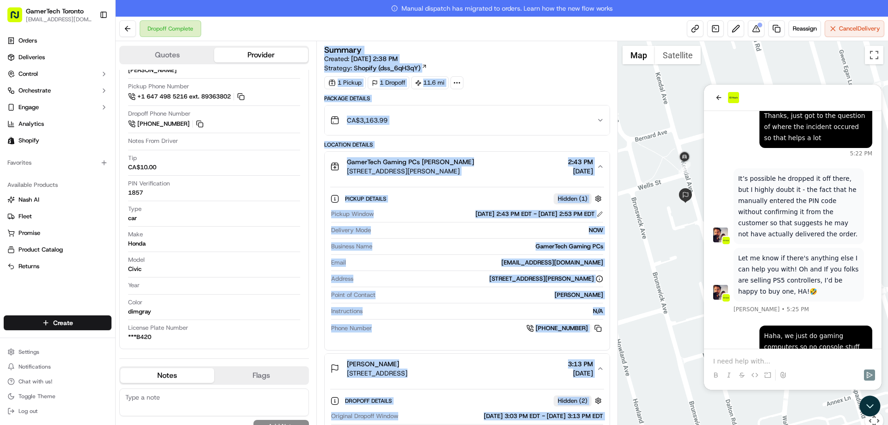
scroll to position [384, 0]
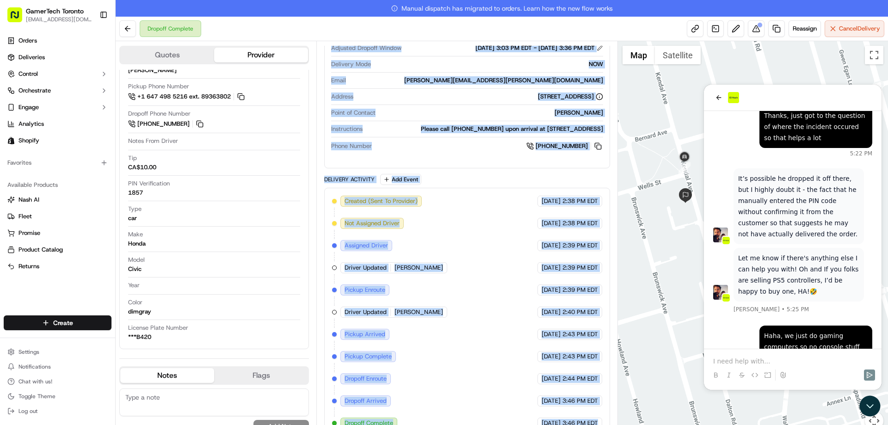
drag, startPoint x: 325, startPoint y: 48, endPoint x: 596, endPoint y: 420, distance: 461.2
click at [597, 421] on div "Summary Created: 09/15/2025 2:38 PM Strategy: Shopify (dss_6qH3qY) 1 Pickup 1 D…" at bounding box center [466, 48] width 285 height 775
copy div "Summary Created: 09/15/2025 2:38 PM Strategy: Shopify (dss_6qH3qY) 1 Pickup 1 D…"
click at [542, 244] on span "[DATE]" at bounding box center [551, 245] width 19 height 8
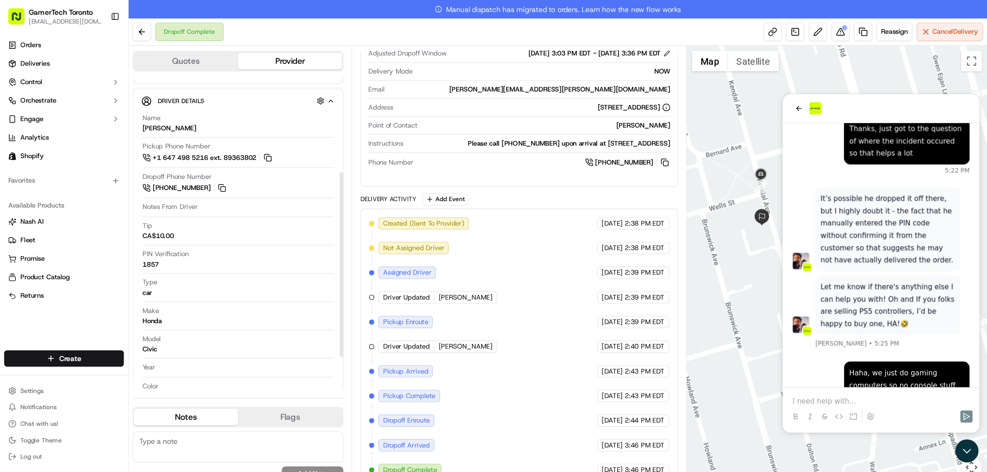
scroll to position [152, 0]
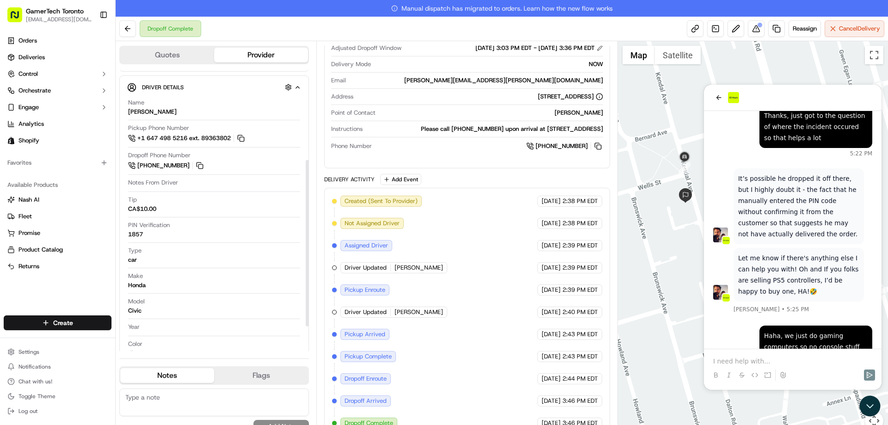
drag, startPoint x: 308, startPoint y: 207, endPoint x: 302, endPoint y: 210, distance: 6.2
click at [306, 210] on div at bounding box center [307, 243] width 3 height 167
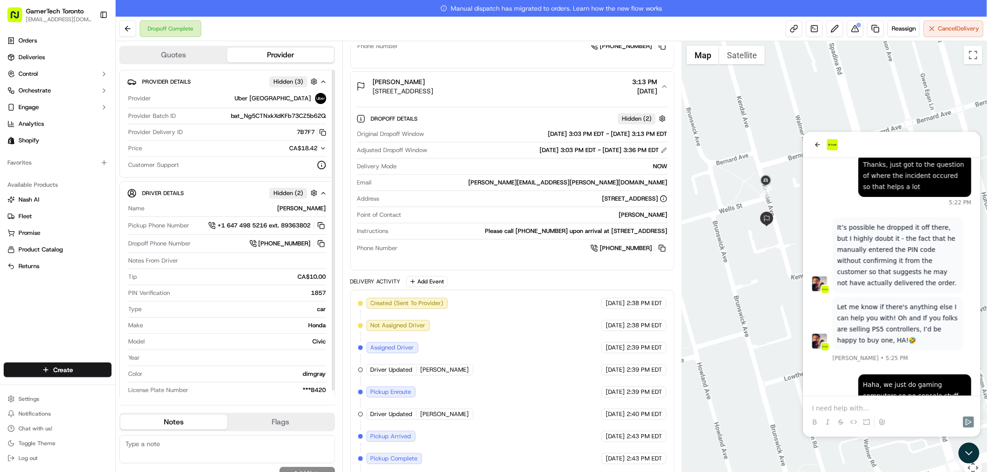
scroll to position [6, 0]
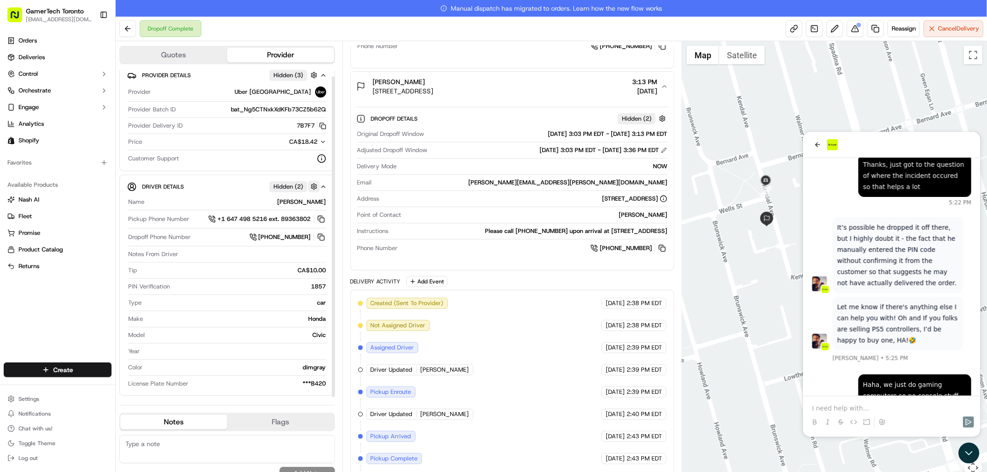
click at [313, 186] on button "button" at bounding box center [314, 187] width 12 height 12
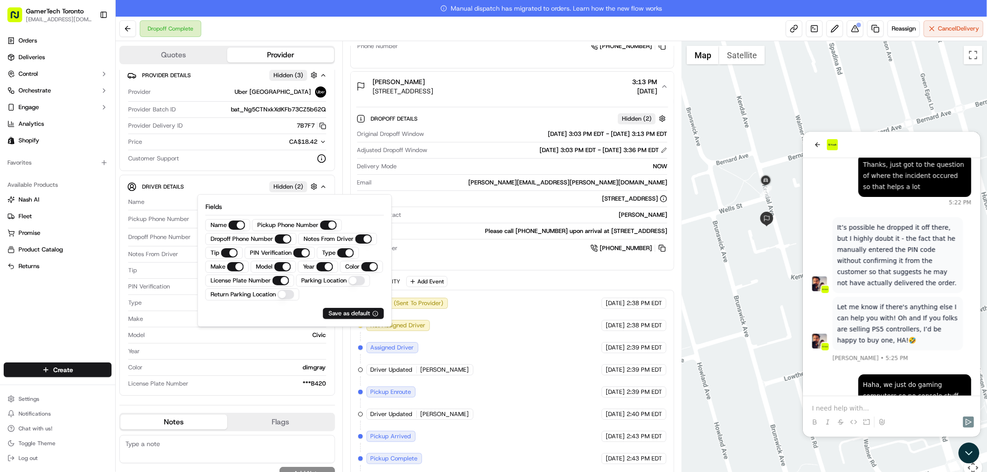
click at [348, 285] on Location "Parking Location" at bounding box center [356, 280] width 17 height 9
click at [294, 294] on Location "Return Parking Location" at bounding box center [286, 294] width 17 height 9
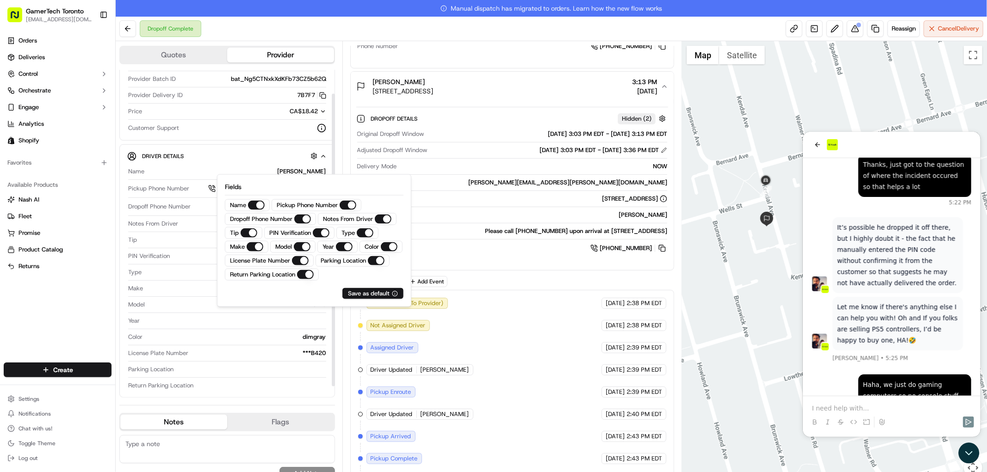
scroll to position [39, 0]
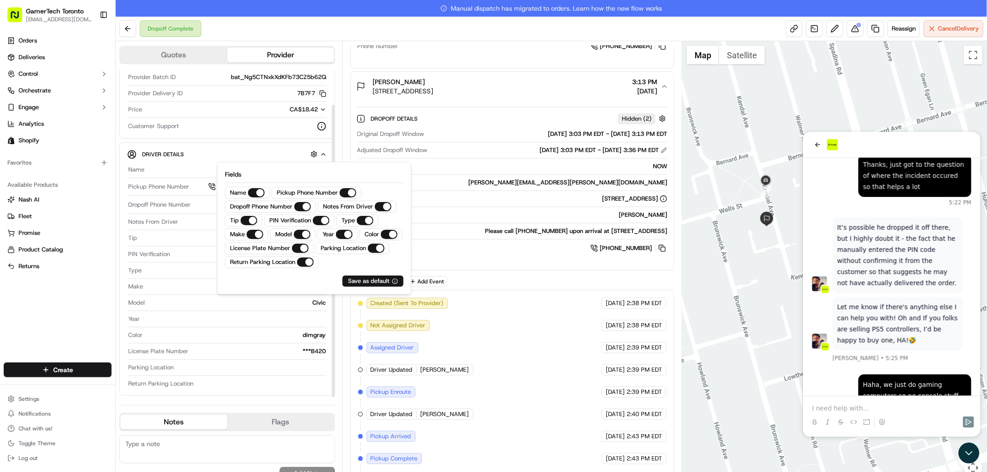
click at [368, 253] on Location "Parking Location" at bounding box center [376, 248] width 17 height 9
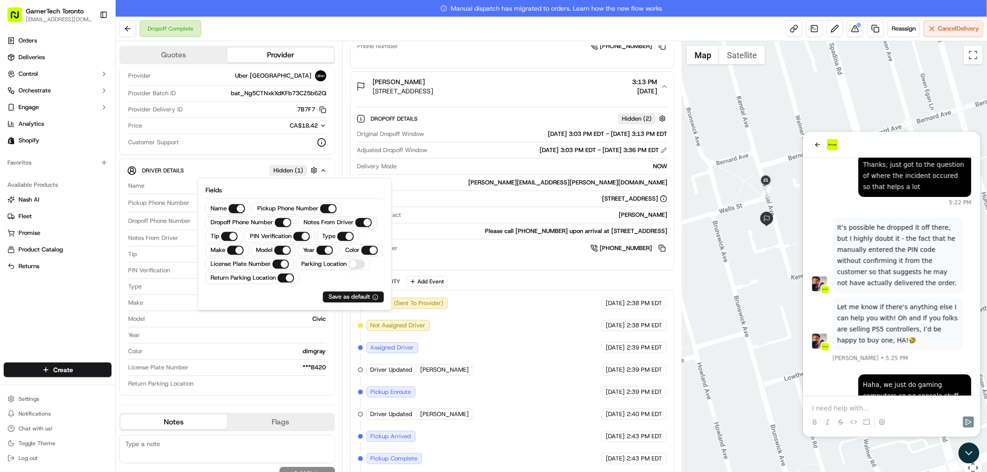
click at [294, 279] on Location "Return Parking Location" at bounding box center [286, 277] width 17 height 9
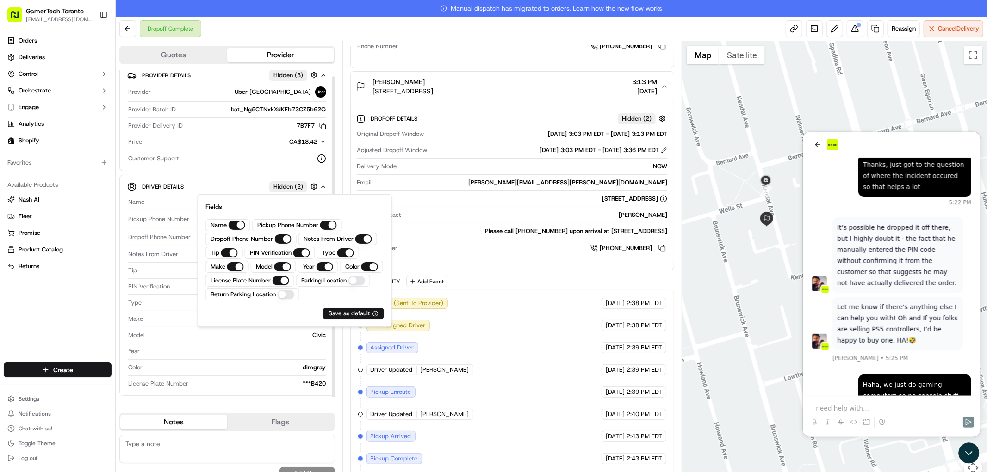
click at [196, 176] on div "Driver Details Hidden ( 2 ) Name STEVEN F. Pickup Phone Number +1 647 498 5216 …" at bounding box center [227, 285] width 216 height 221
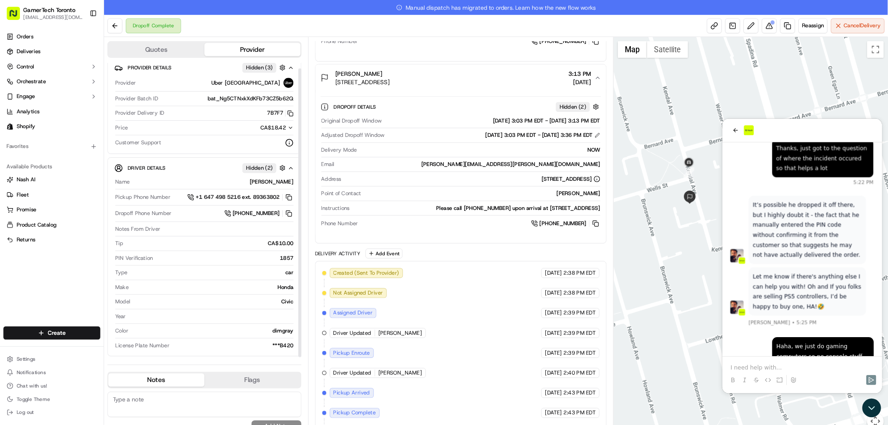
scroll to position [0, 0]
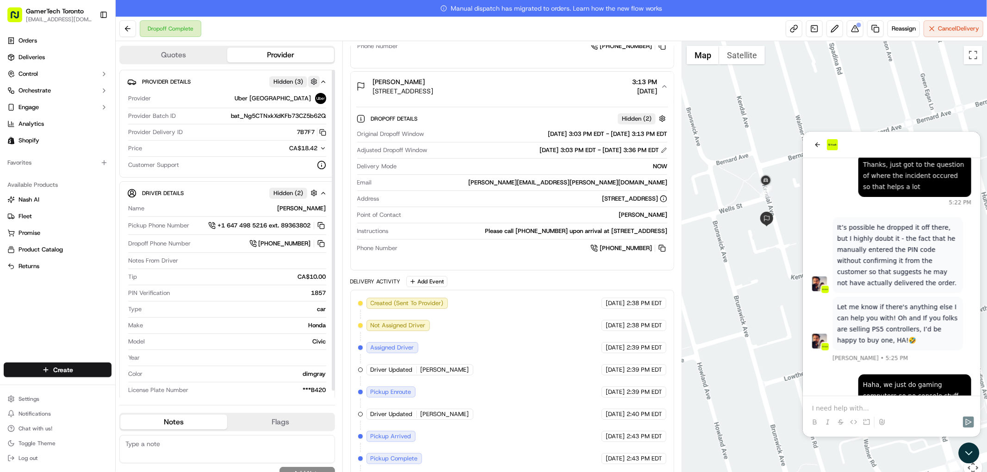
click at [314, 85] on button "button" at bounding box center [314, 82] width 12 height 12
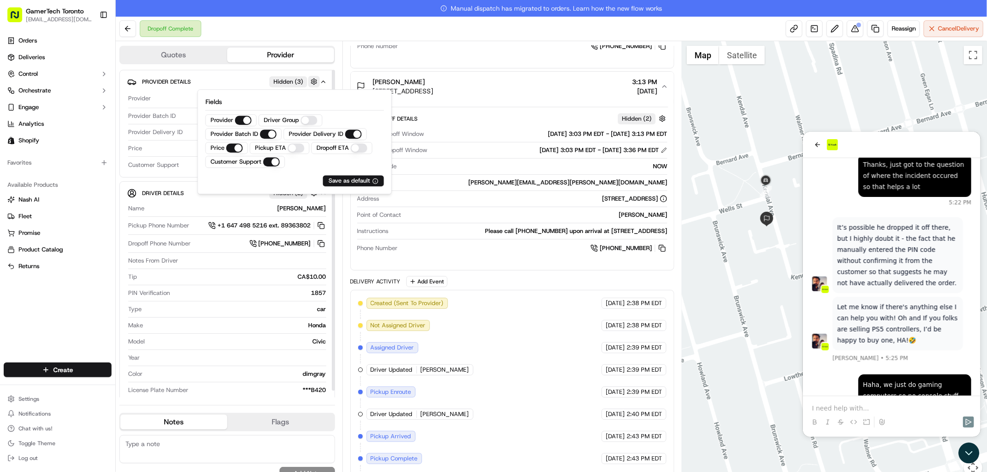
click at [314, 85] on button "button" at bounding box center [314, 82] width 12 height 12
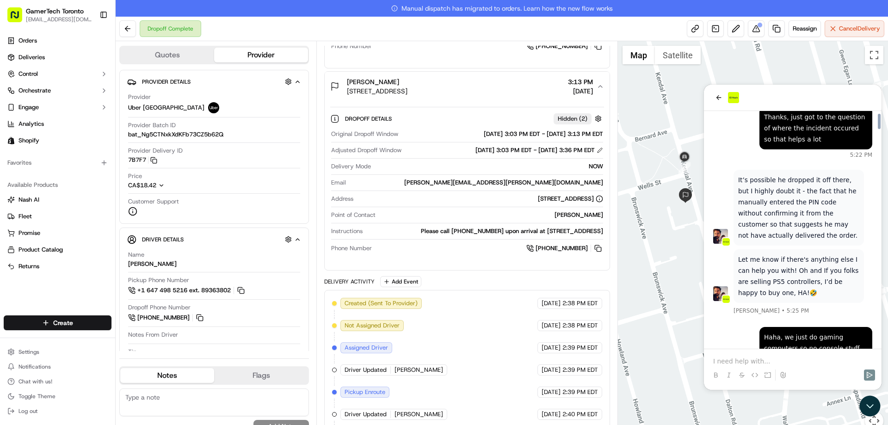
scroll to position [282, 0]
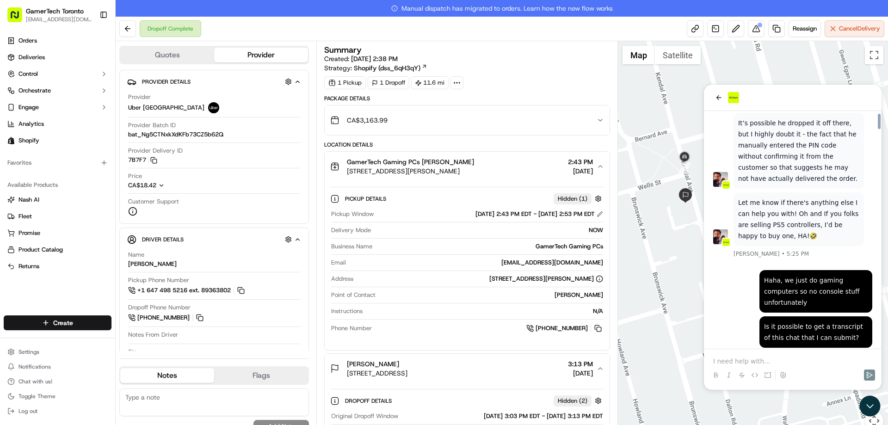
scroll to position [3603, 0]
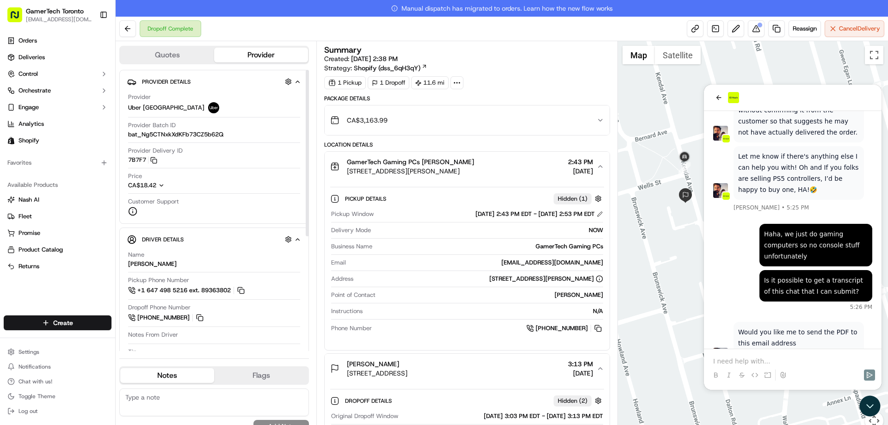
click at [763, 361] on p at bounding box center [792, 361] width 159 height 9
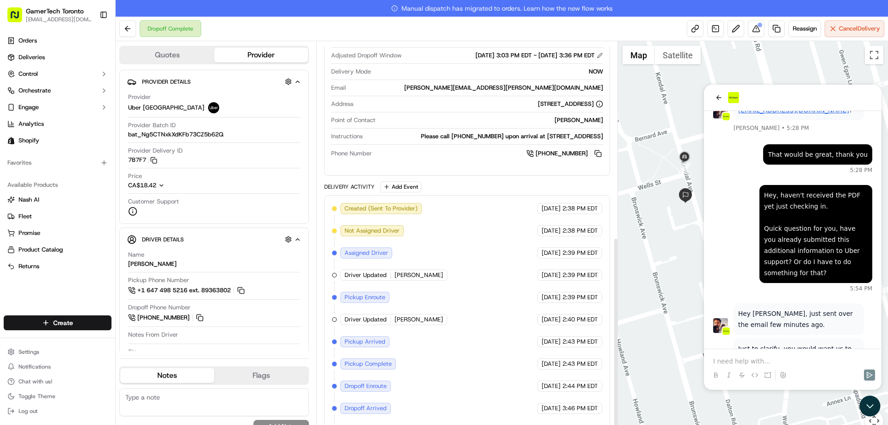
scroll to position [384, 0]
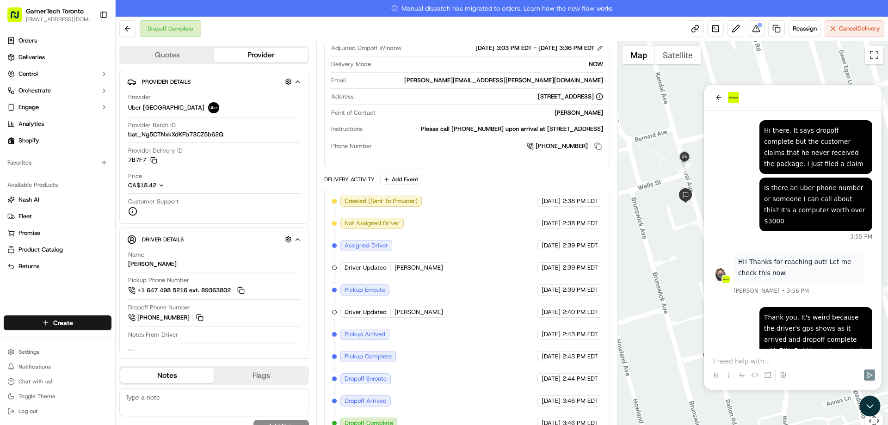
scroll to position [3848, 0]
